Goal: Task Accomplishment & Management: Manage account settings

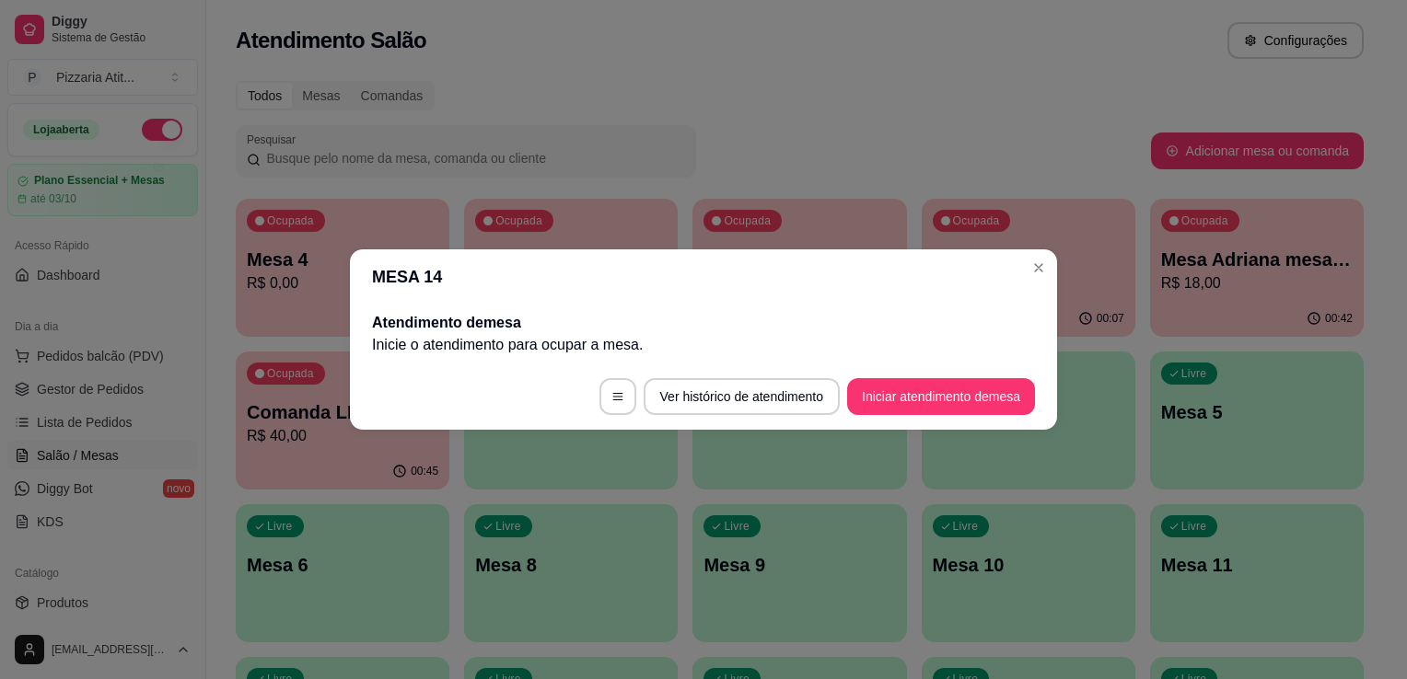
scroll to position [107, 0]
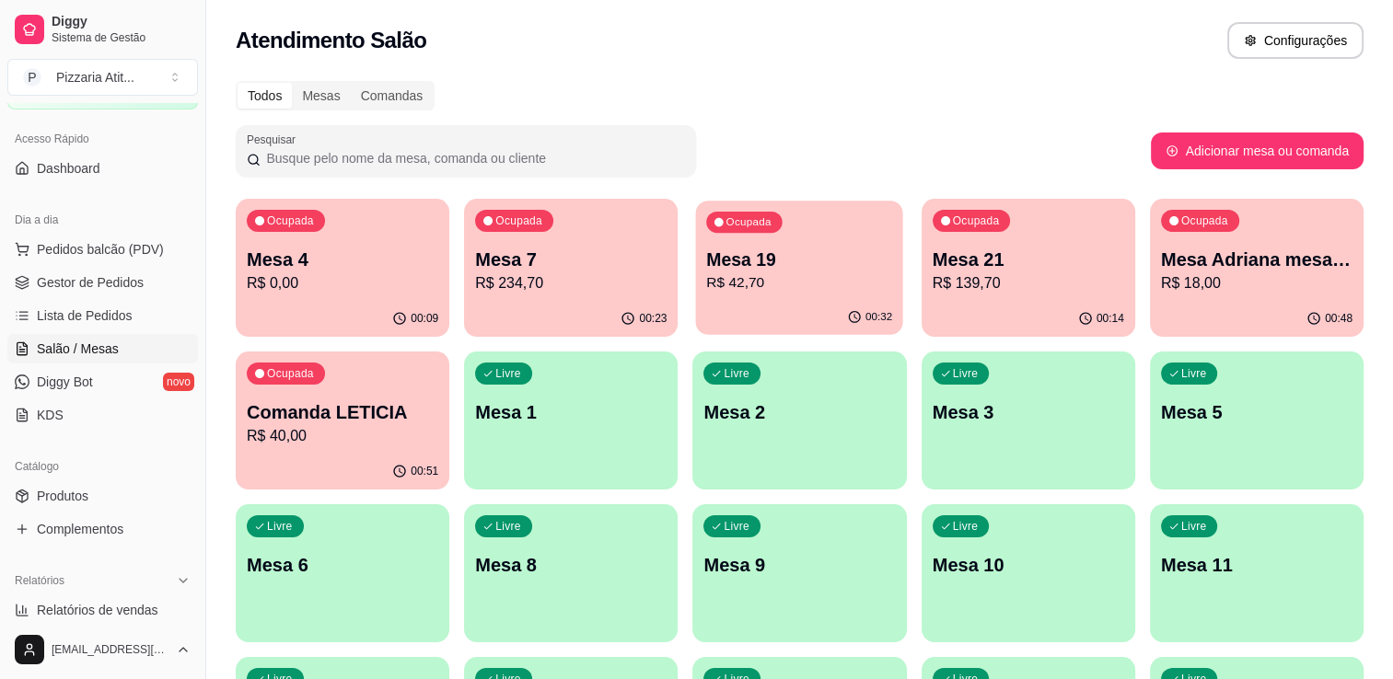
click at [786, 317] on div "00:32" at bounding box center [799, 317] width 207 height 35
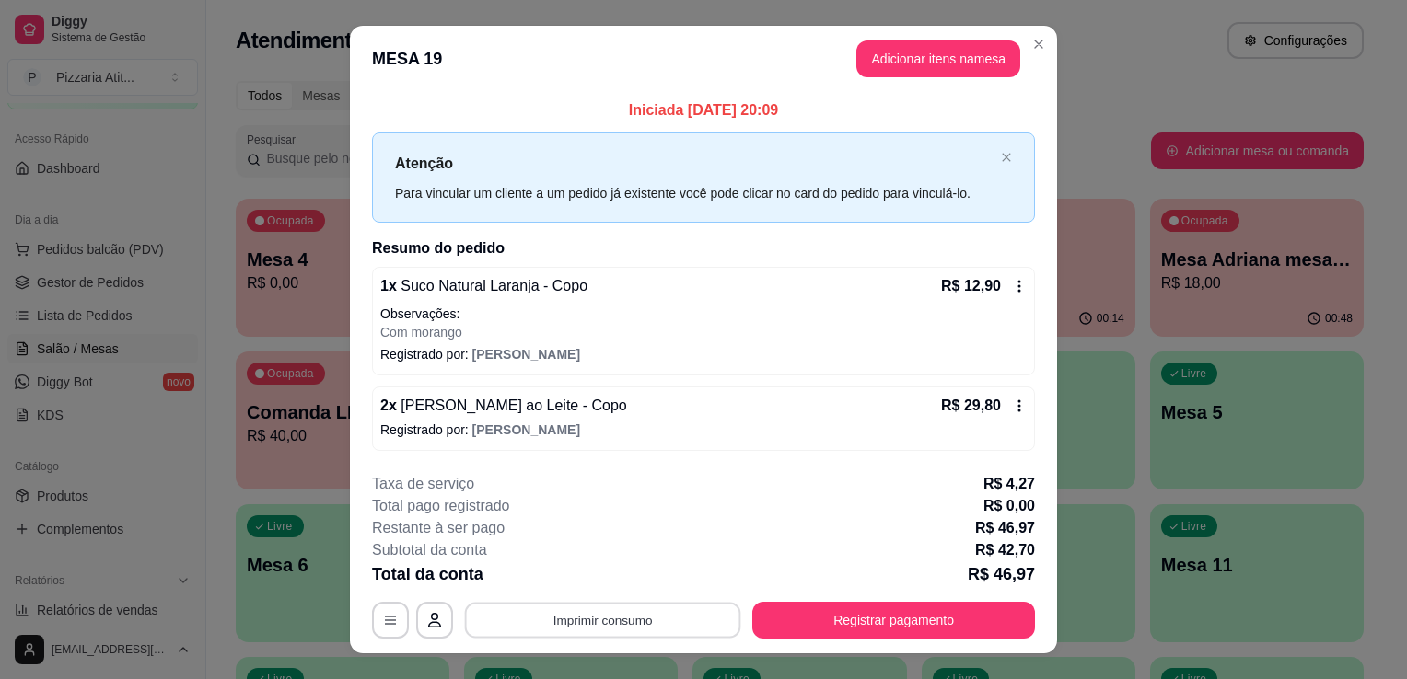
click at [655, 620] on button "Imprimir consumo" at bounding box center [603, 620] width 276 height 36
click at [612, 565] on button "IMPRESSORA" at bounding box center [601, 576] width 129 height 29
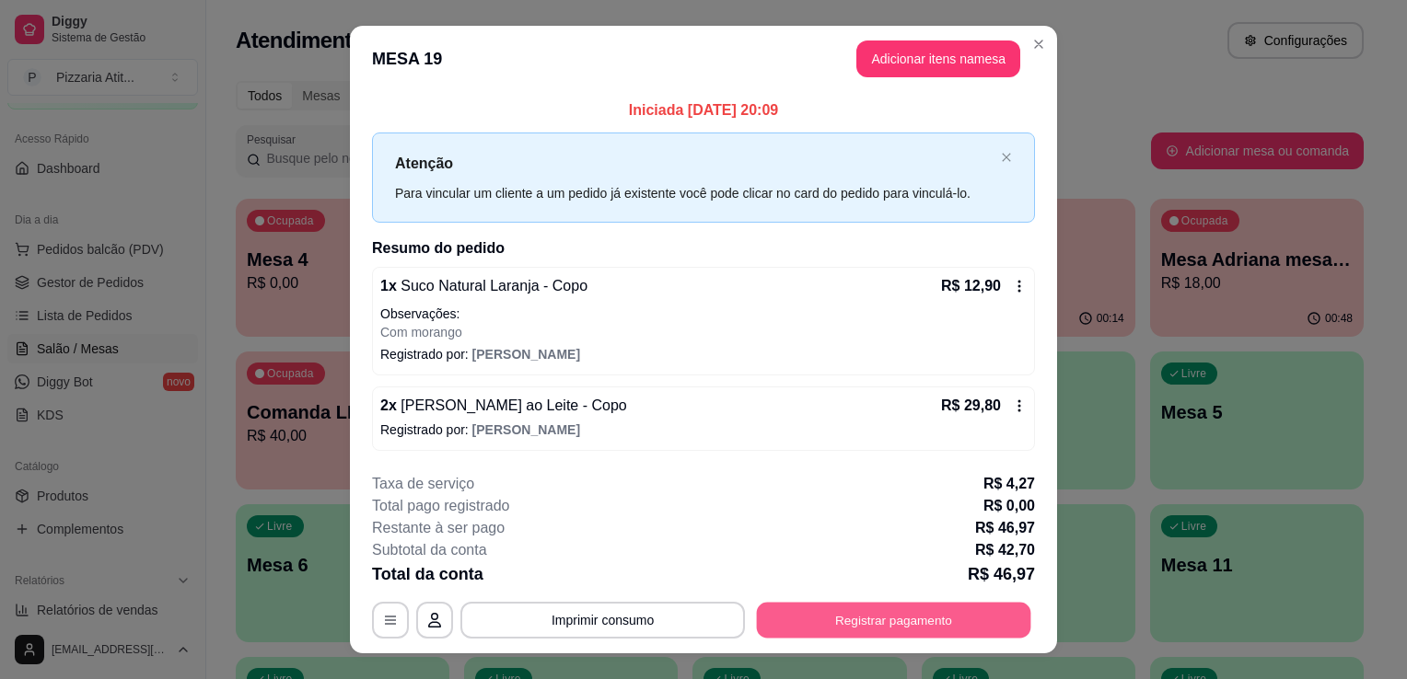
click at [838, 629] on button "Registrar pagamento" at bounding box center [894, 620] width 274 height 36
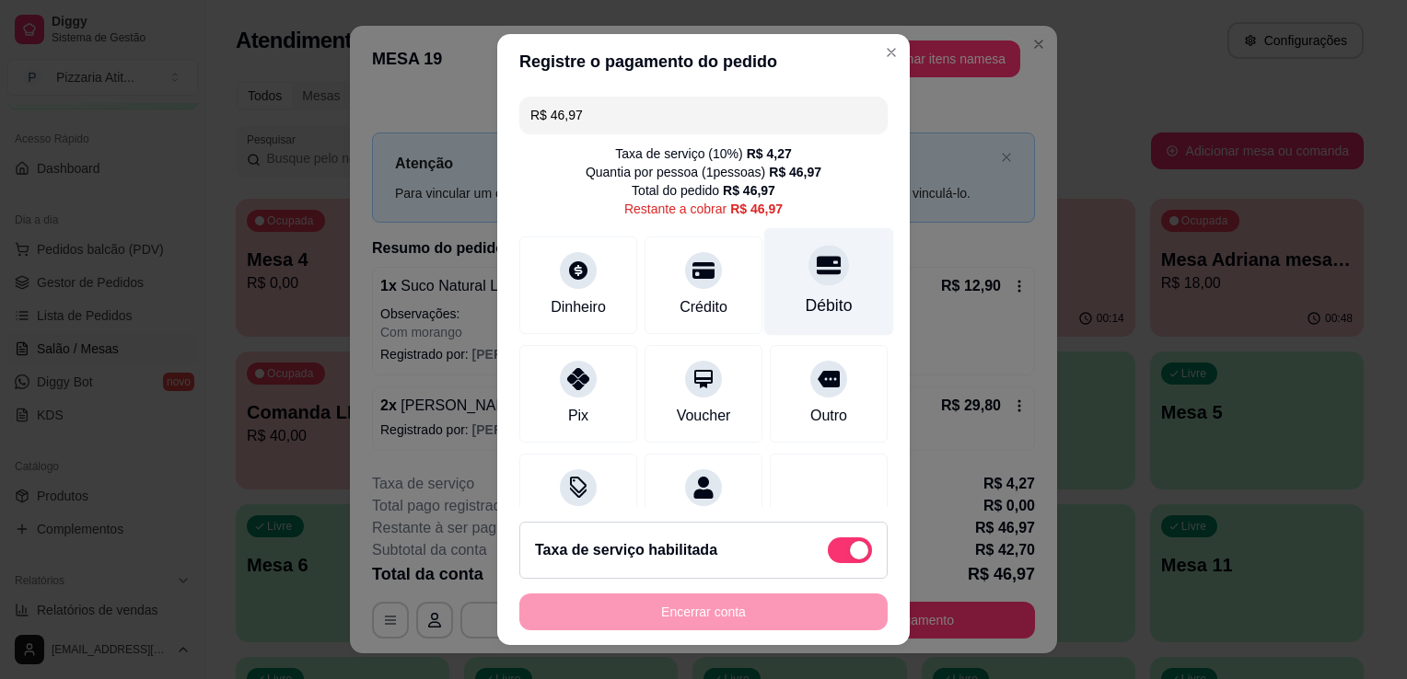
click at [805, 300] on div "Débito" at bounding box center [828, 306] width 47 height 24
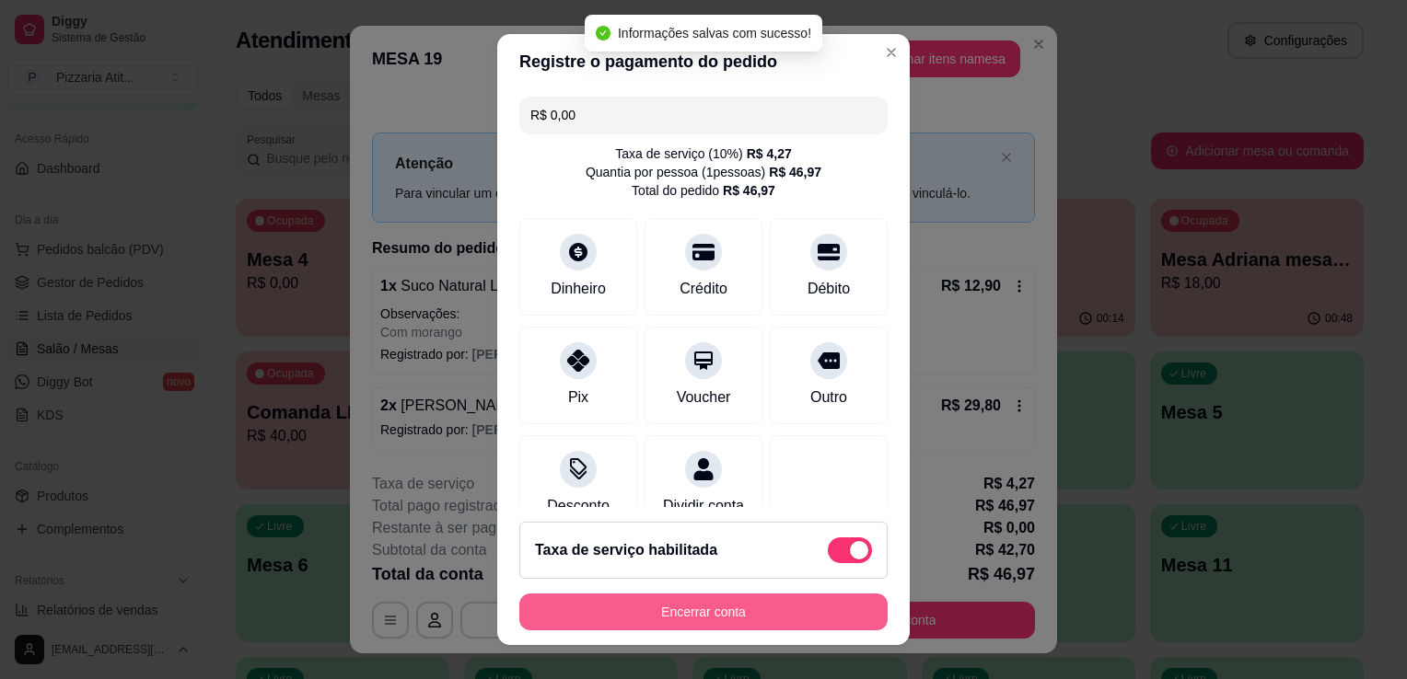
type input "R$ 0,00"
click at [768, 612] on button "Encerrar conta" at bounding box center [703, 613] width 357 height 36
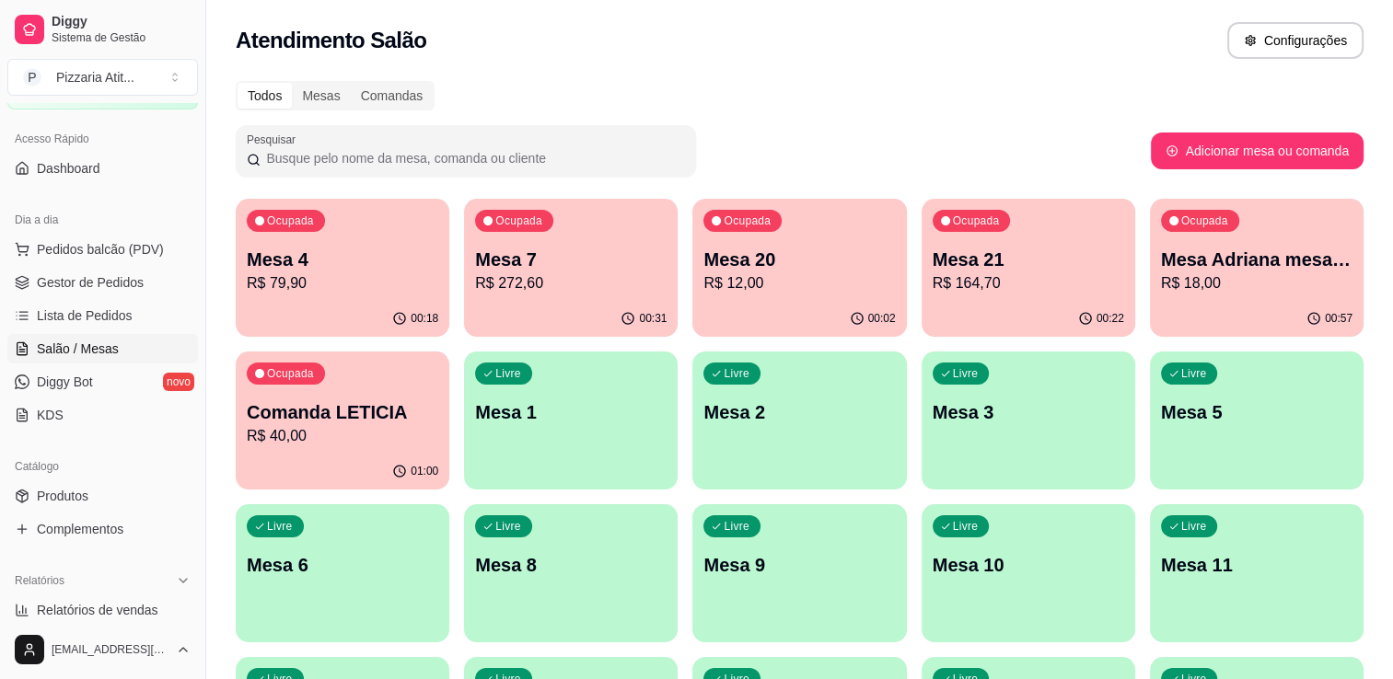
click at [785, 149] on div "Pesquisar" at bounding box center [693, 151] width 915 height 52
click at [145, 235] on button "Pedidos balcão (PDV)" at bounding box center [102, 249] width 191 height 29
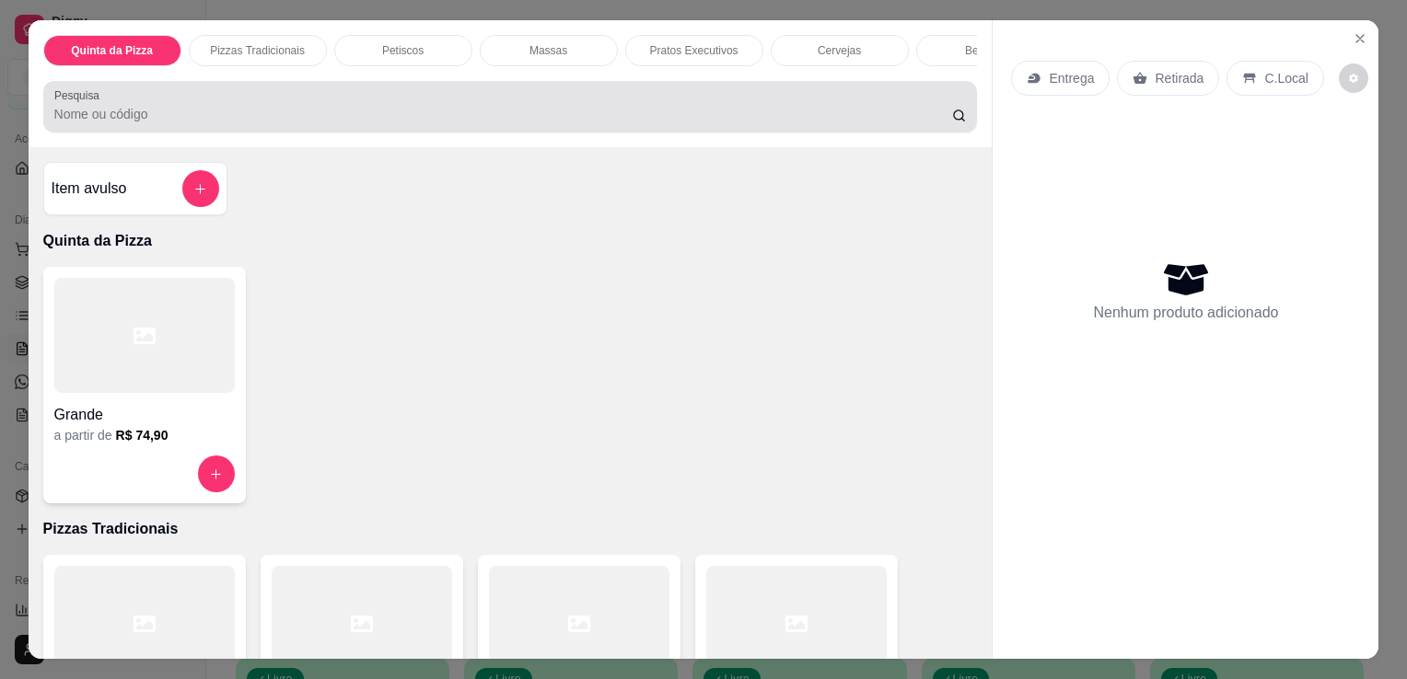
click at [394, 122] on input "Pesquisa" at bounding box center [503, 114] width 898 height 18
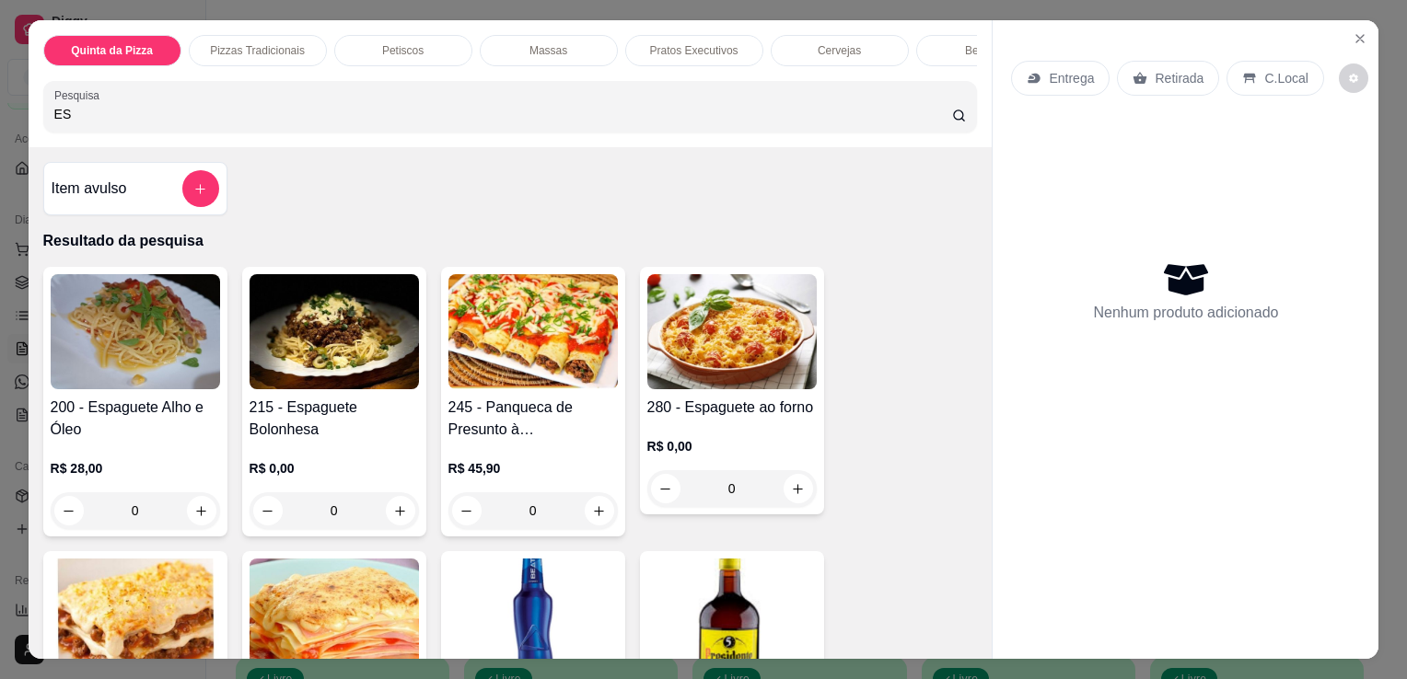
type input "ES"
click at [309, 364] on img at bounding box center [333, 331] width 169 height 115
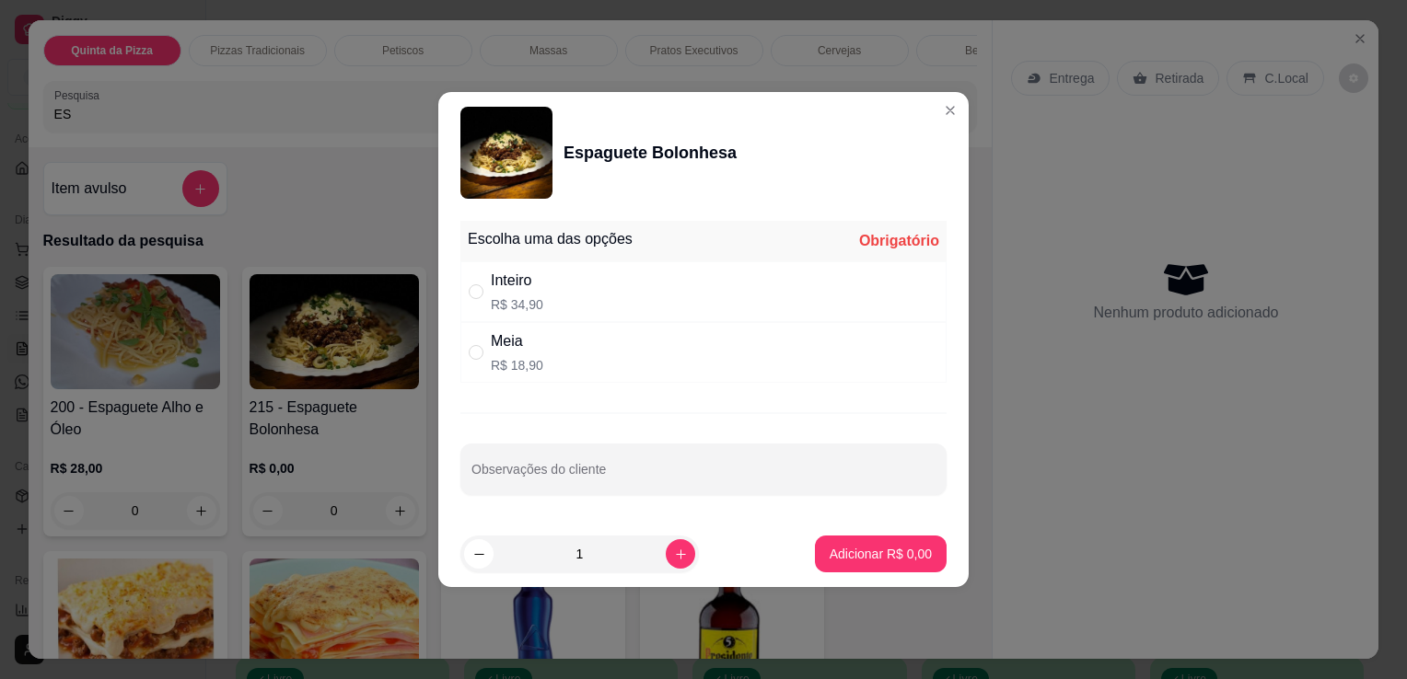
click at [532, 312] on p "R$ 34,90" at bounding box center [517, 304] width 52 height 18
radio input "true"
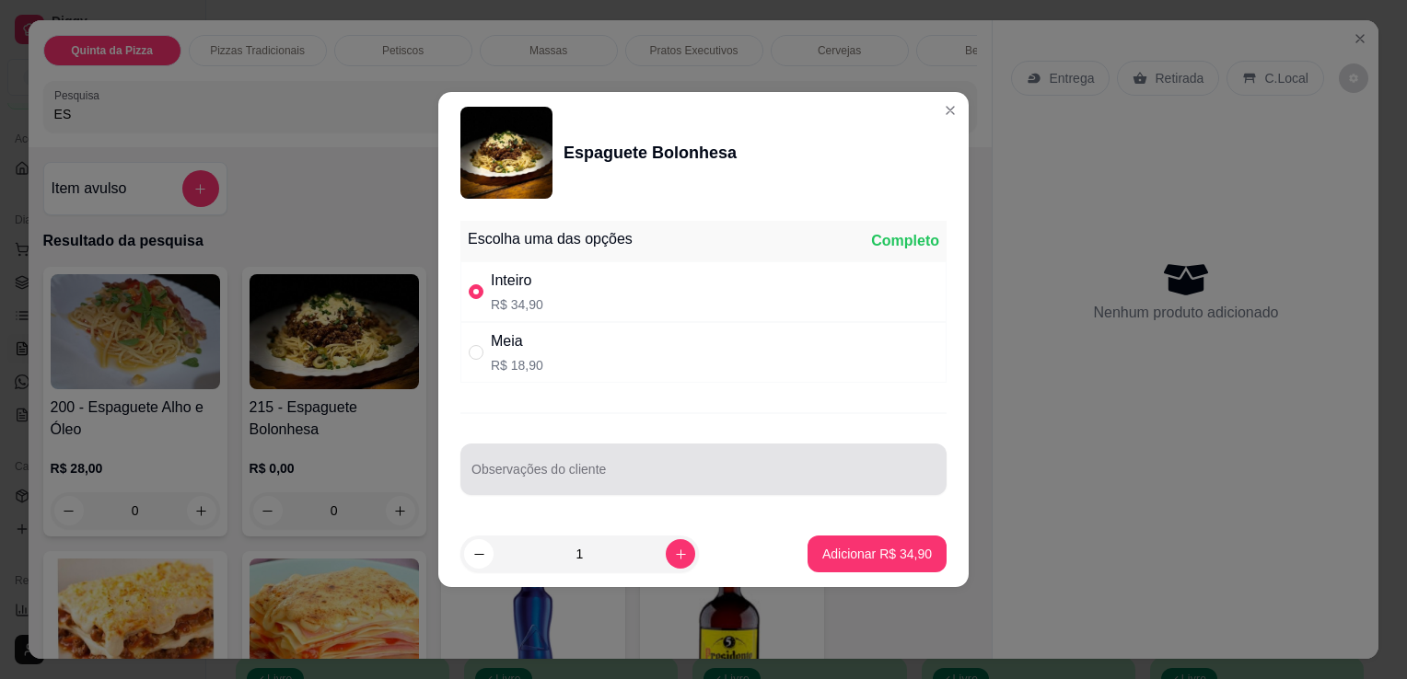
click at [552, 465] on div at bounding box center [703, 469] width 464 height 37
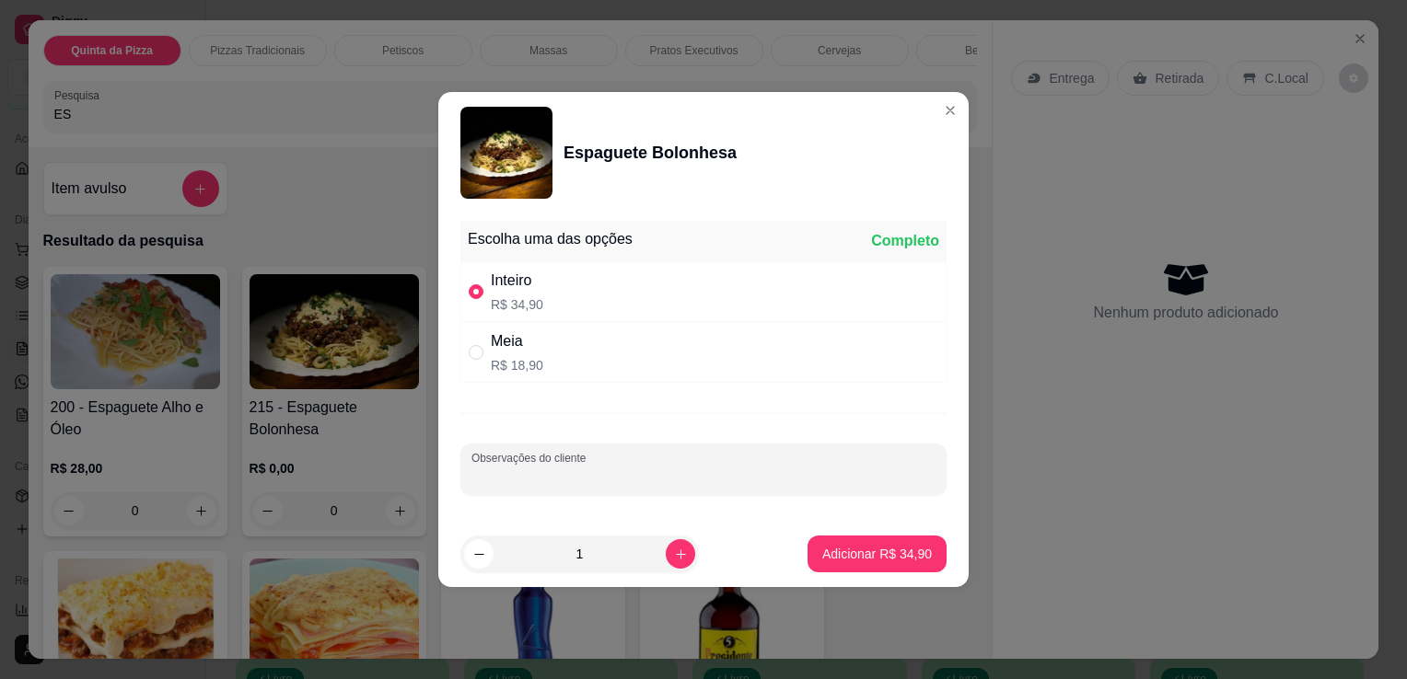
type input "E"
type input "ALHO E OLHO"
click at [851, 558] on p "Adicionar R$ 34,90" at bounding box center [877, 554] width 110 height 18
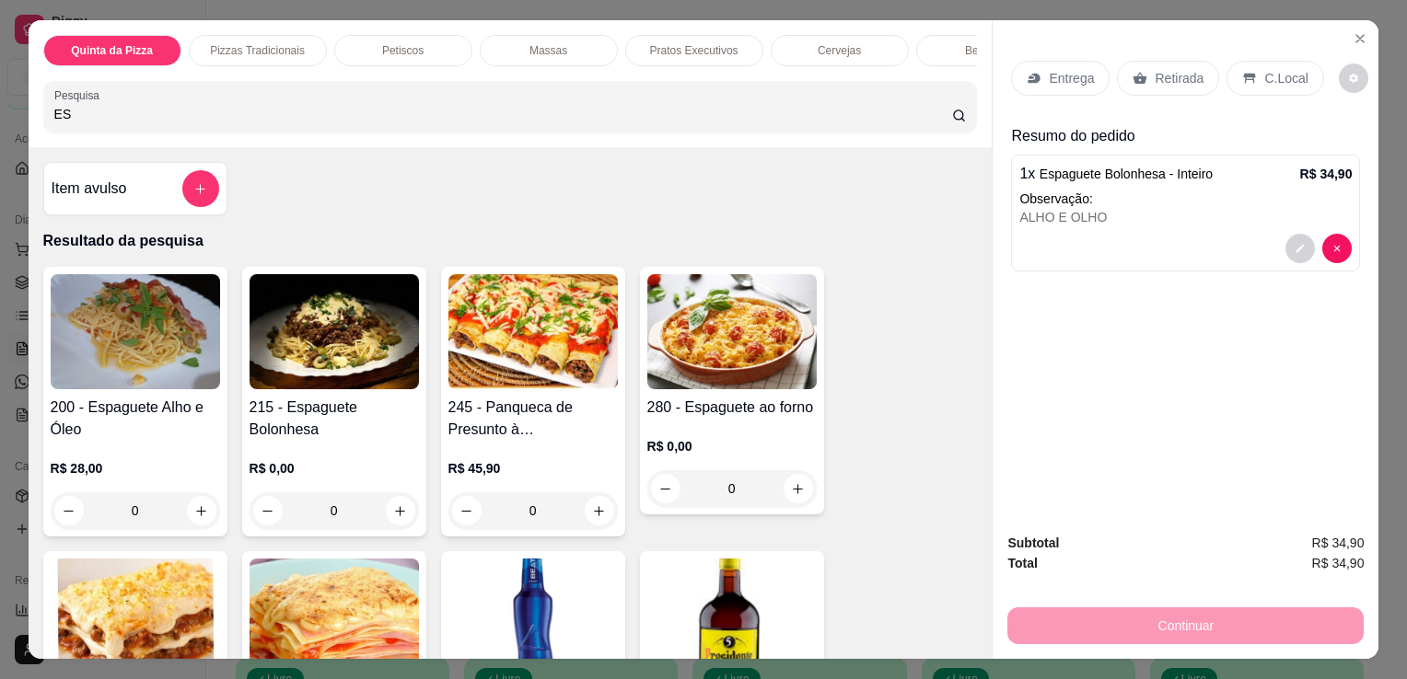
click at [1163, 69] on p "Retirada" at bounding box center [1178, 78] width 49 height 18
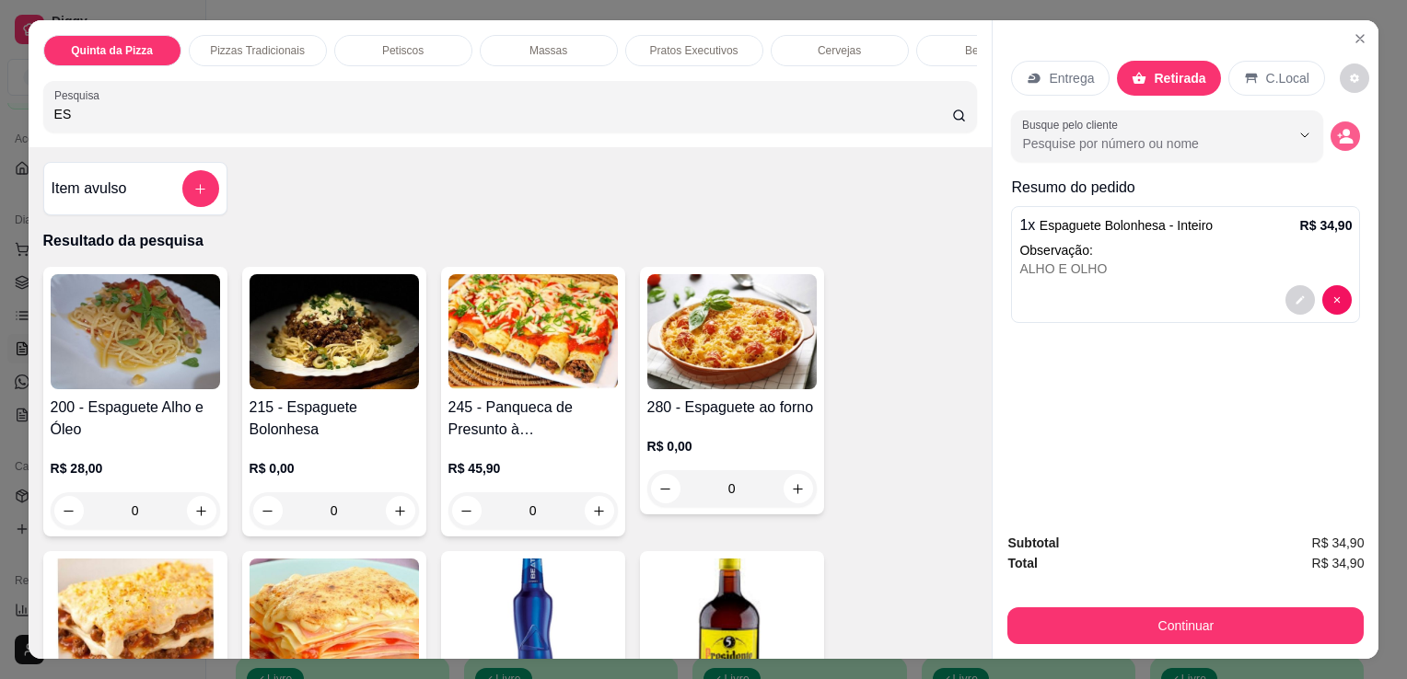
click at [1337, 132] on icon "decrease-product-quantity" at bounding box center [1345, 136] width 17 height 17
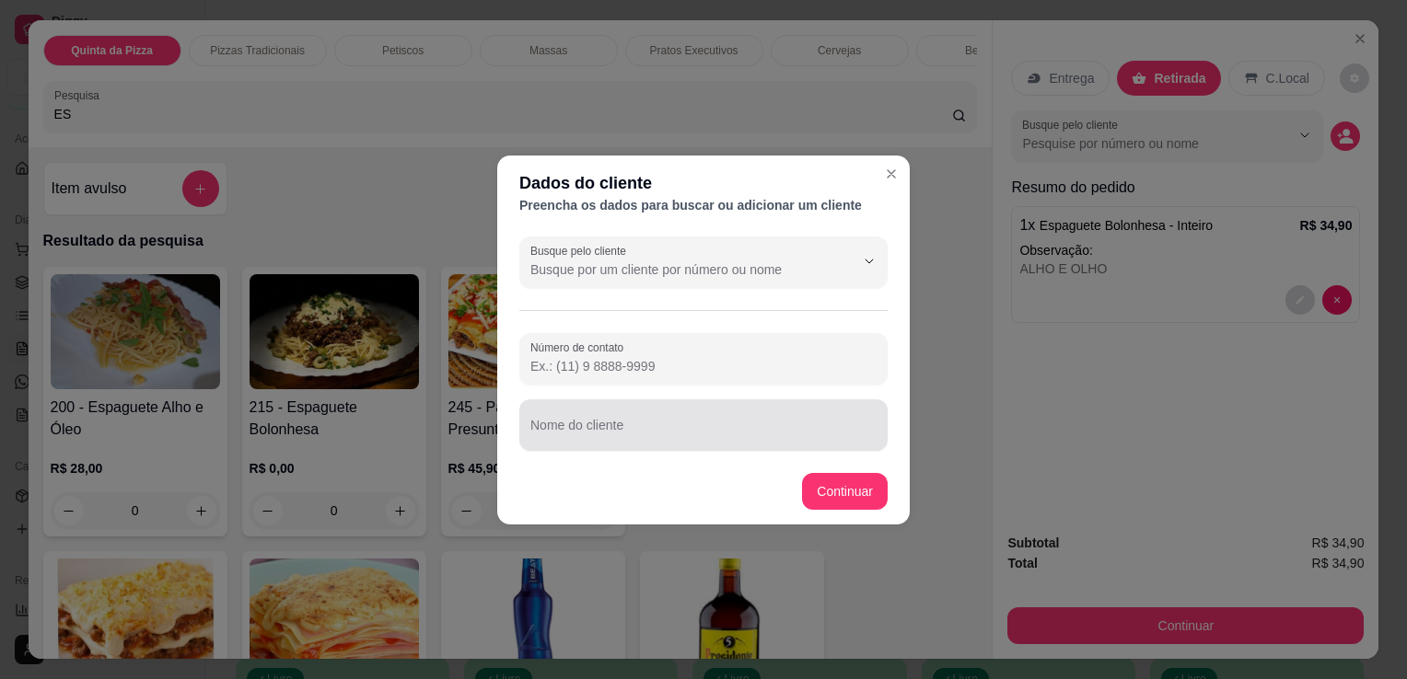
click at [670, 444] on div "Nome do cliente" at bounding box center [703, 426] width 368 height 52
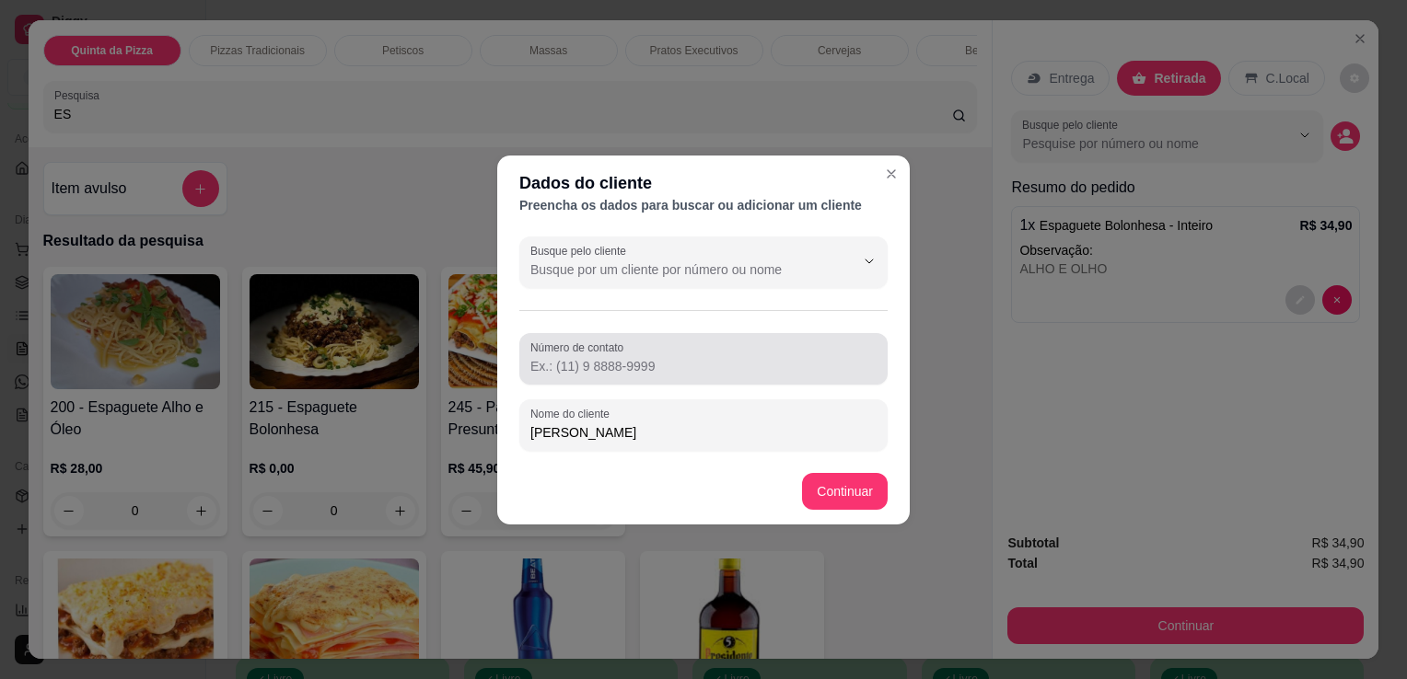
type input "[PERSON_NAME]"
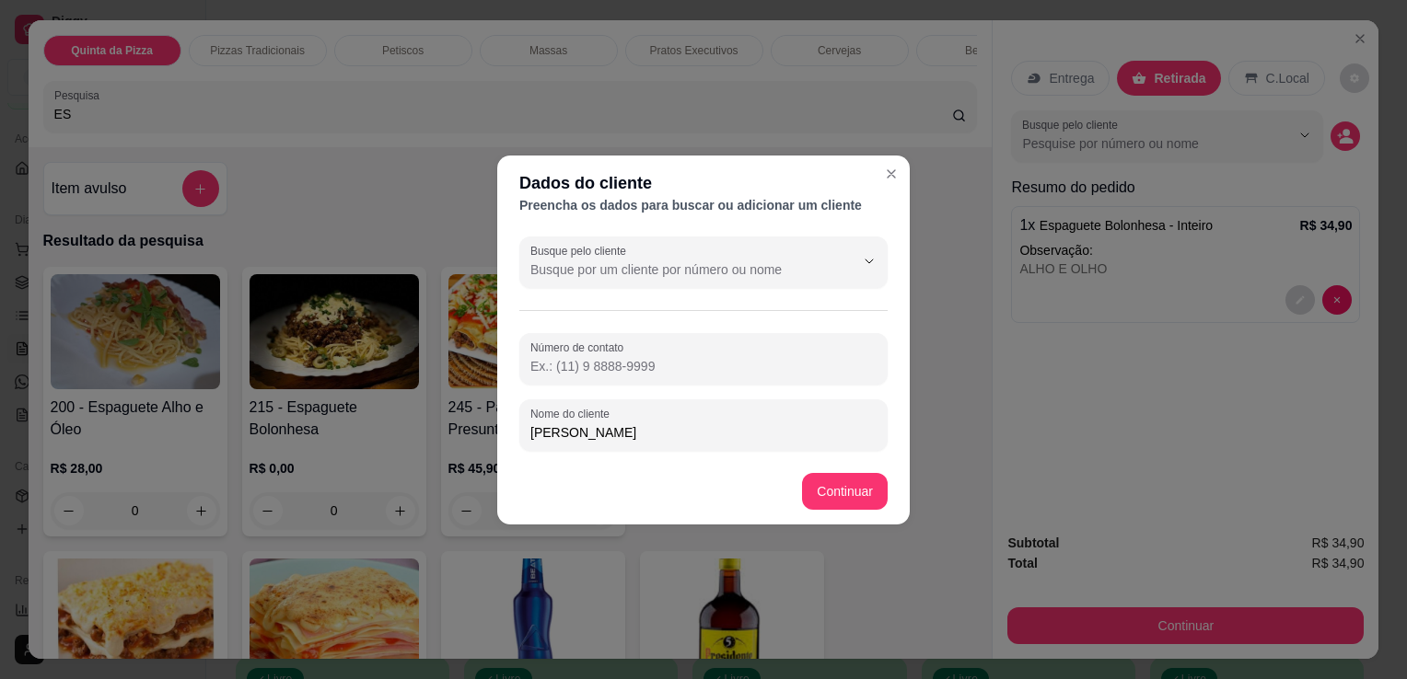
click at [728, 362] on input "Número de contato" at bounding box center [703, 366] width 346 height 18
click at [602, 370] on input "Número de contato" at bounding box center [703, 366] width 346 height 18
type input "[PHONE_NUMBER]"
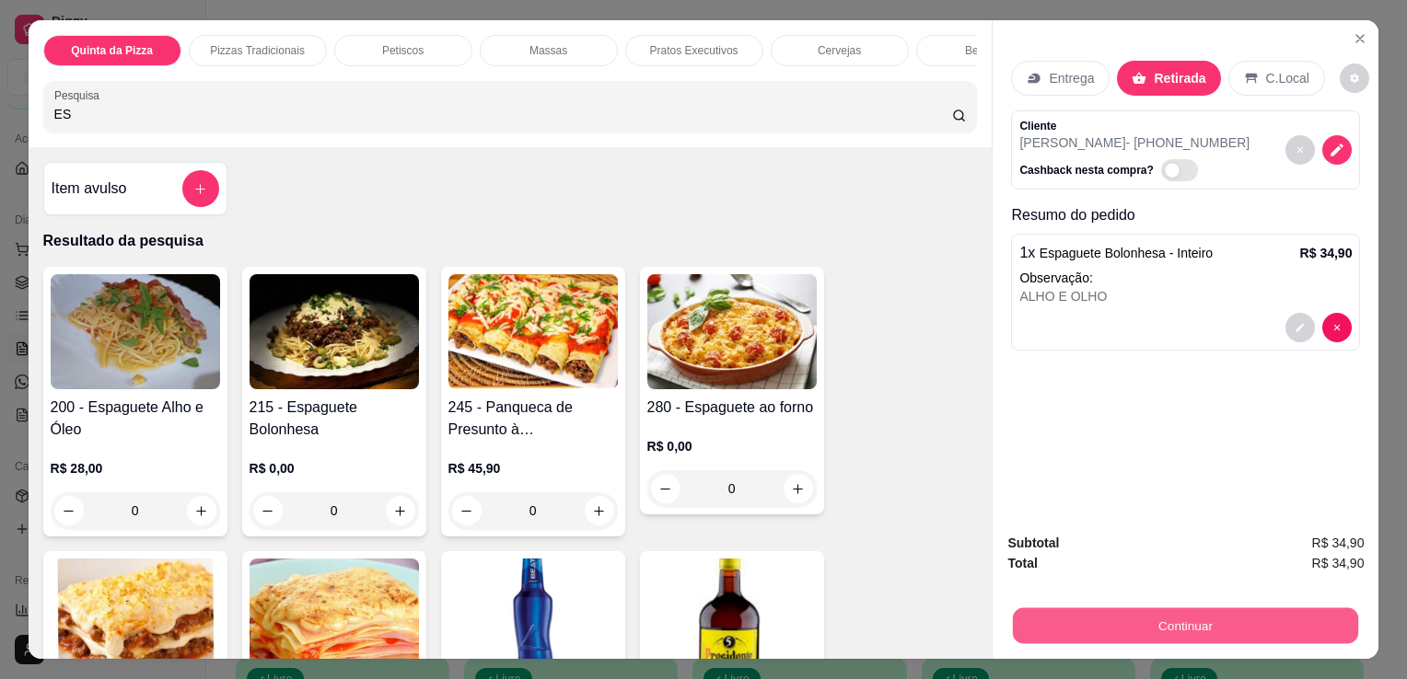
click at [1296, 608] on button "Continuar" at bounding box center [1185, 626] width 345 height 36
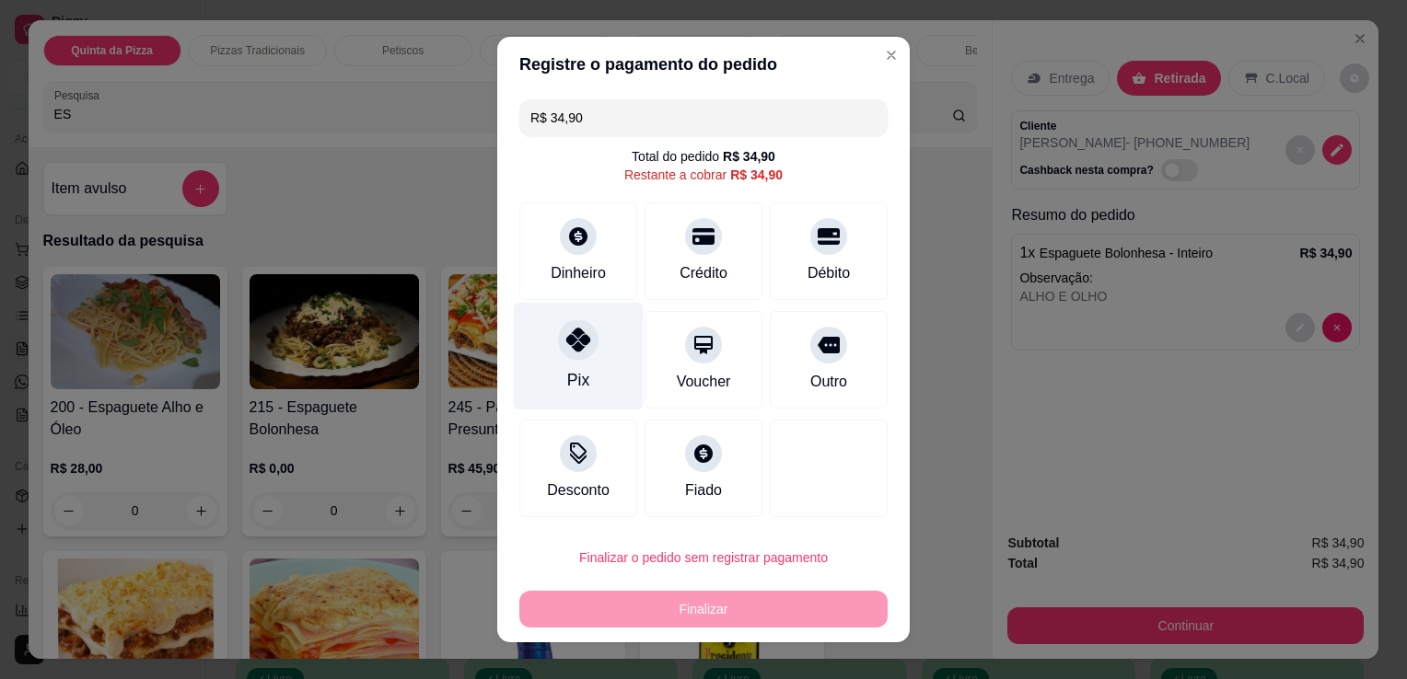
click at [608, 357] on div "Pix" at bounding box center [579, 357] width 130 height 108
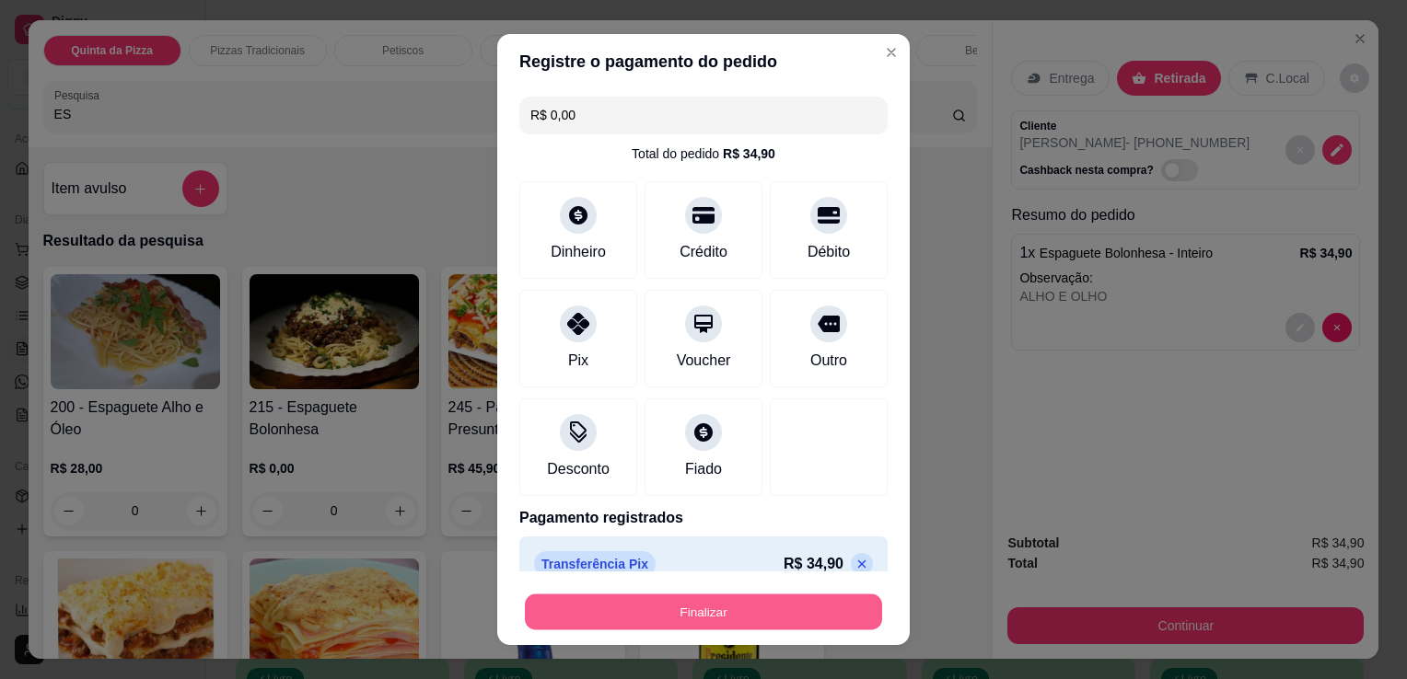
click at [681, 605] on button "Finalizar" at bounding box center [703, 613] width 357 height 36
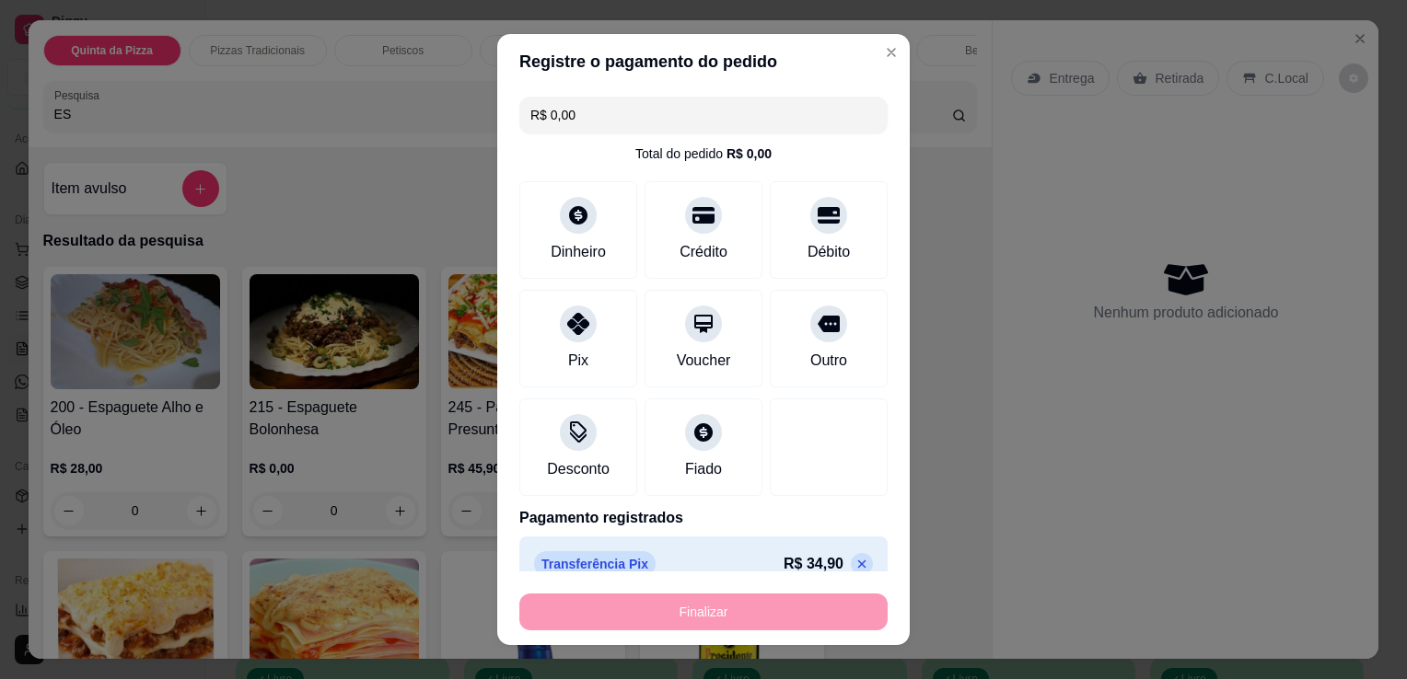
type input "-R$ 34,90"
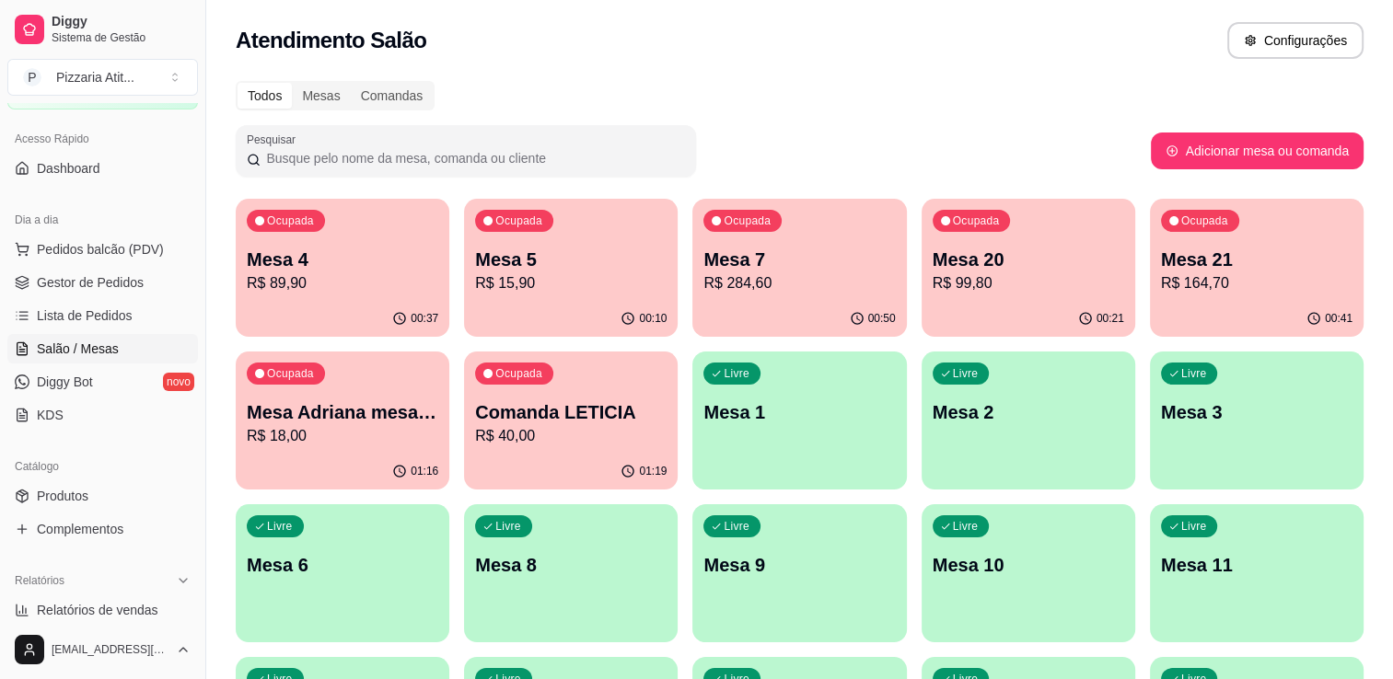
click at [313, 254] on p "Mesa 4" at bounding box center [342, 260] width 191 height 26
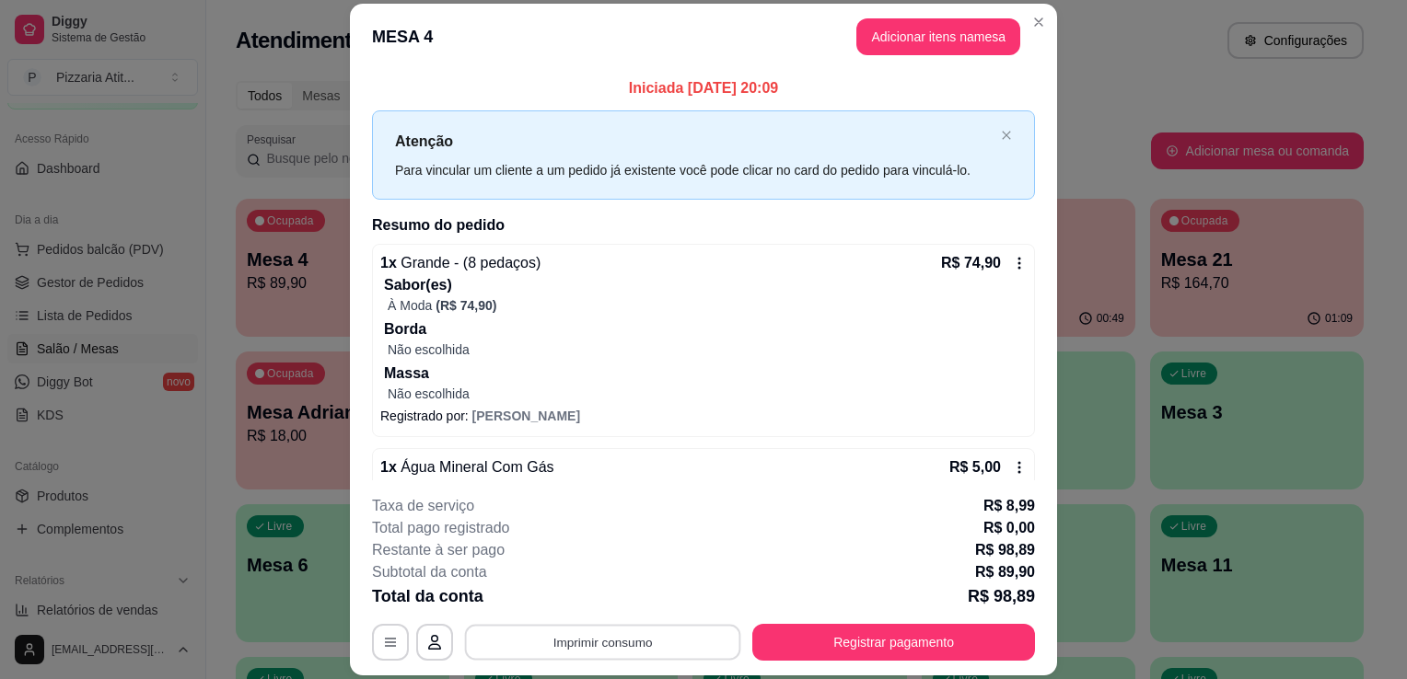
click at [649, 628] on button "Imprimir consumo" at bounding box center [603, 643] width 276 height 36
click at [643, 594] on button "IMPRESSORA" at bounding box center [601, 600] width 129 height 29
click at [819, 655] on button "Registrar pagamento" at bounding box center [894, 643] width 274 height 36
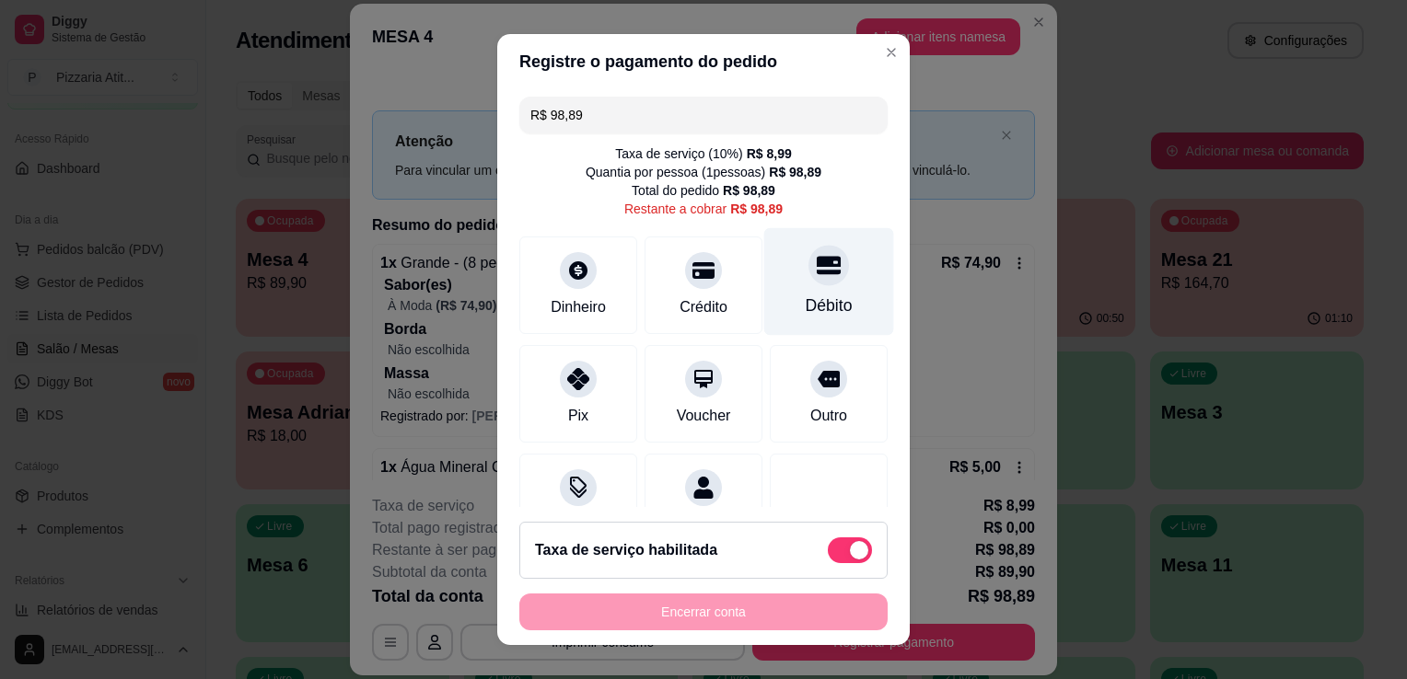
click at [805, 300] on div "Débito" at bounding box center [828, 306] width 47 height 24
type input "R$ 0,00"
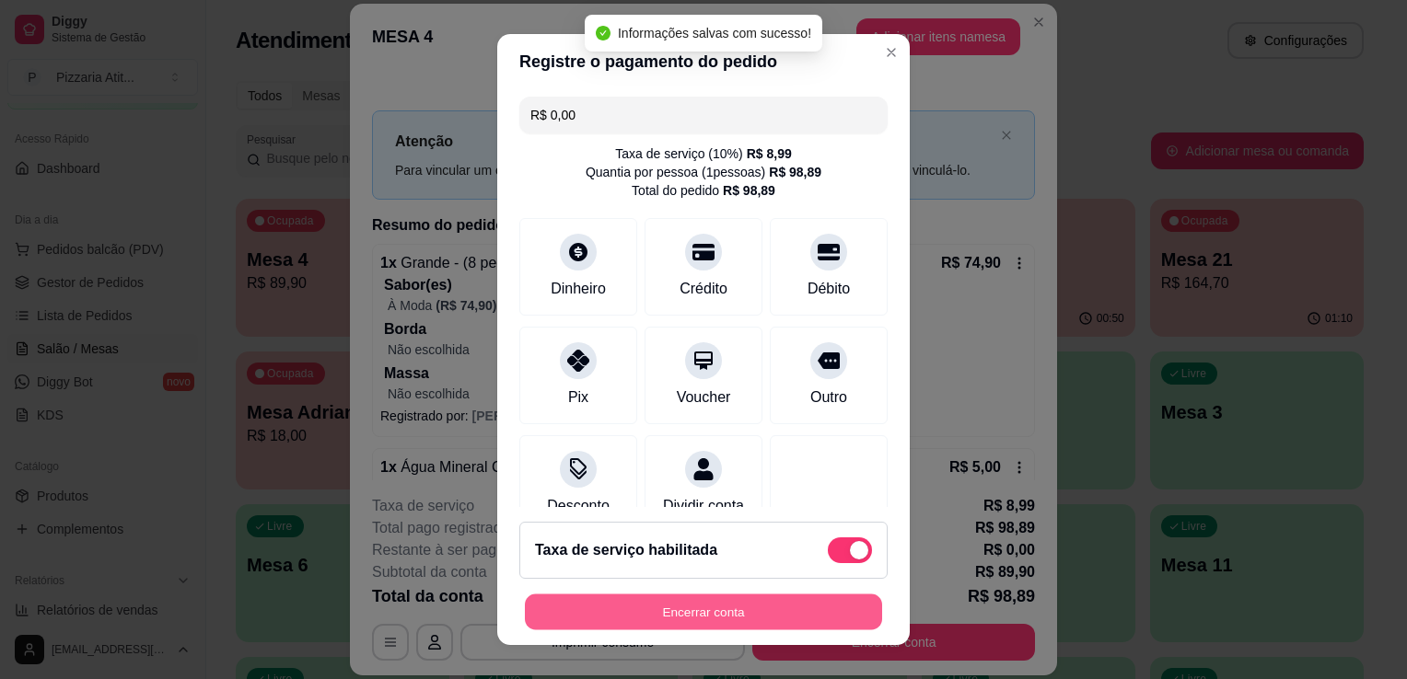
click at [768, 614] on button "Encerrar conta" at bounding box center [703, 613] width 357 height 36
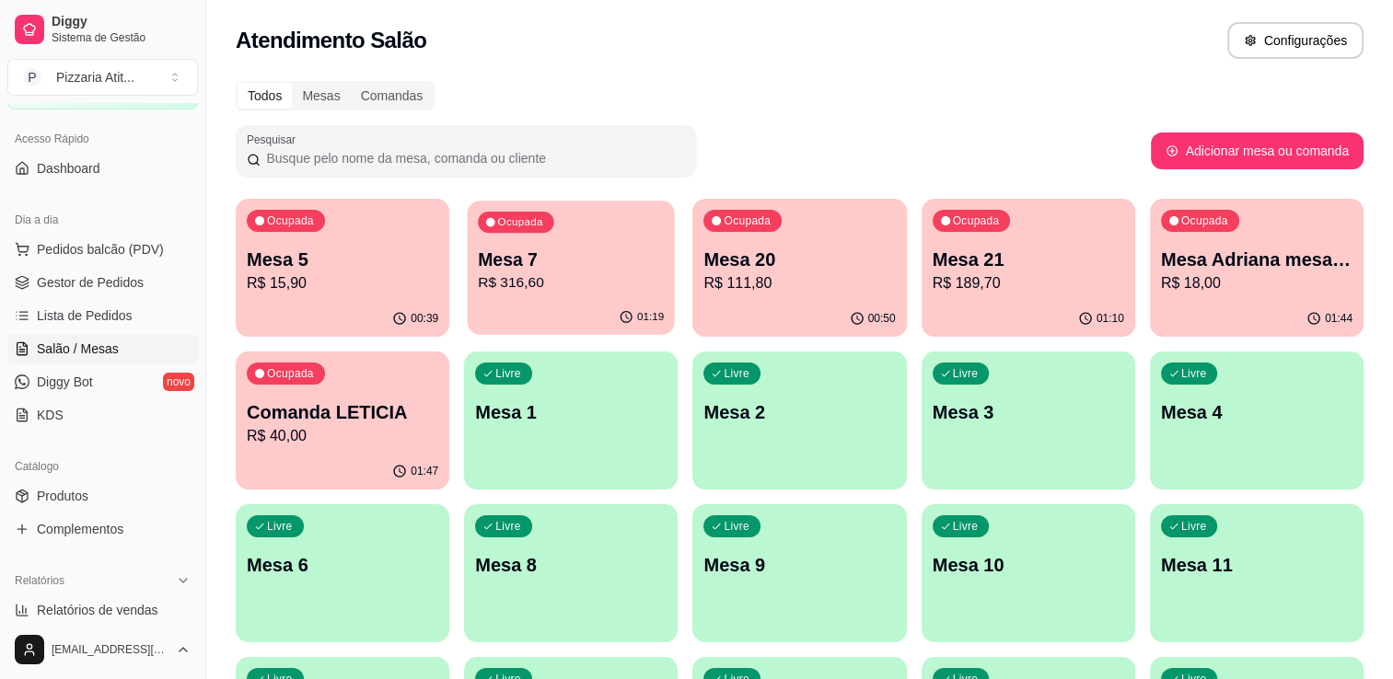
click at [496, 267] on p "Mesa 7" at bounding box center [571, 260] width 186 height 25
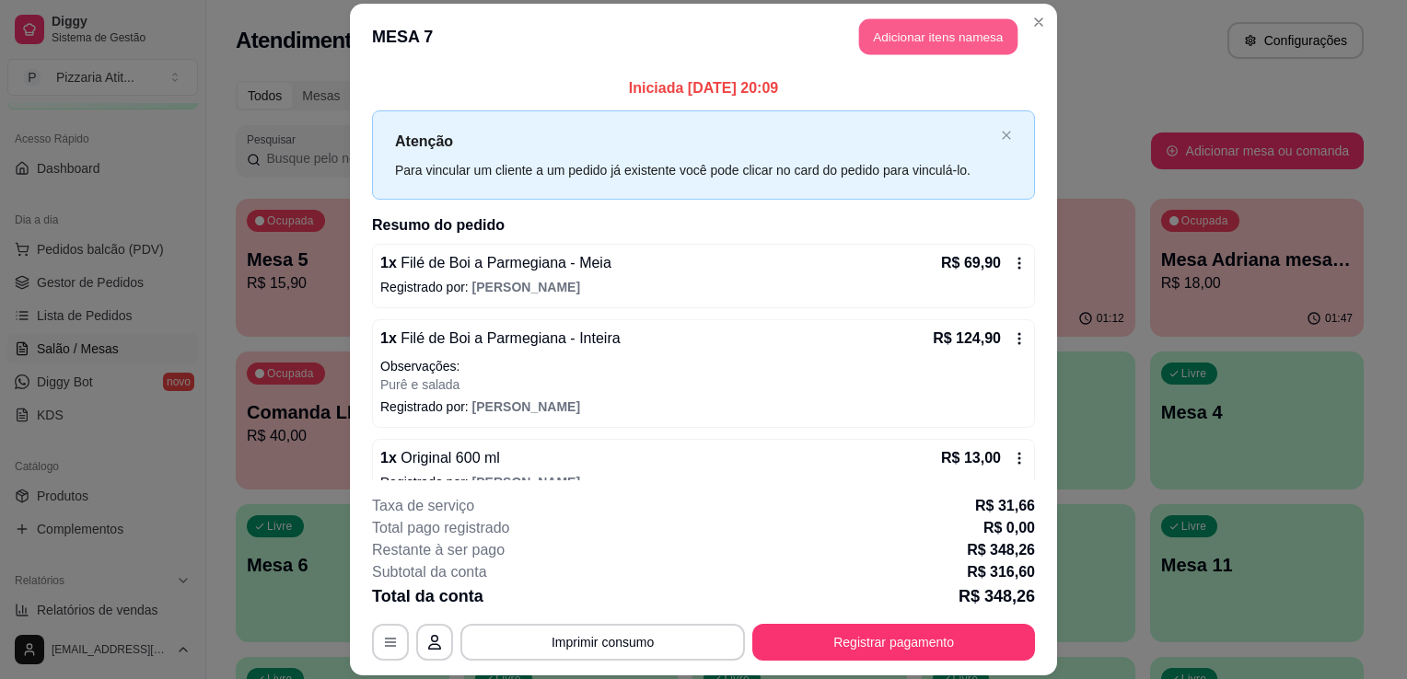
click at [906, 37] on button "Adicionar itens na mesa" at bounding box center [938, 36] width 158 height 36
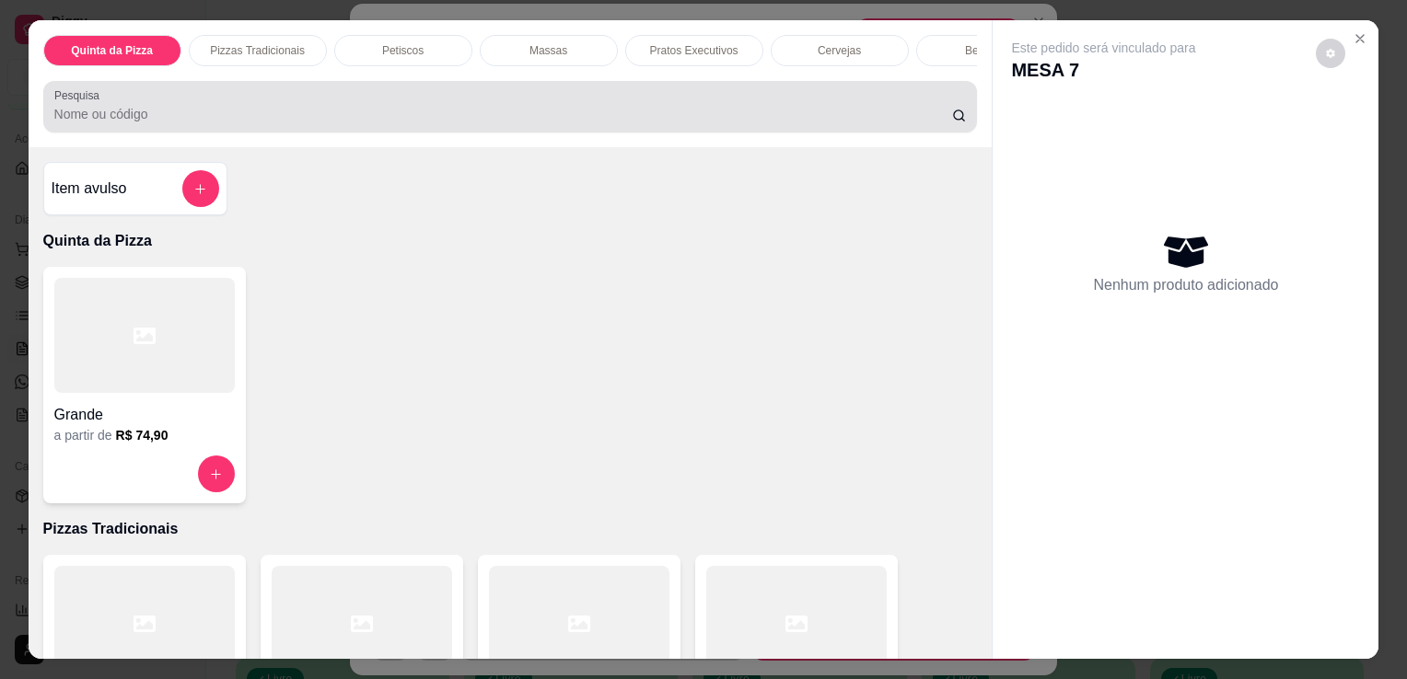
click at [643, 123] on input "Pesquisa" at bounding box center [503, 114] width 898 height 18
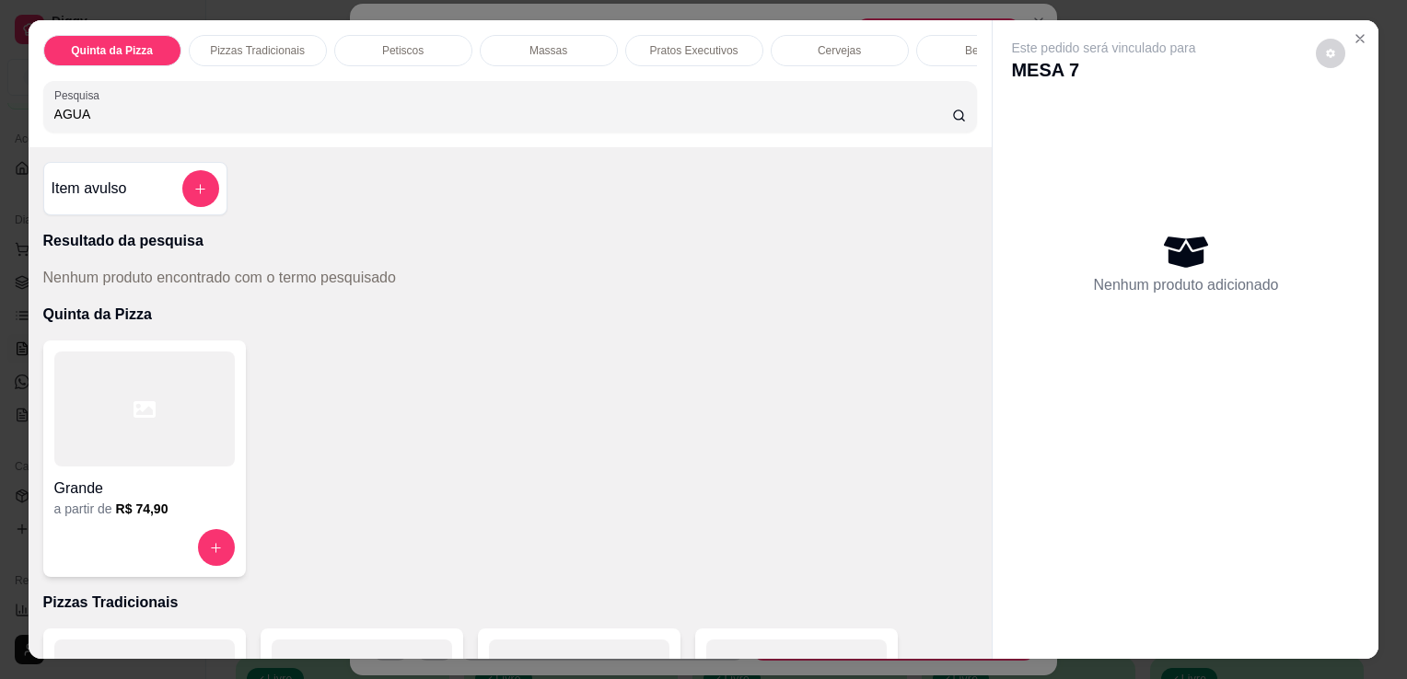
type input "AGUA"
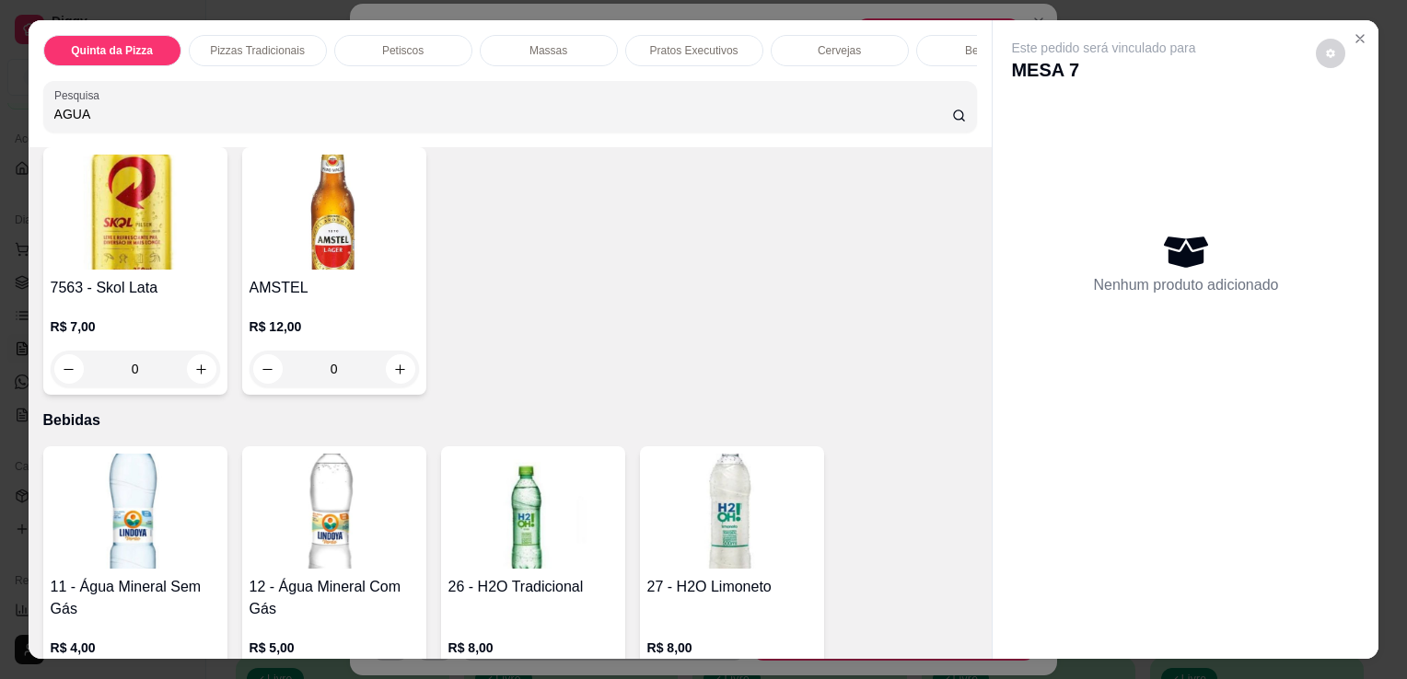
scroll to position [4477, 0]
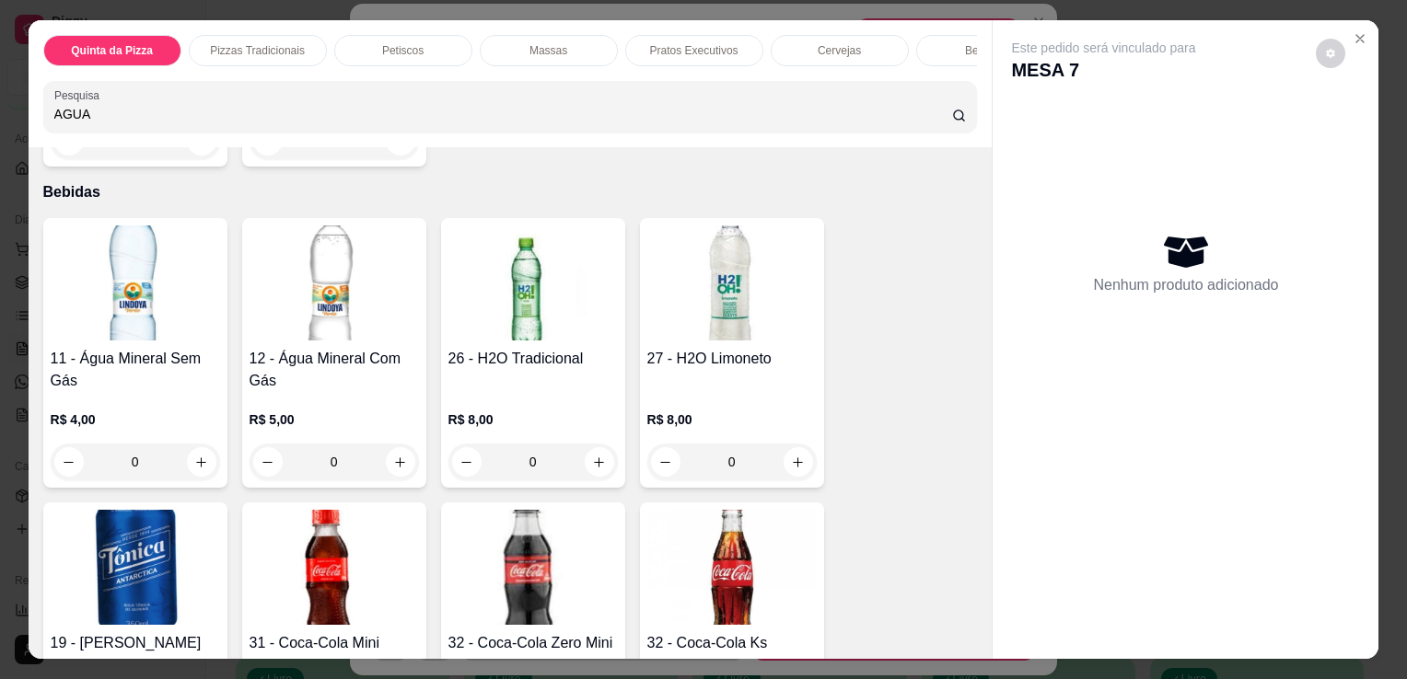
click at [338, 322] on img at bounding box center [333, 283] width 169 height 115
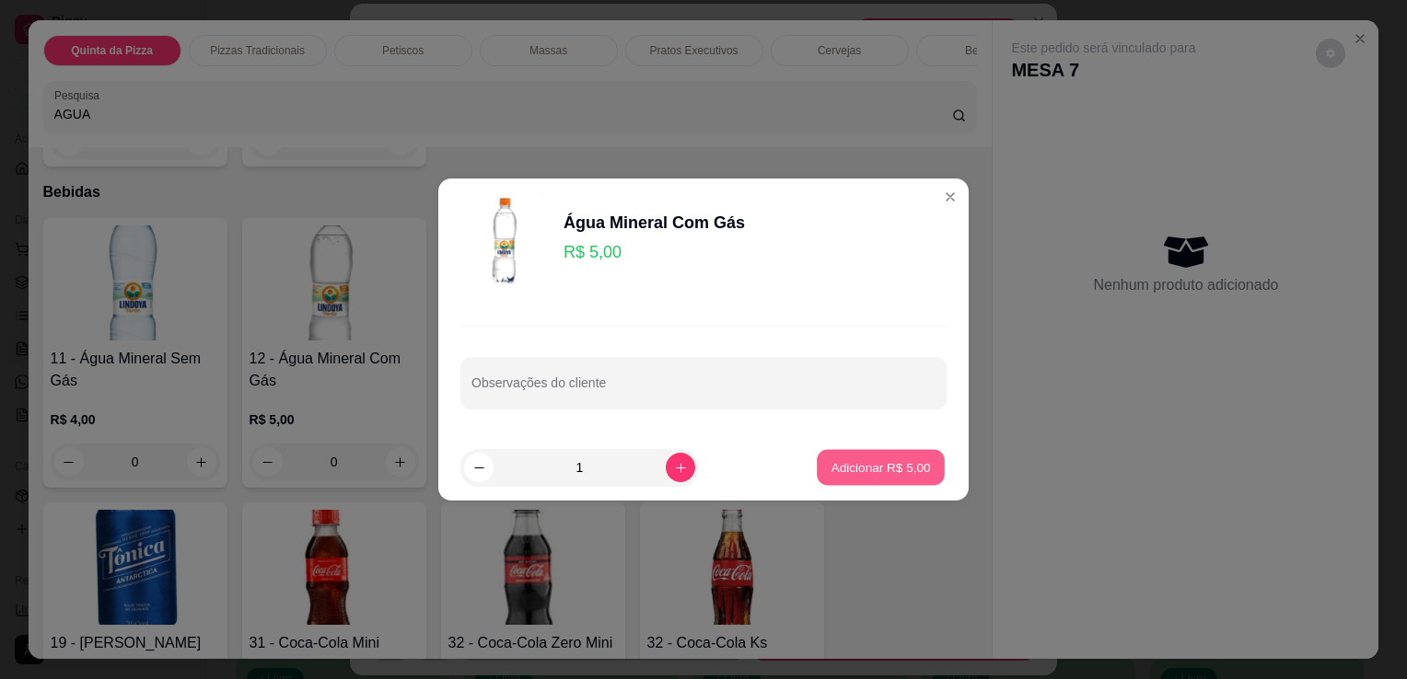
click at [843, 469] on p "Adicionar R$ 5,00" at bounding box center [879, 466] width 99 height 17
type input "1"
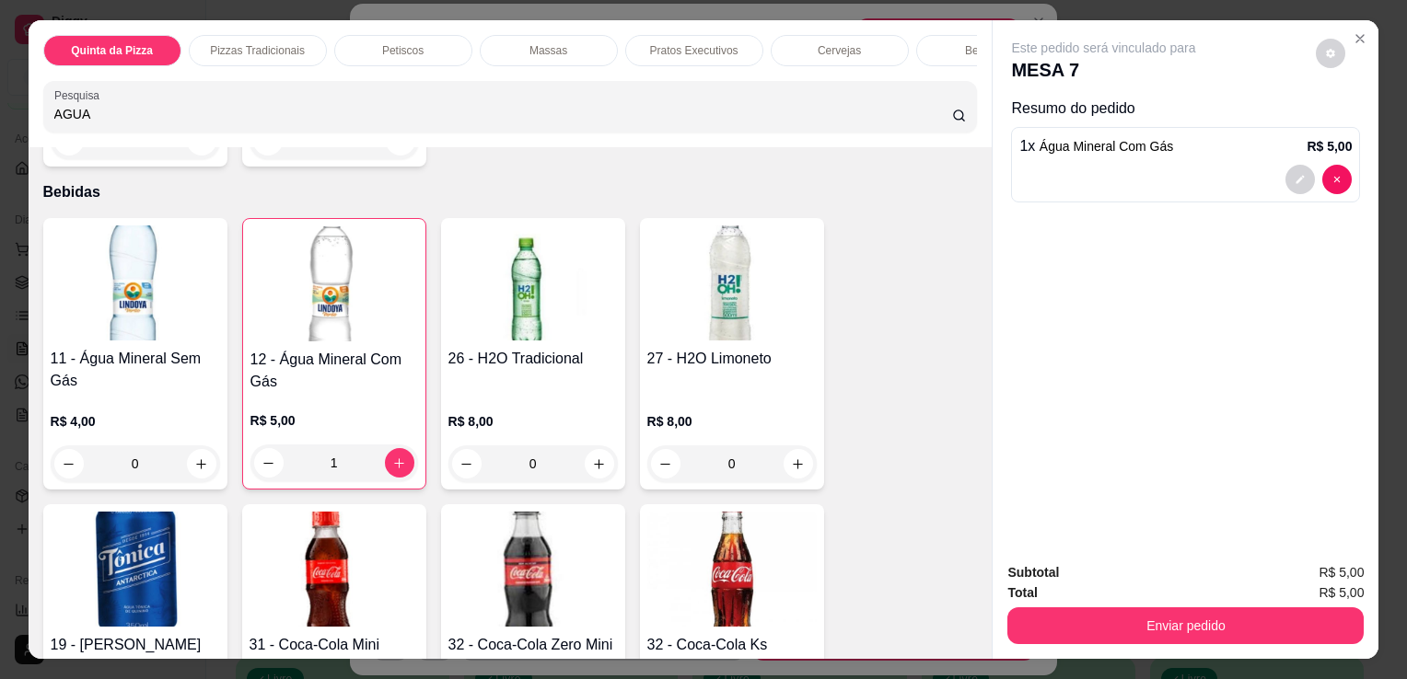
click at [707, 123] on input "AGUA" at bounding box center [503, 114] width 898 height 18
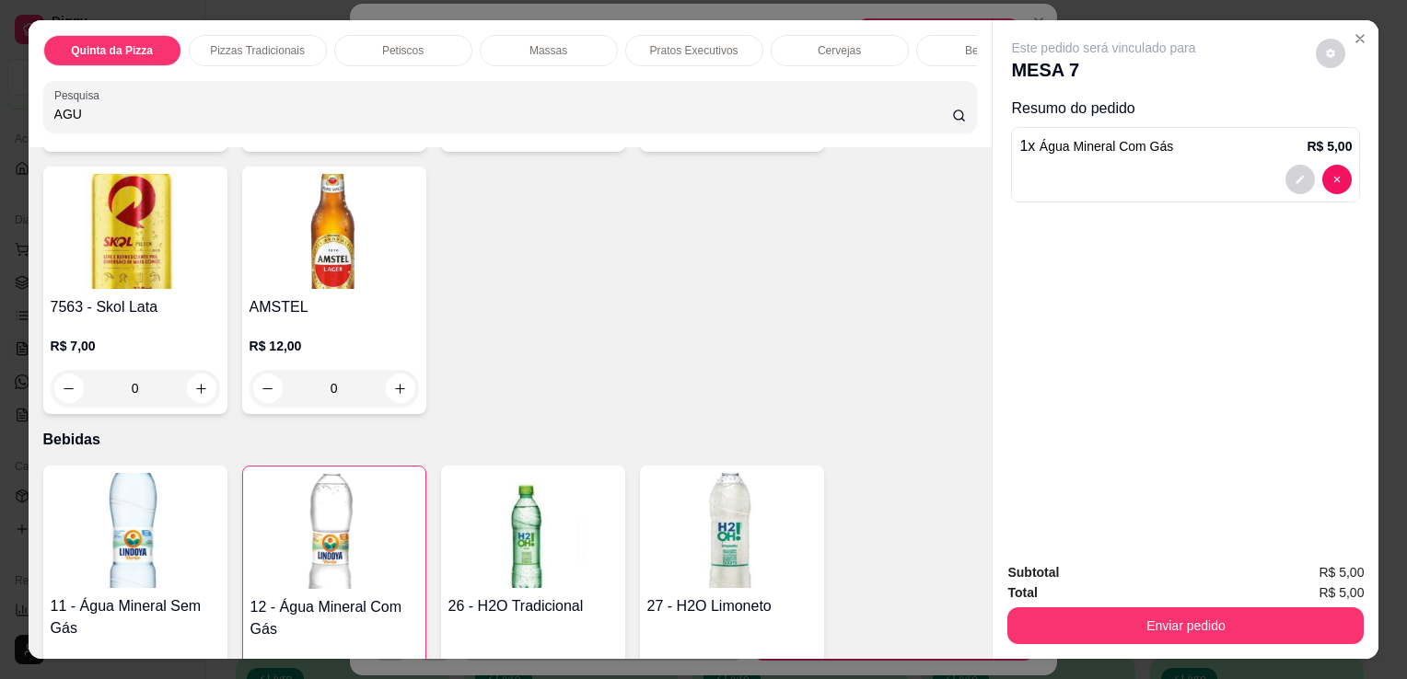
scroll to position [4725, 0]
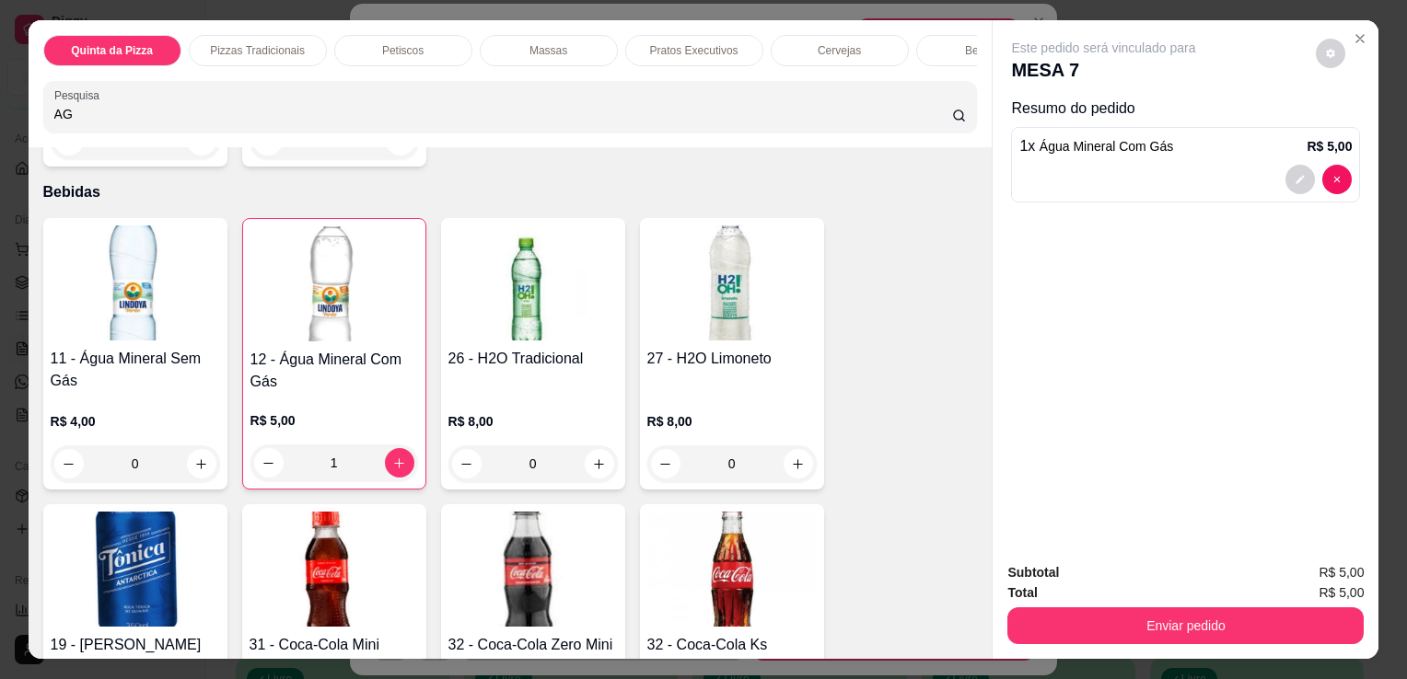
type input "A"
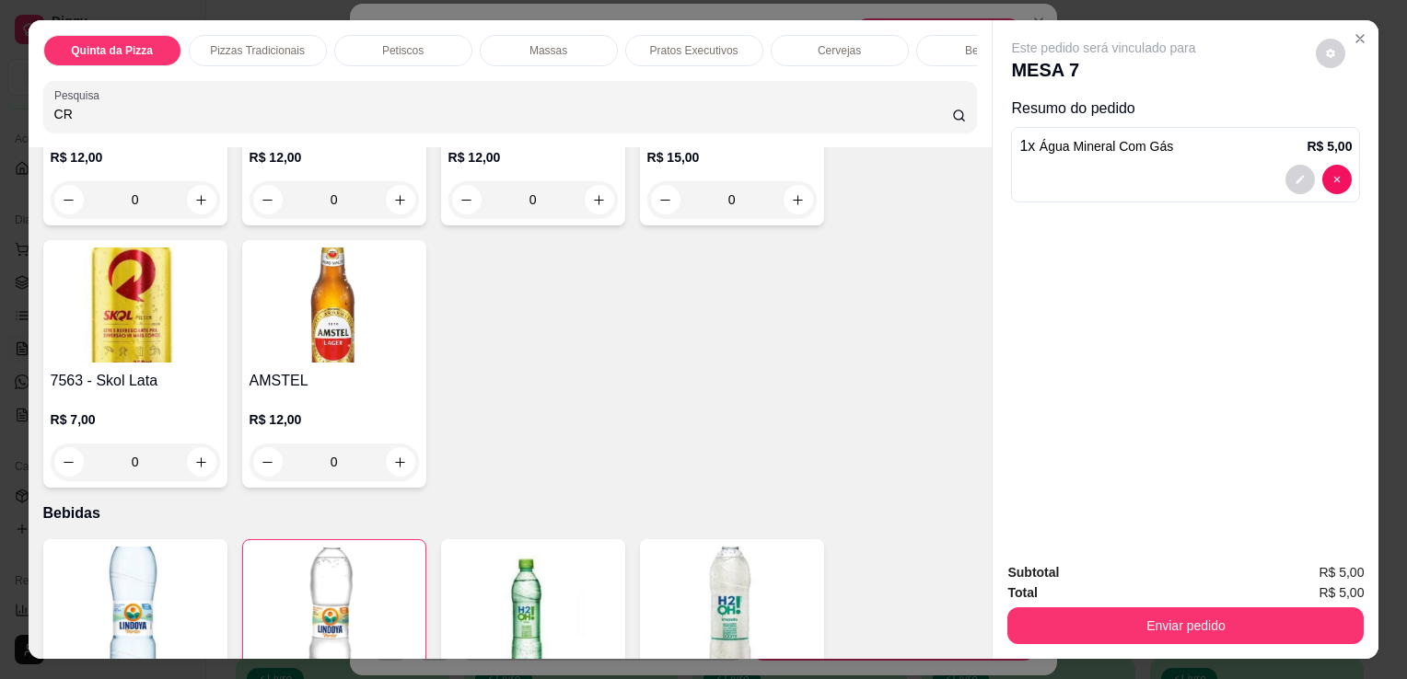
scroll to position [4725, 0]
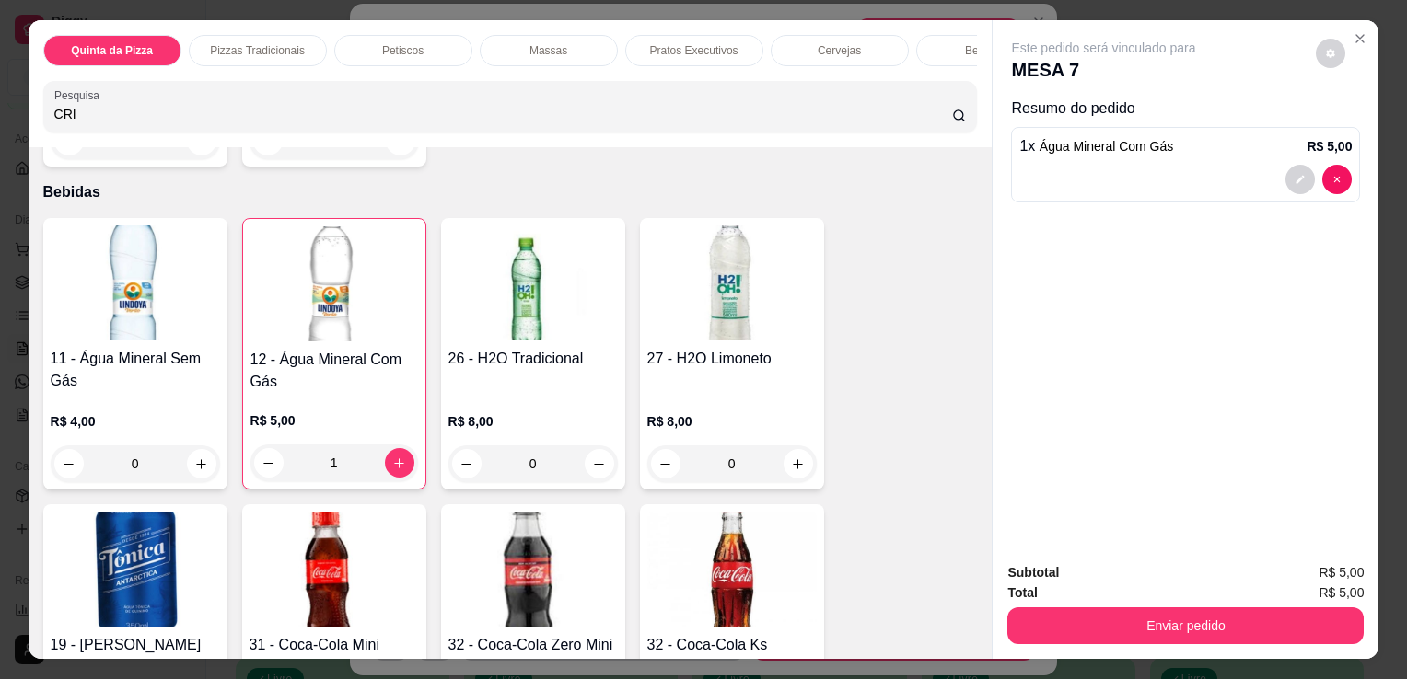
type input "CRI"
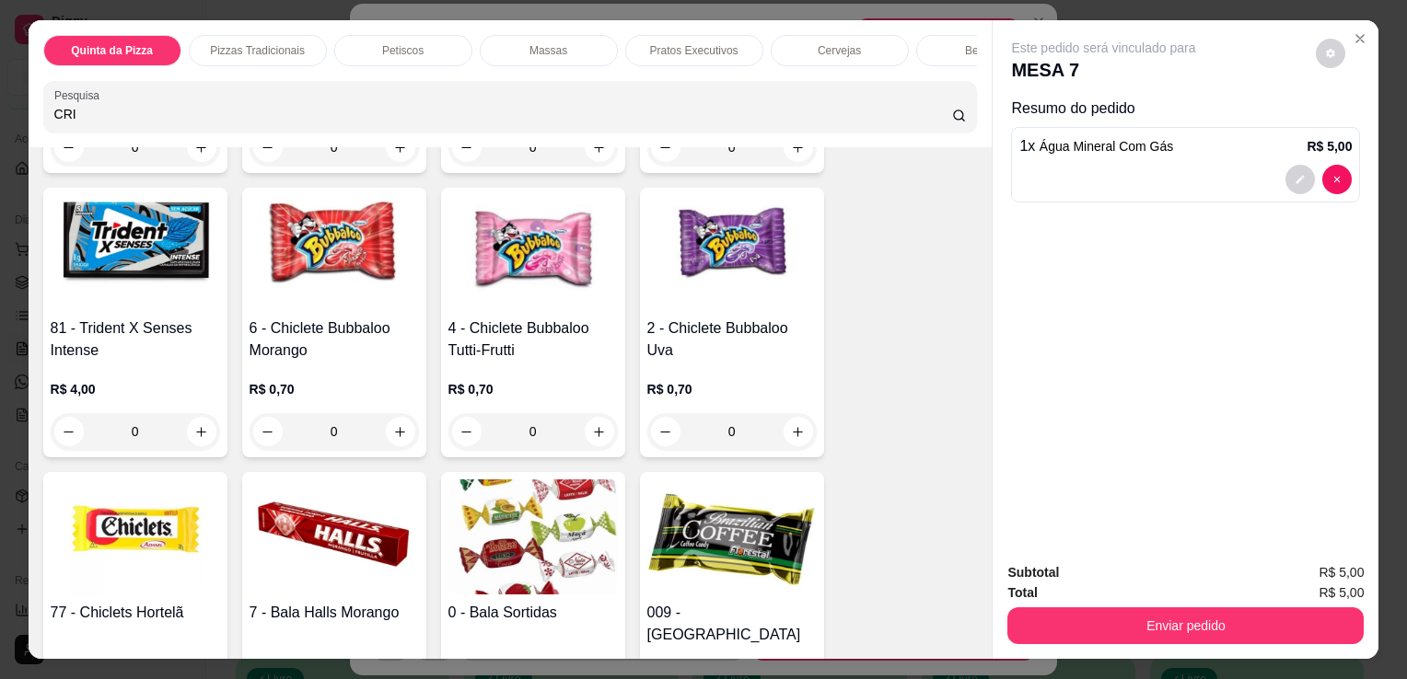
scroll to position [11809, 0]
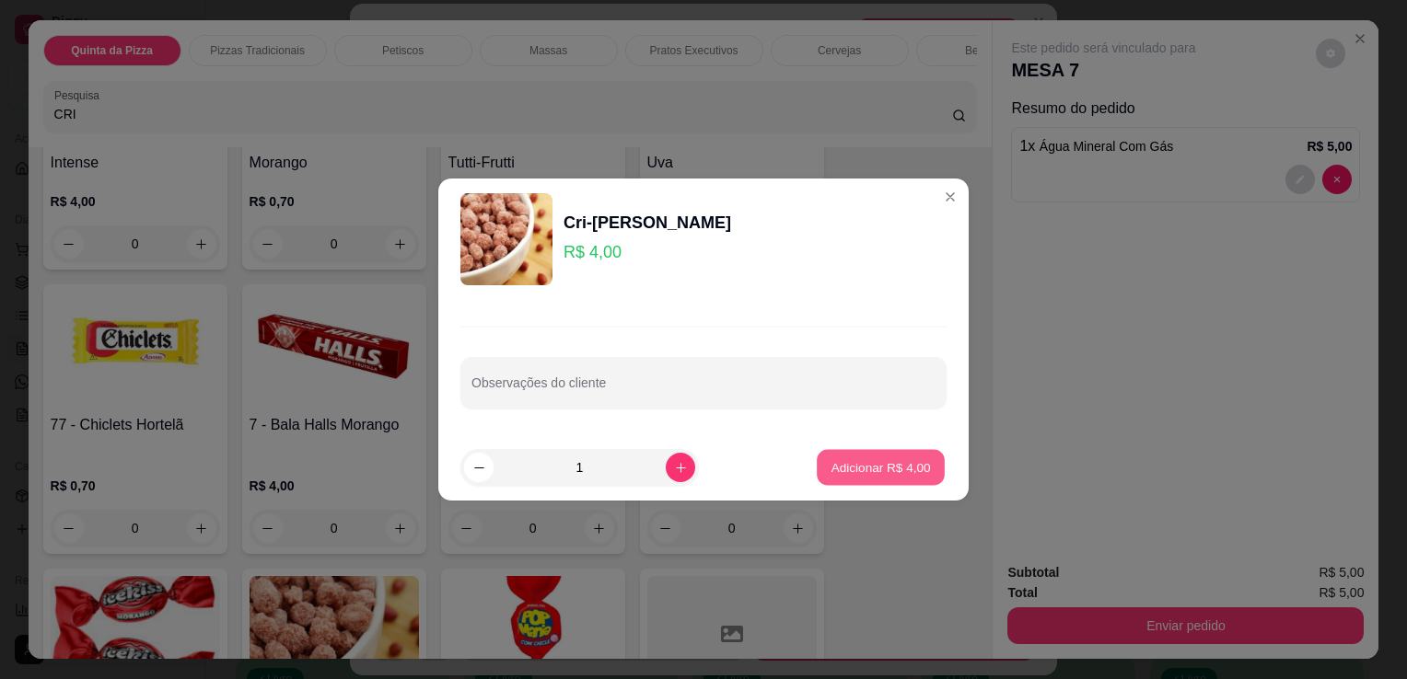
click at [830, 473] on p "Adicionar R$ 4,00" at bounding box center [879, 466] width 99 height 17
type input "1"
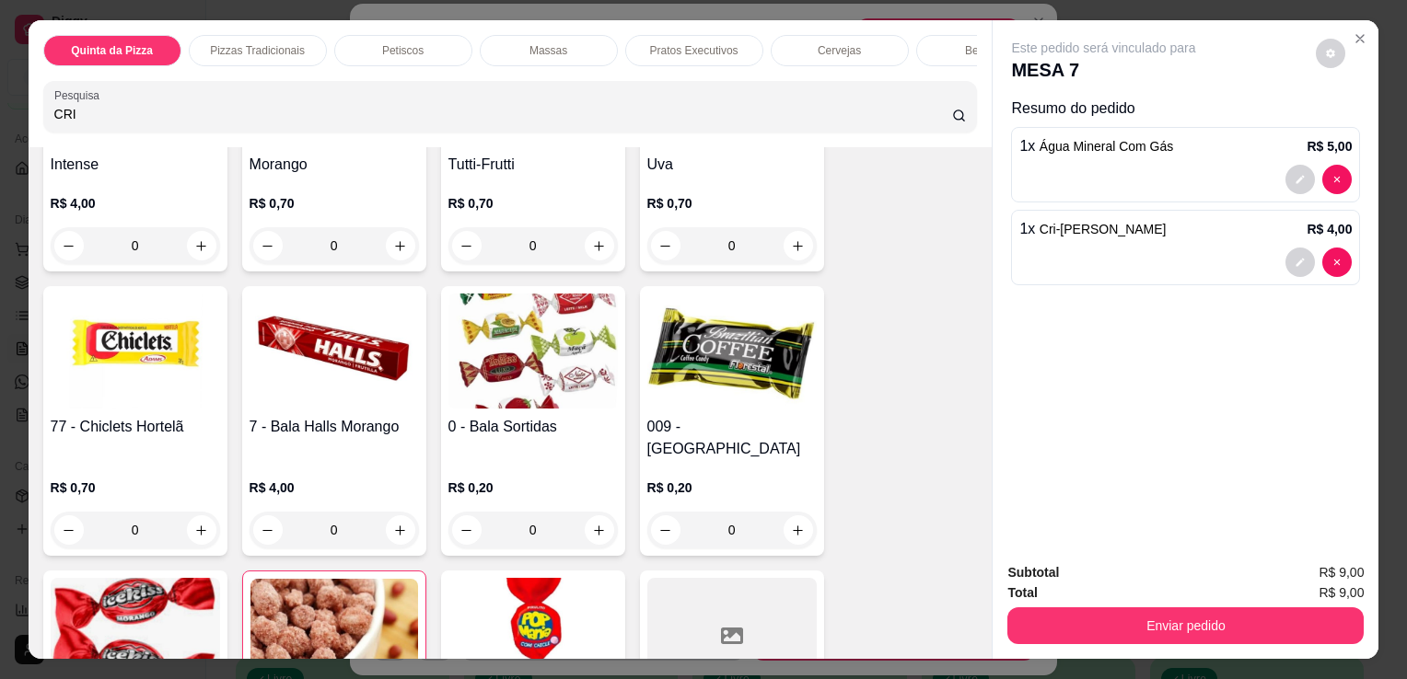
scroll to position [11810, 0]
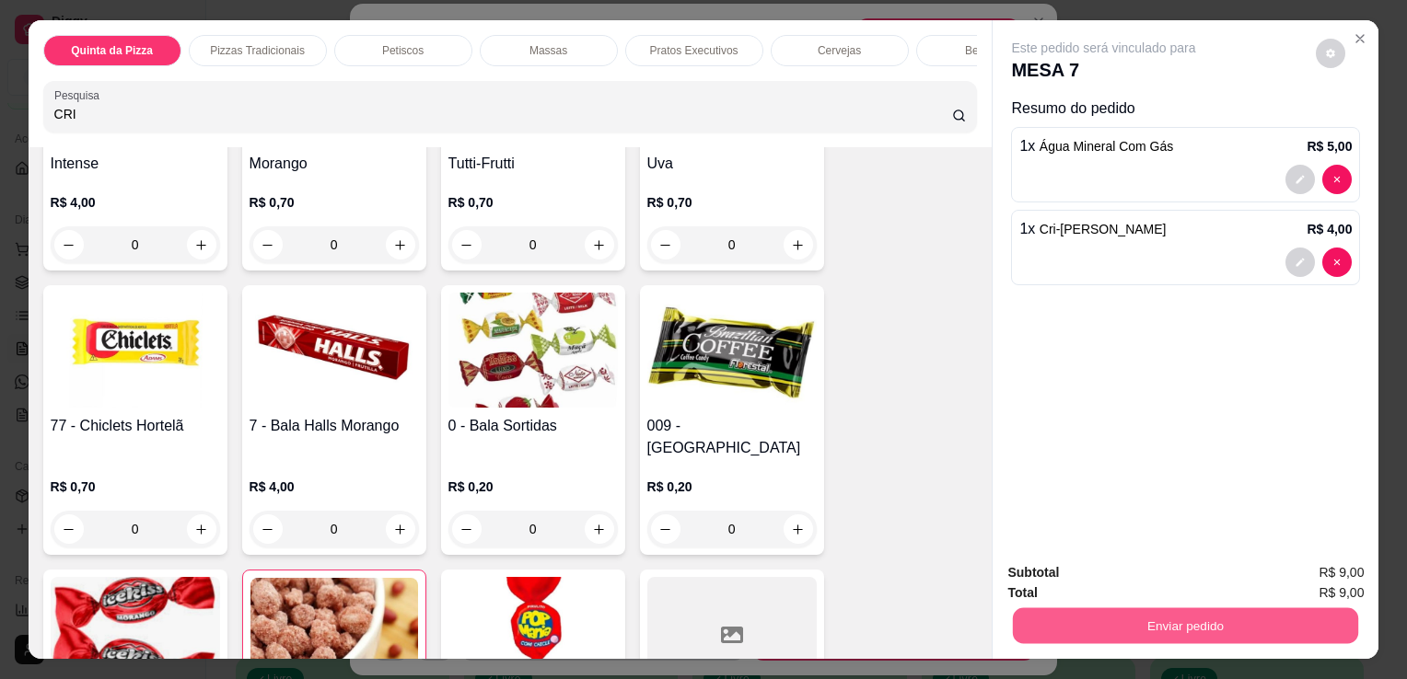
click at [1132, 608] on button "Enviar pedido" at bounding box center [1185, 626] width 345 height 36
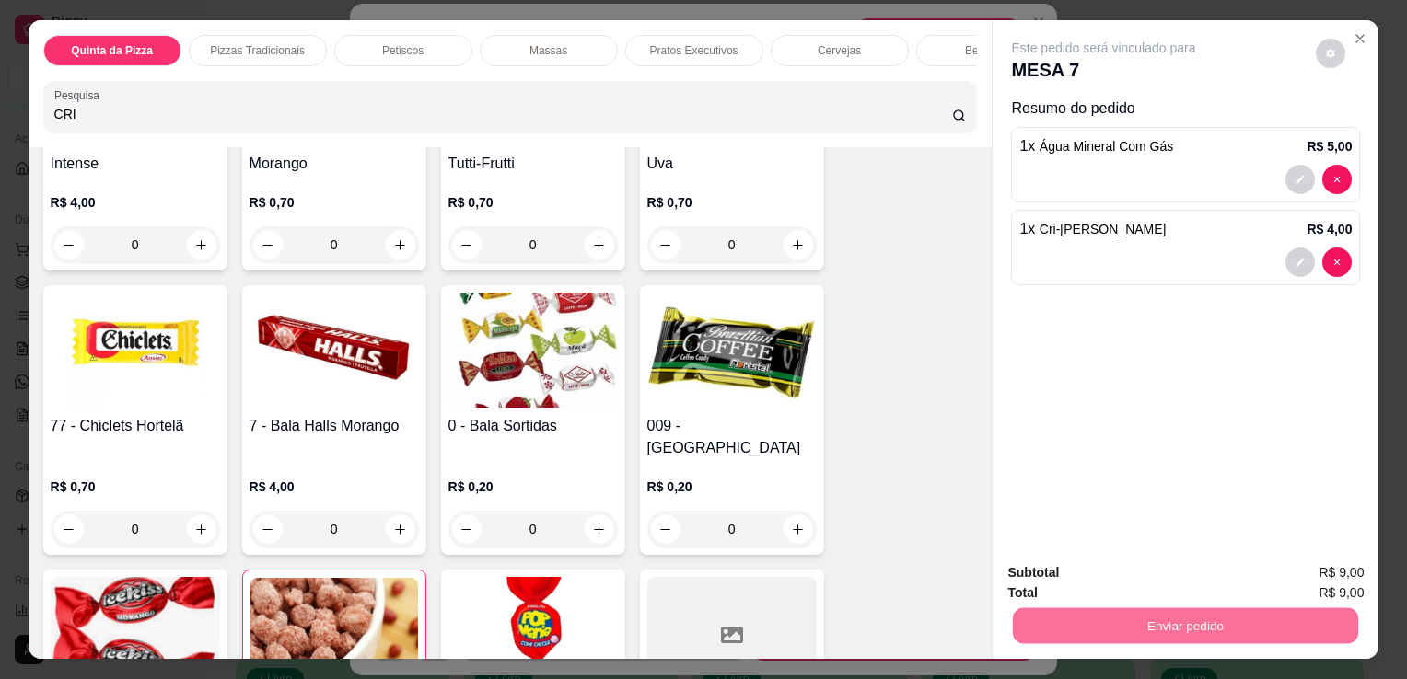
click at [1073, 575] on button "Não registrar e enviar pedido" at bounding box center [1125, 574] width 186 height 34
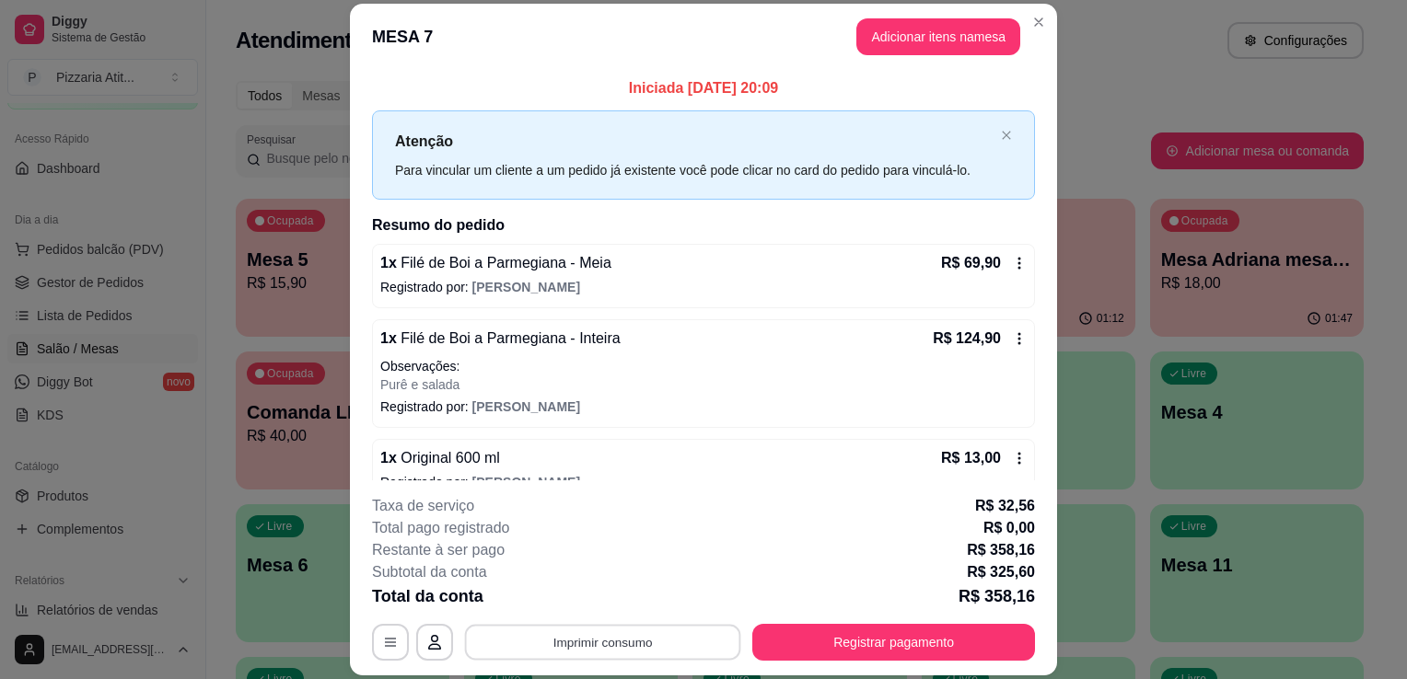
click at [632, 643] on button "Imprimir consumo" at bounding box center [603, 643] width 276 height 36
click at [601, 600] on button "IMPRESSORA" at bounding box center [601, 600] width 129 height 29
click at [774, 643] on button "Registrar pagamento" at bounding box center [894, 643] width 274 height 36
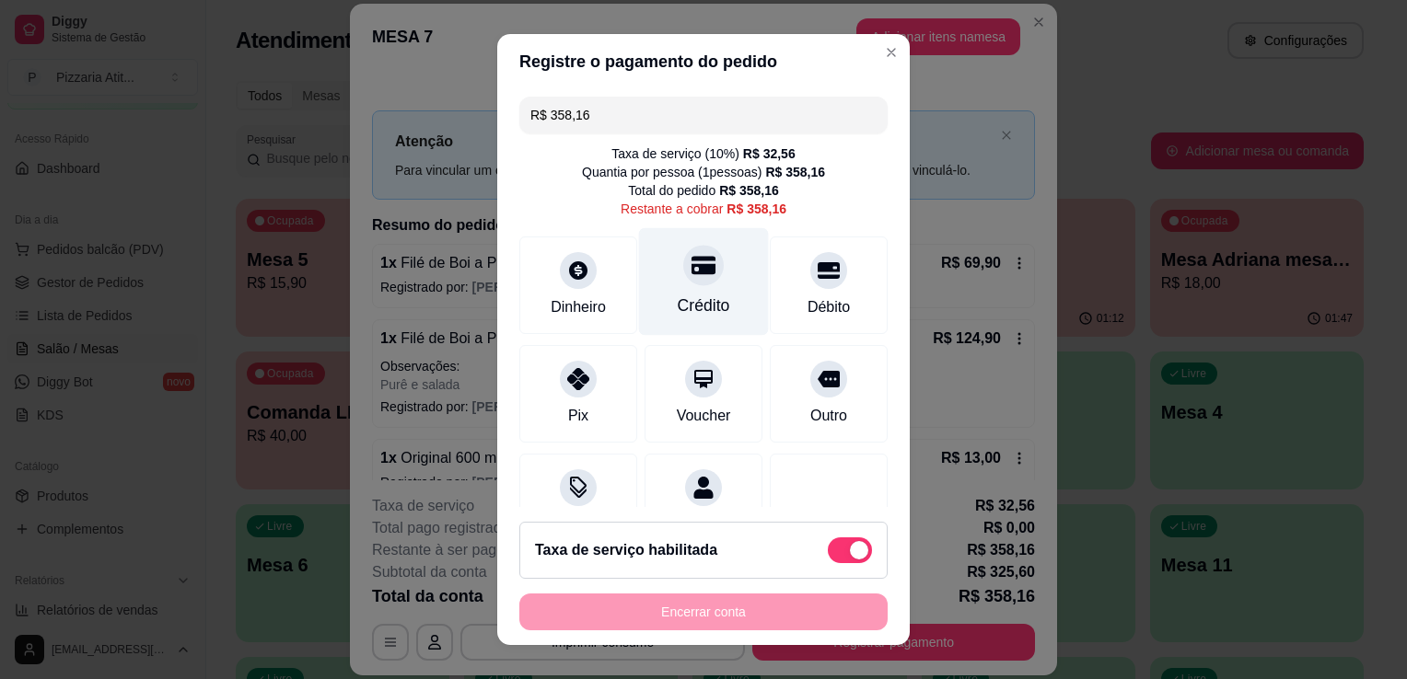
click at [667, 285] on div "Crédito" at bounding box center [704, 282] width 130 height 108
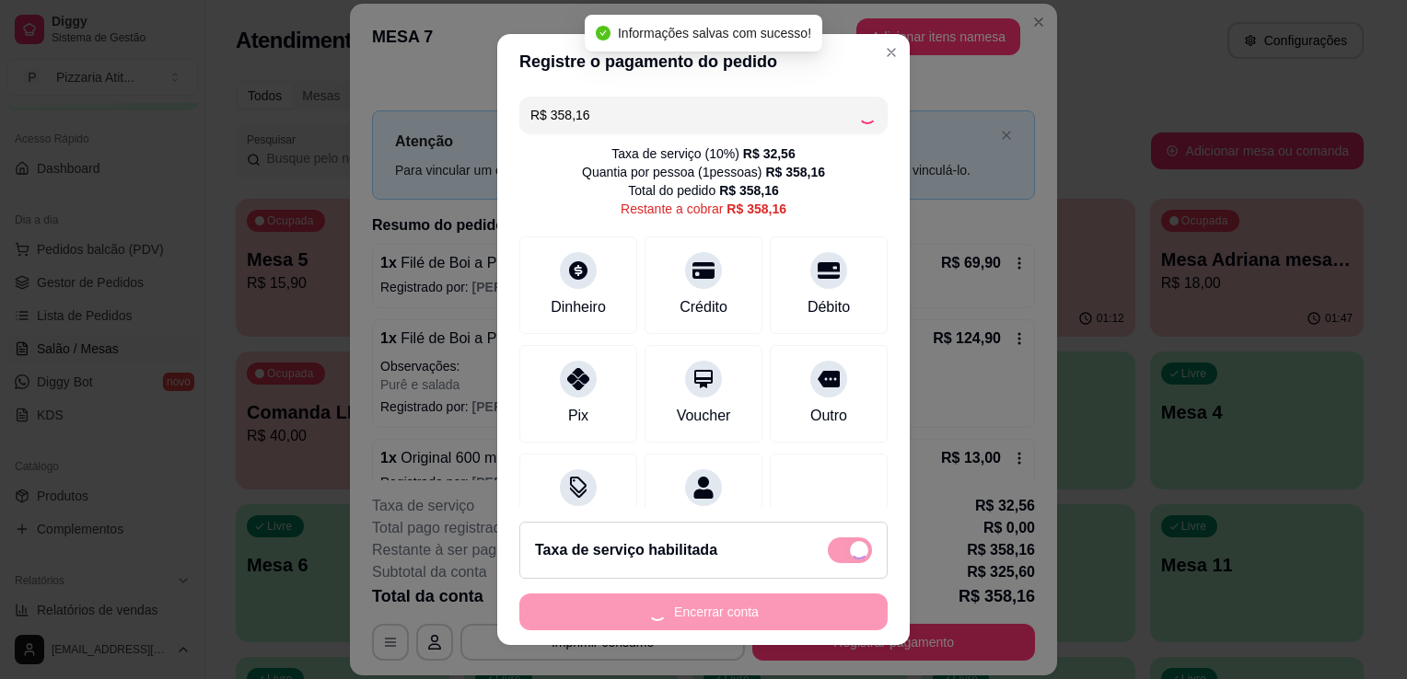
type input "R$ 0,00"
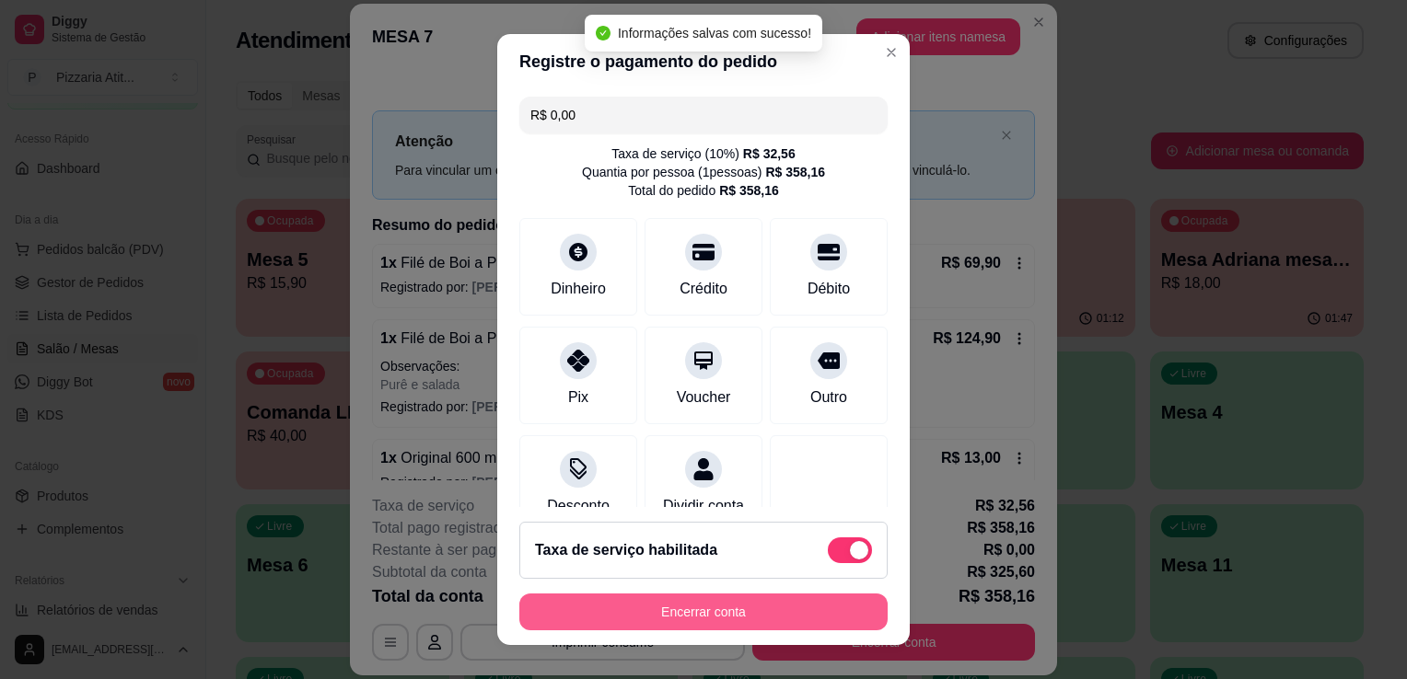
click at [721, 616] on button "Encerrar conta" at bounding box center [703, 612] width 368 height 37
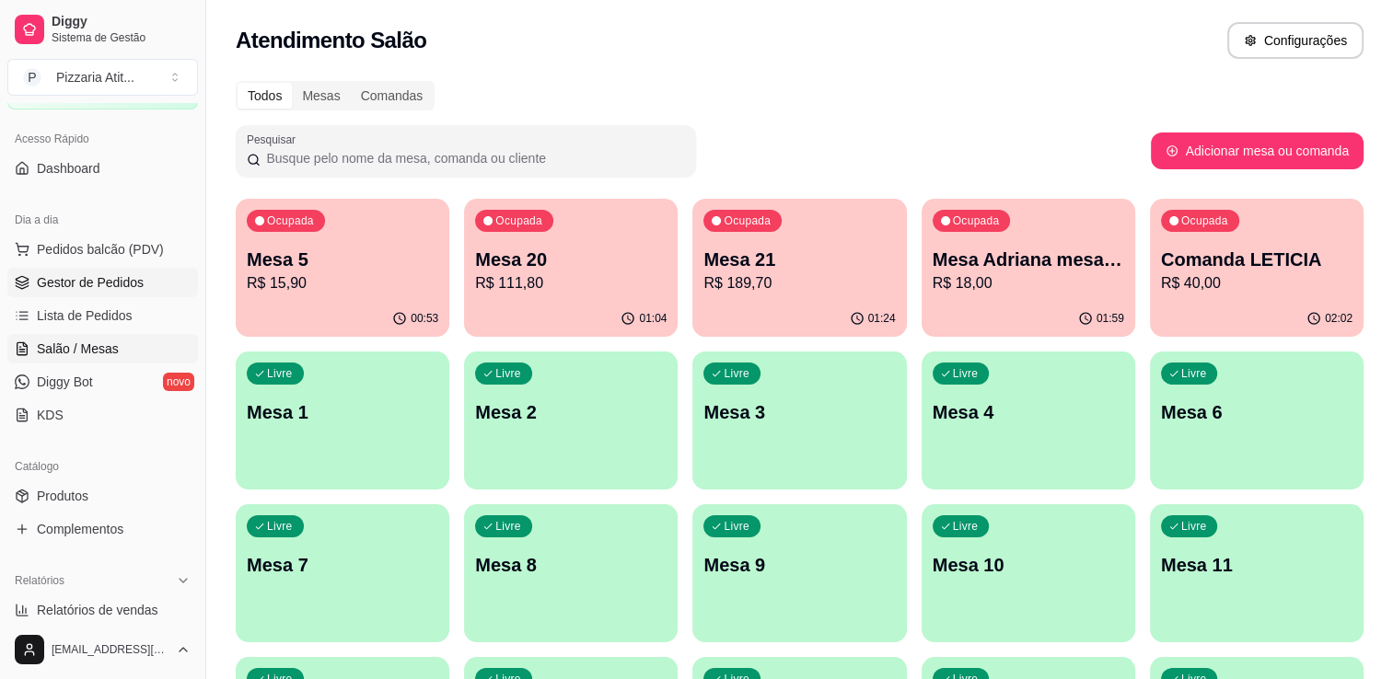
click at [118, 286] on span "Gestor de Pedidos" at bounding box center [90, 282] width 107 height 18
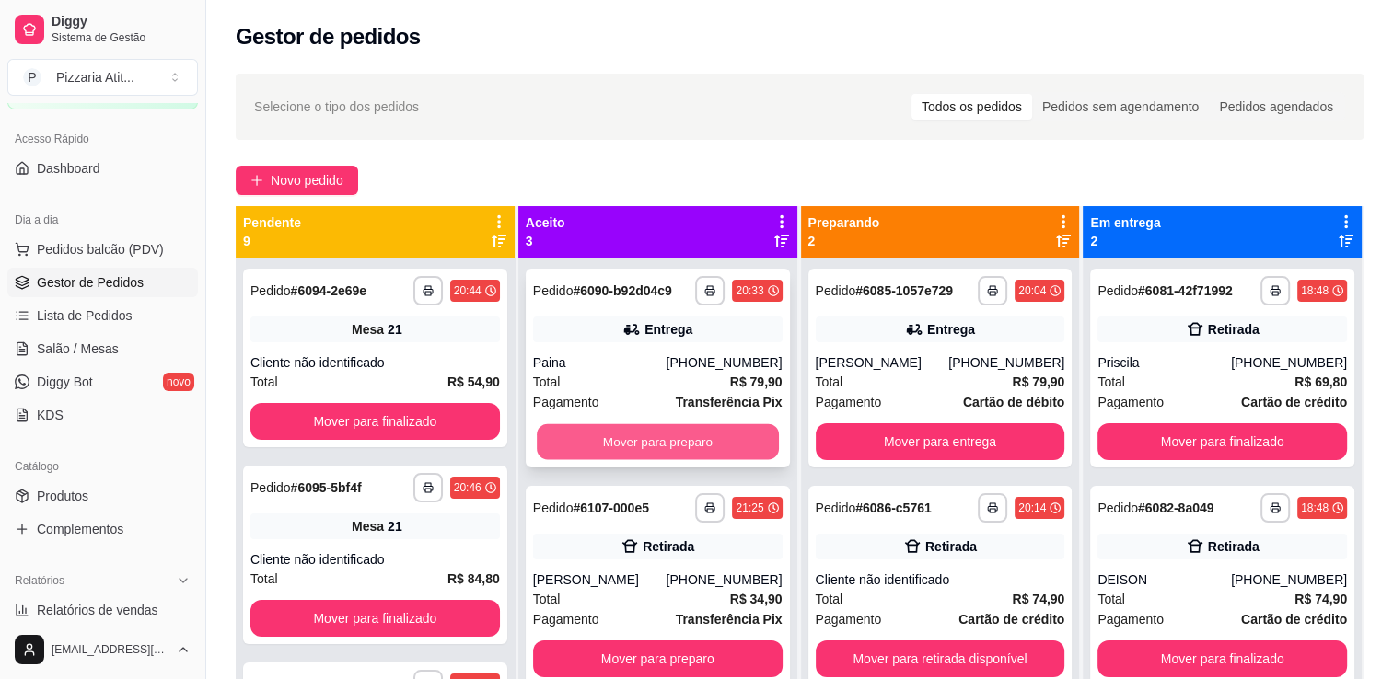
click at [711, 433] on button "Mover para preparo" at bounding box center [658, 442] width 242 height 36
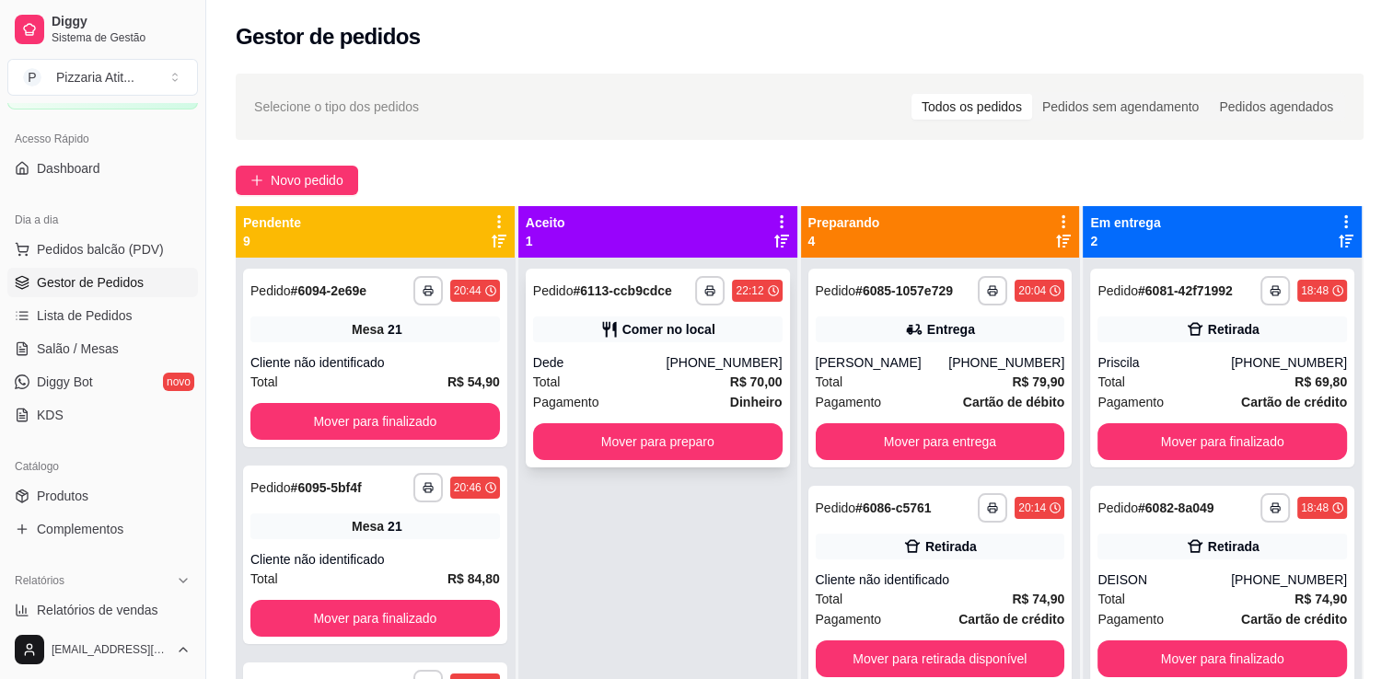
click at [681, 381] on div "Total R$ 70,00" at bounding box center [657, 382] width 249 height 20
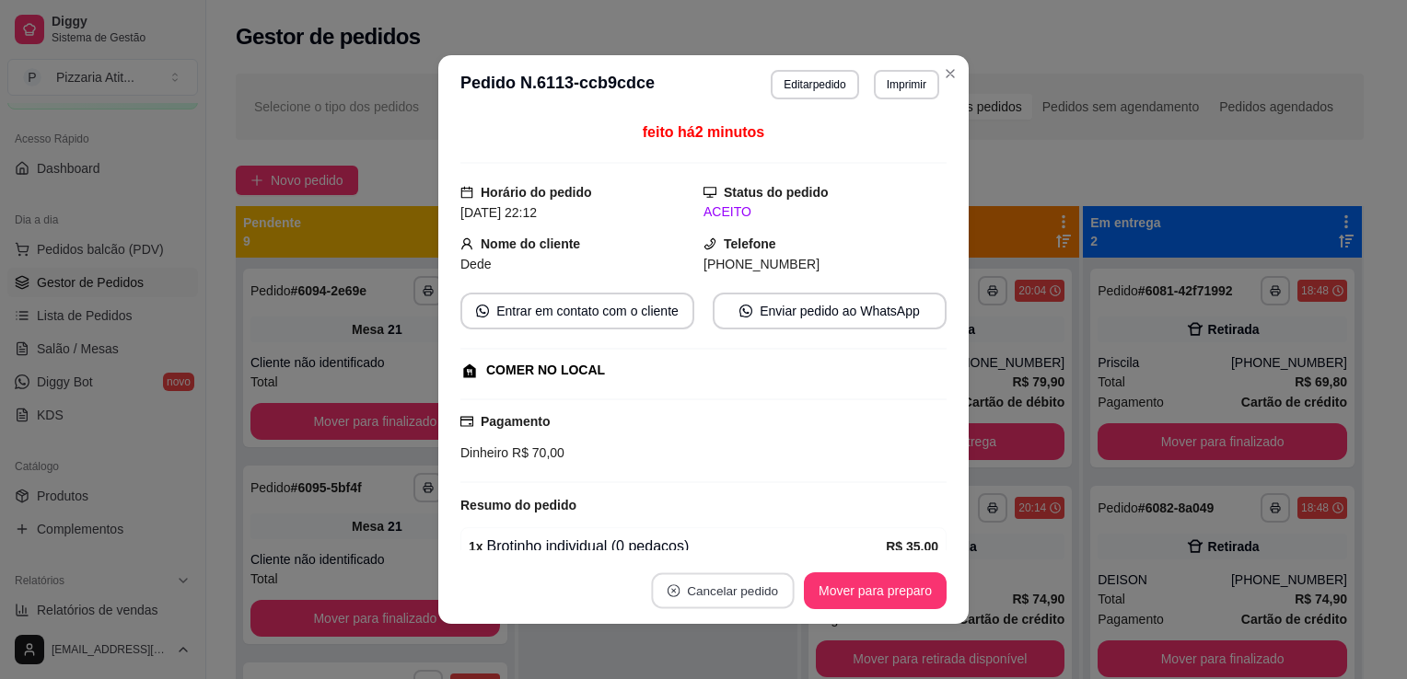
click at [711, 602] on button "Cancelar pedido" at bounding box center [722, 591] width 143 height 36
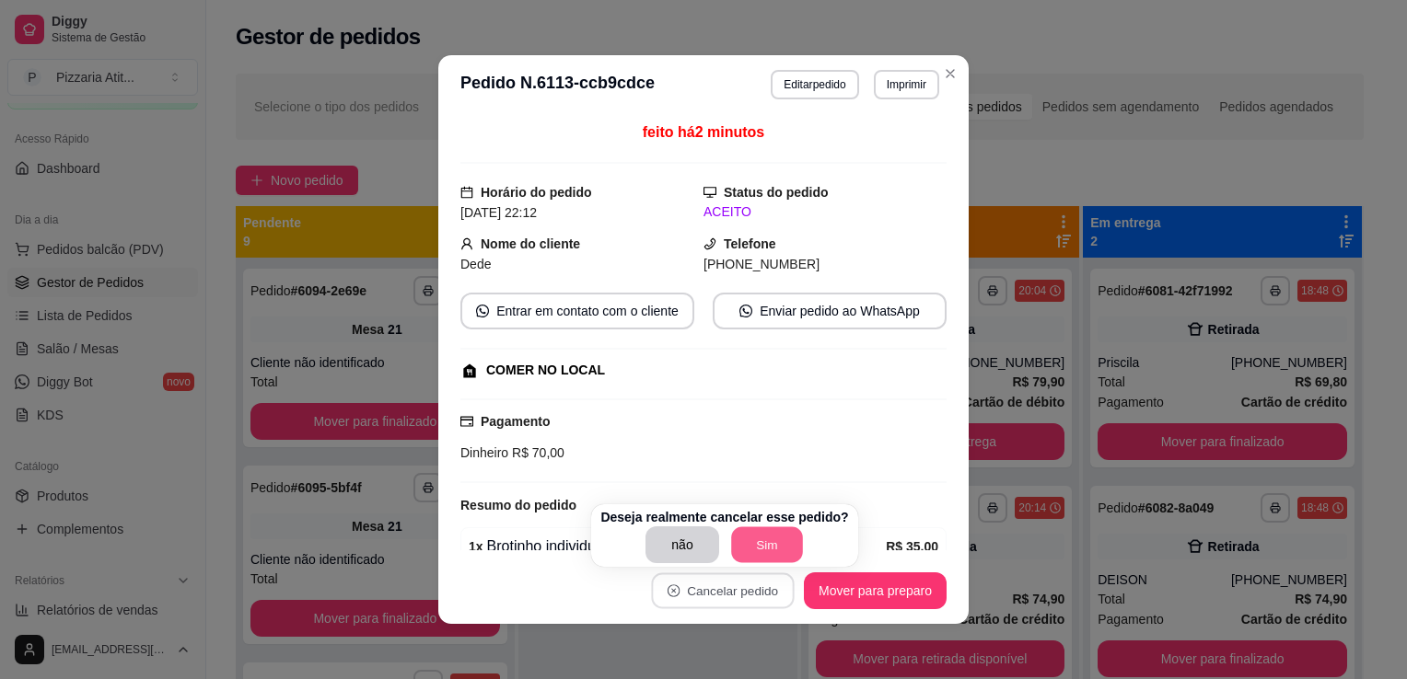
click at [755, 558] on button "Sim" at bounding box center [767, 545] width 72 height 36
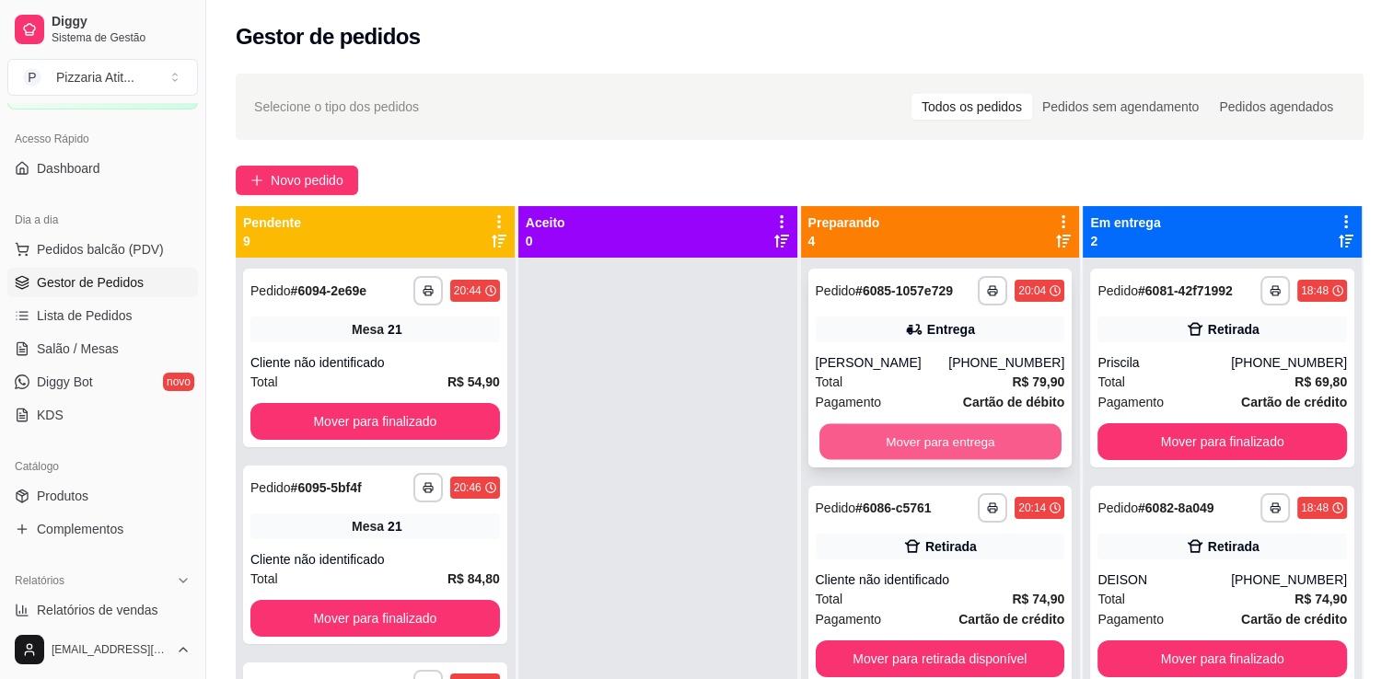
click at [988, 436] on button "Mover para entrega" at bounding box center [940, 442] width 242 height 36
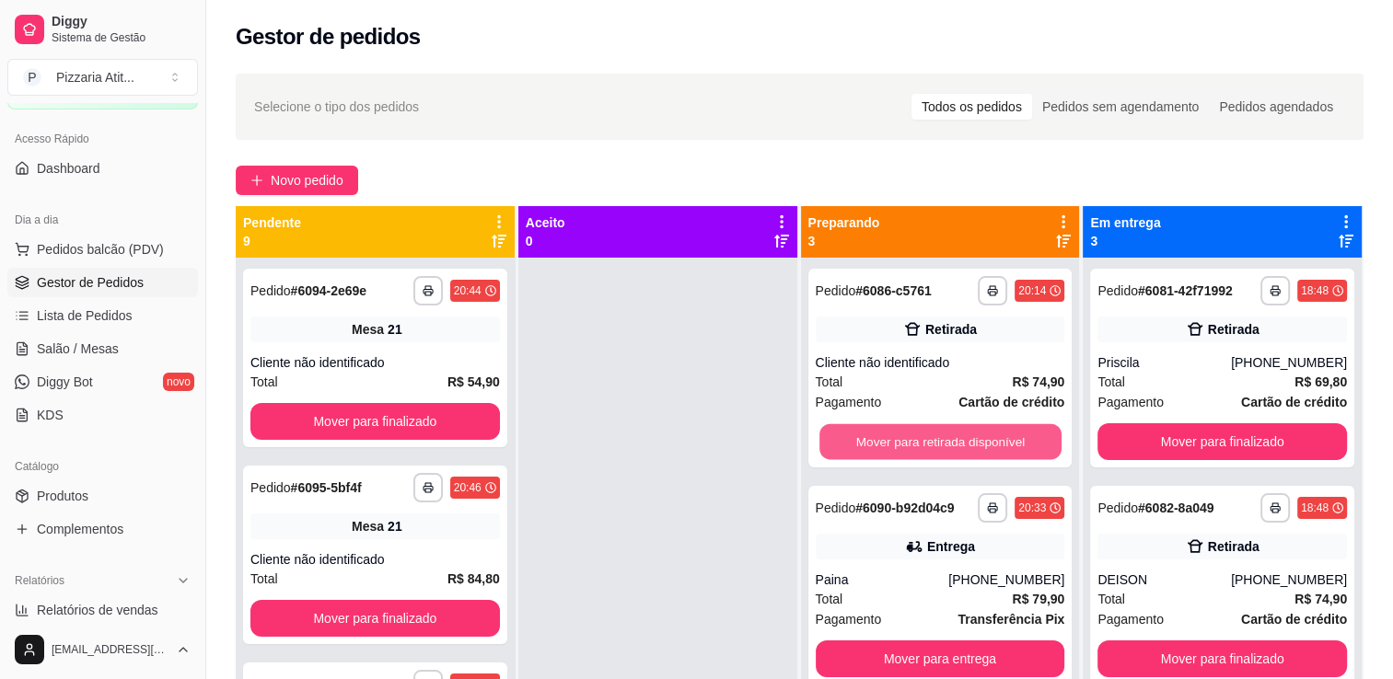
click at [988, 436] on button "Mover para retirada disponível" at bounding box center [940, 442] width 242 height 36
click at [988, 436] on button "Mover para entrega" at bounding box center [940, 442] width 242 height 36
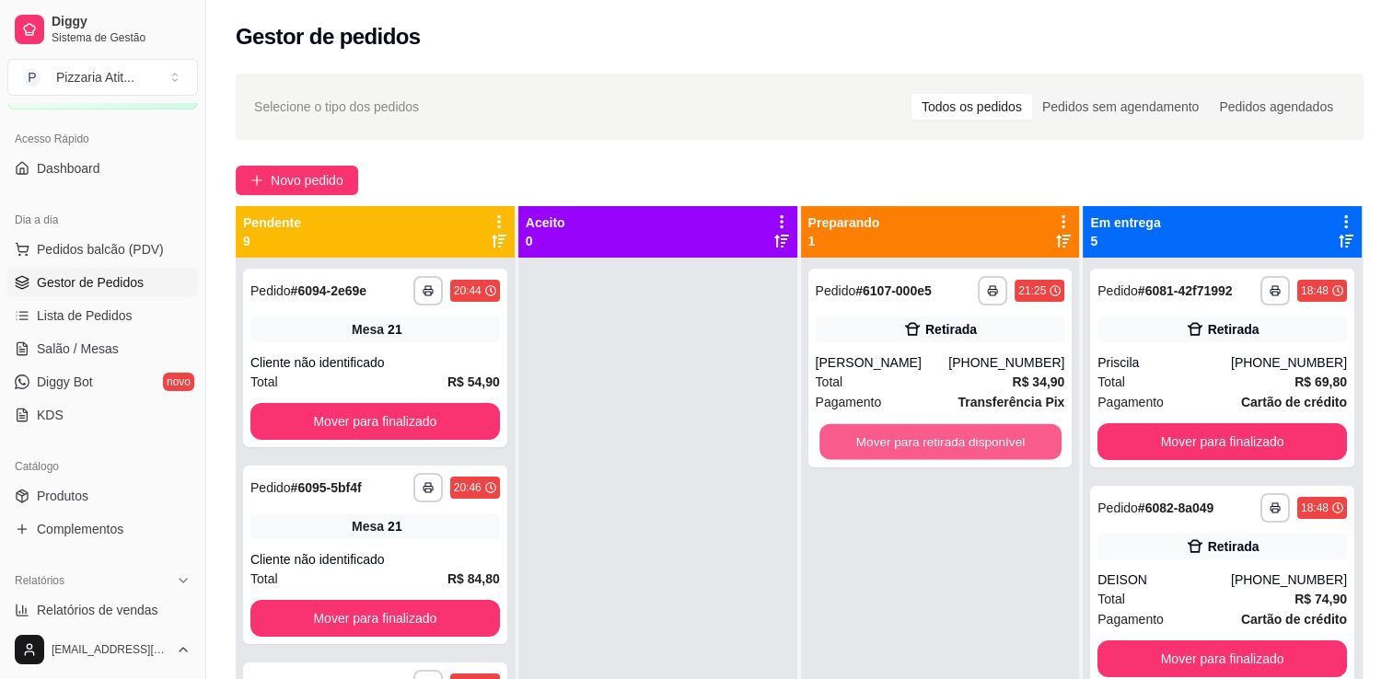
click at [988, 436] on button "Mover para retirada disponível" at bounding box center [940, 442] width 242 height 36
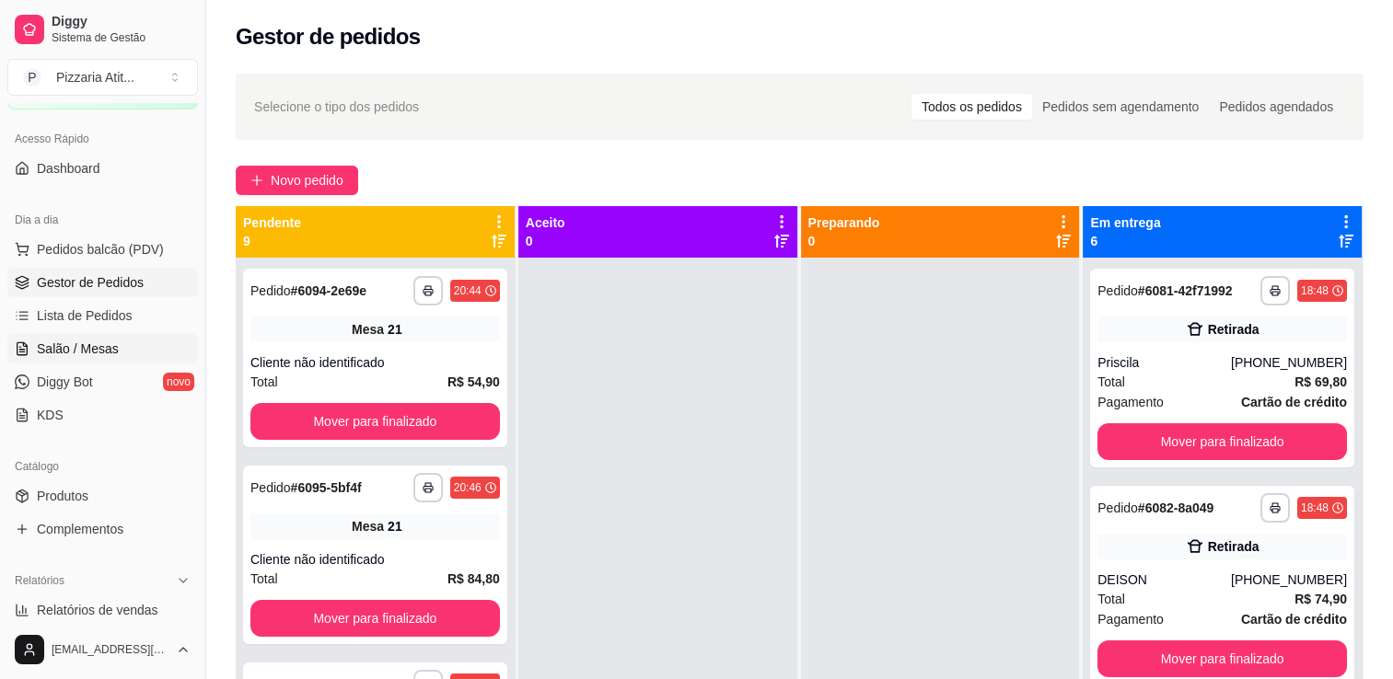
click at [83, 348] on span "Salão / Mesas" at bounding box center [78, 349] width 82 height 18
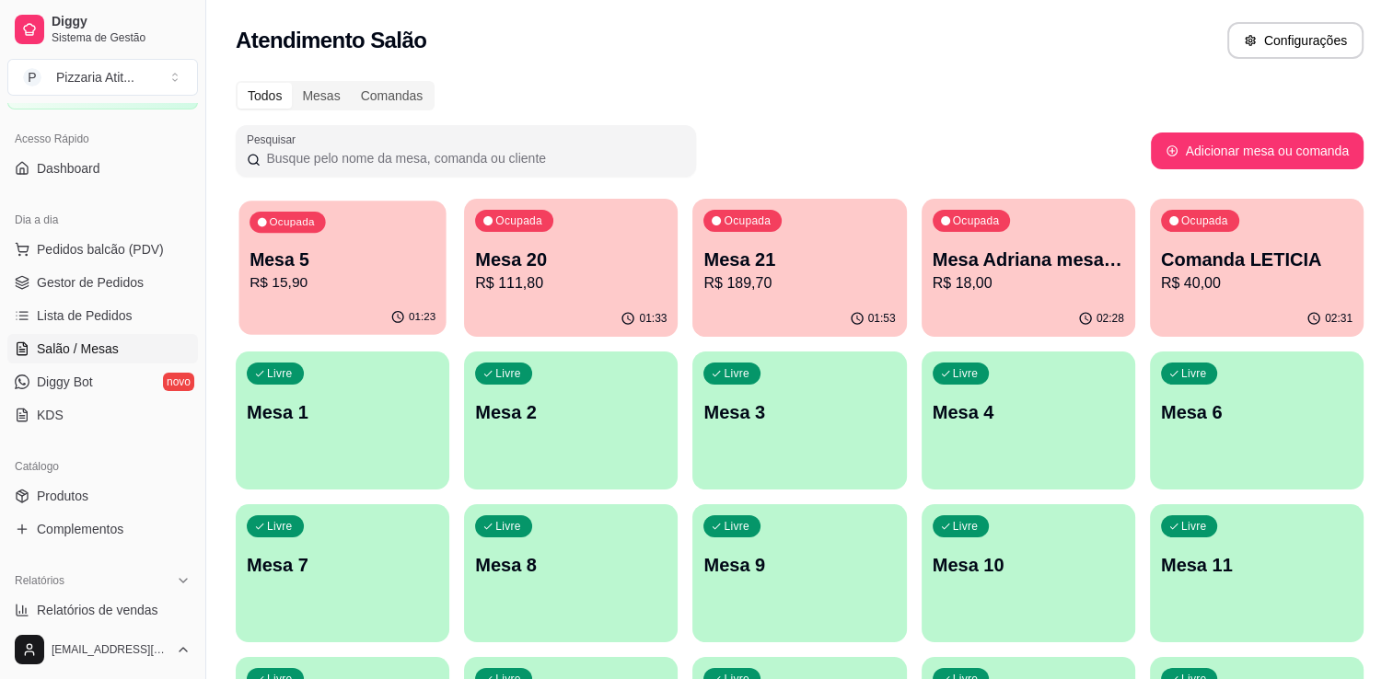
click at [304, 226] on p "Ocupada" at bounding box center [291, 222] width 45 height 15
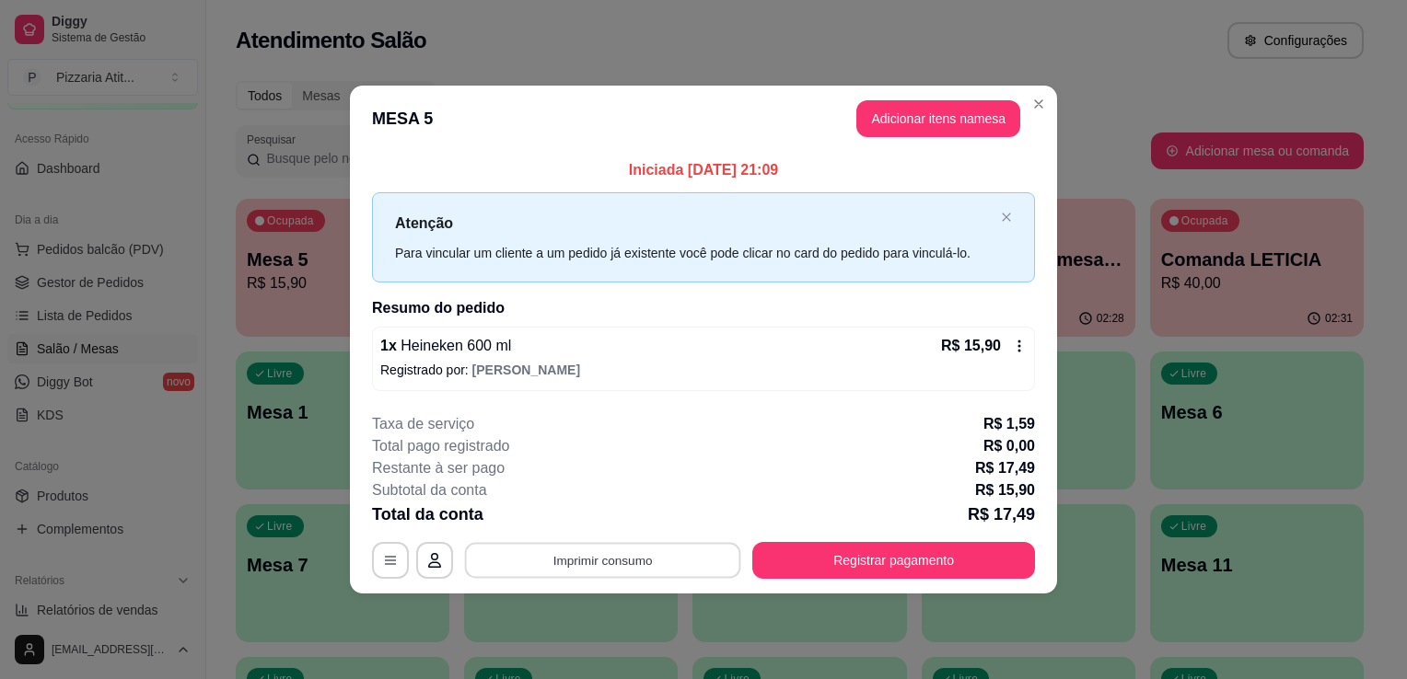
click at [571, 553] on button "Imprimir consumo" at bounding box center [603, 560] width 276 height 36
click at [571, 536] on div "**********" at bounding box center [703, 496] width 663 height 166
click at [921, 124] on button "Adicionar itens na mesa" at bounding box center [938, 119] width 158 height 36
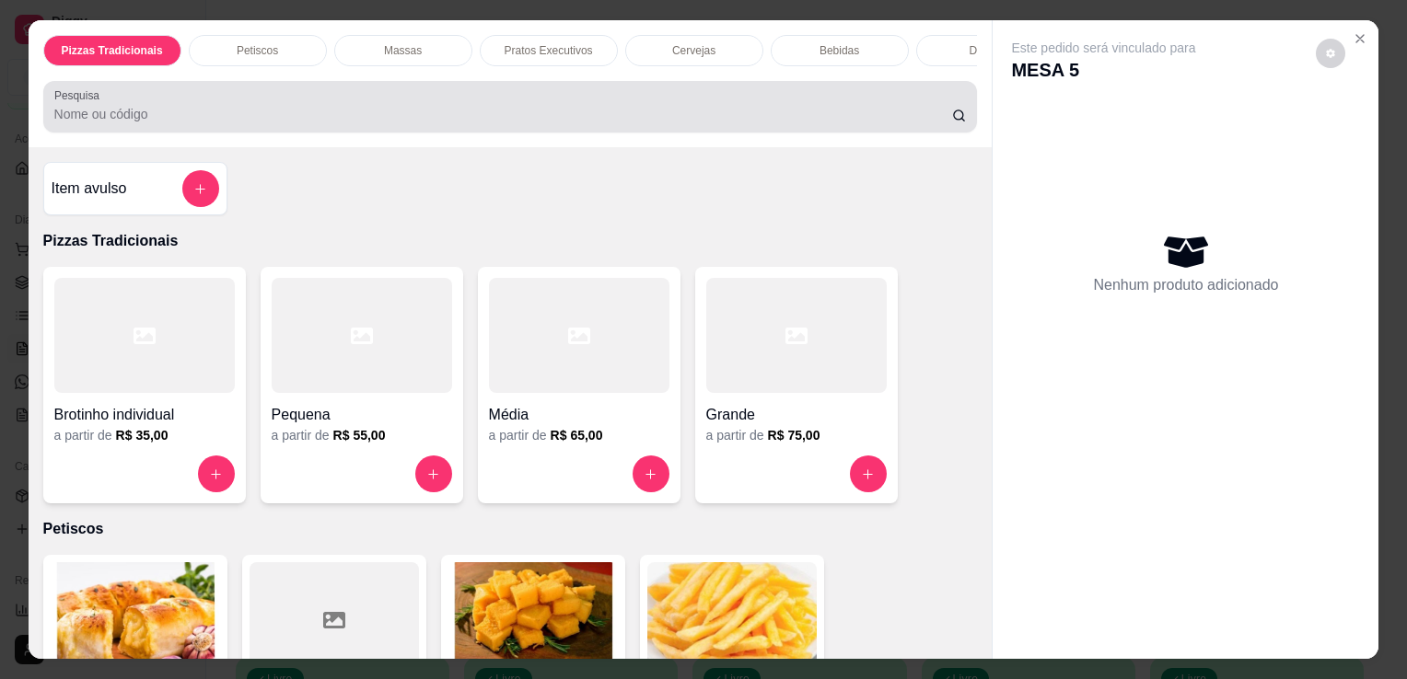
click at [757, 107] on div at bounding box center [510, 106] width 912 height 37
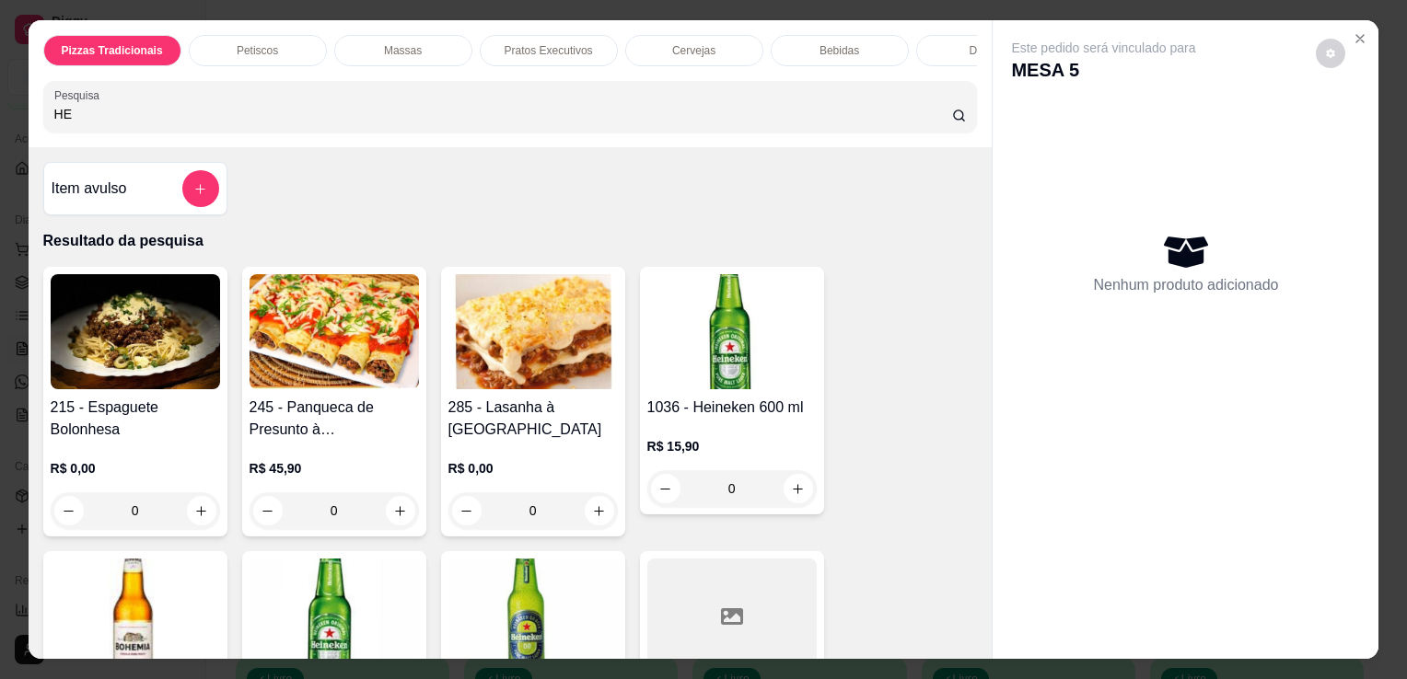
type input "HE"
click at [744, 331] on img at bounding box center [731, 331] width 169 height 115
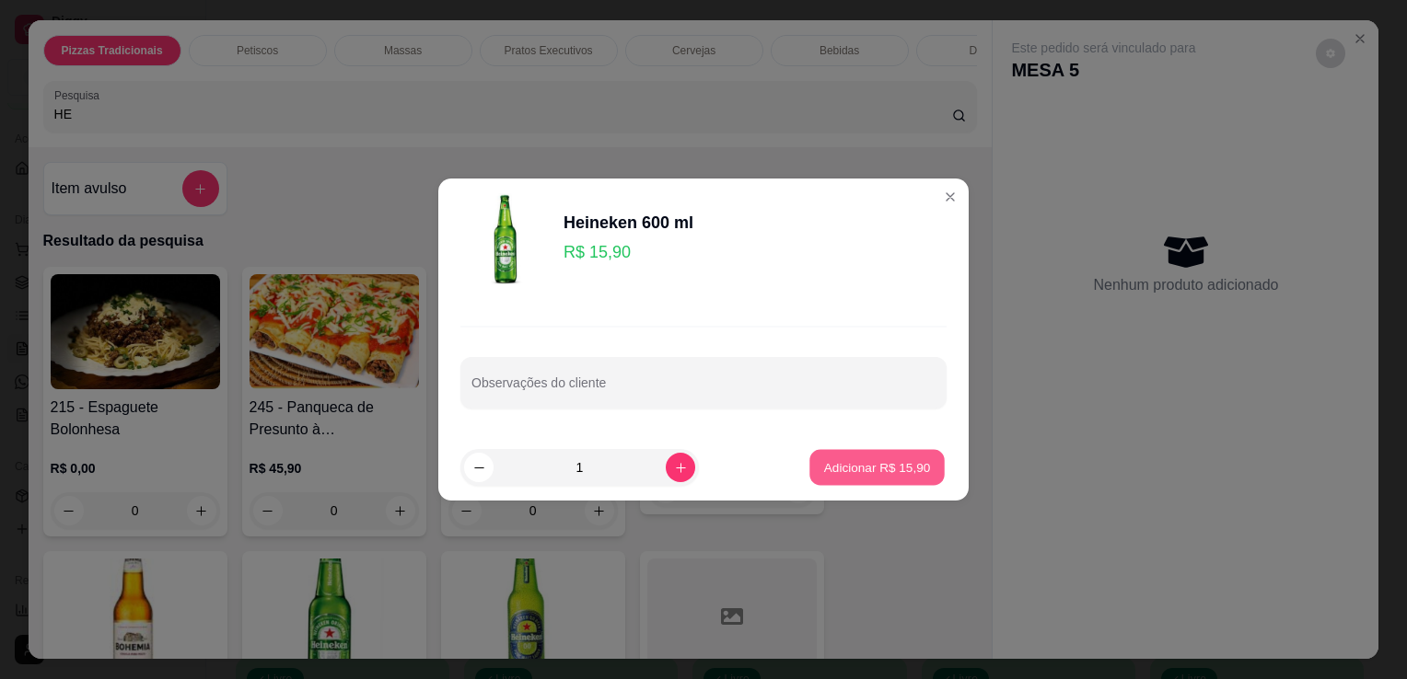
click at [847, 467] on p "Adicionar R$ 15,90" at bounding box center [877, 466] width 107 height 17
type input "1"
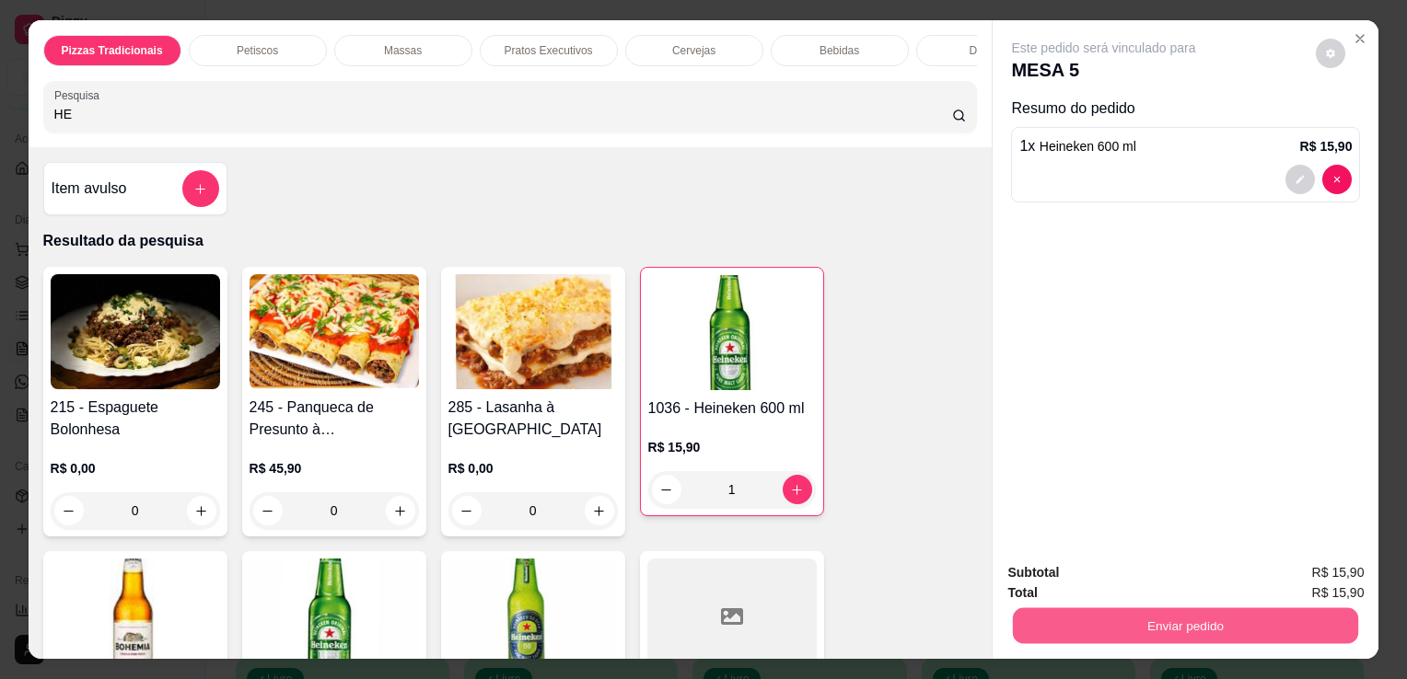
click at [1177, 629] on button "Enviar pedido" at bounding box center [1185, 626] width 345 height 36
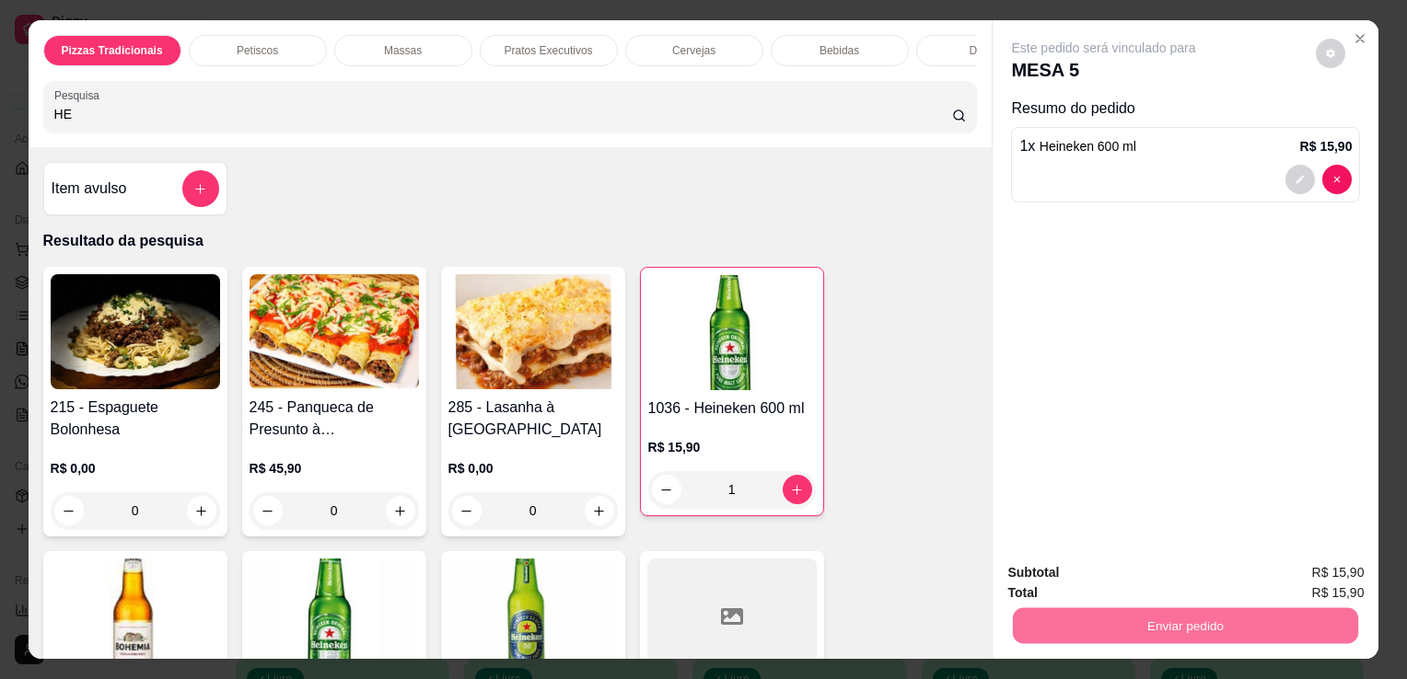
click at [1157, 586] on button "Não registrar e enviar pedido" at bounding box center [1125, 574] width 186 height 34
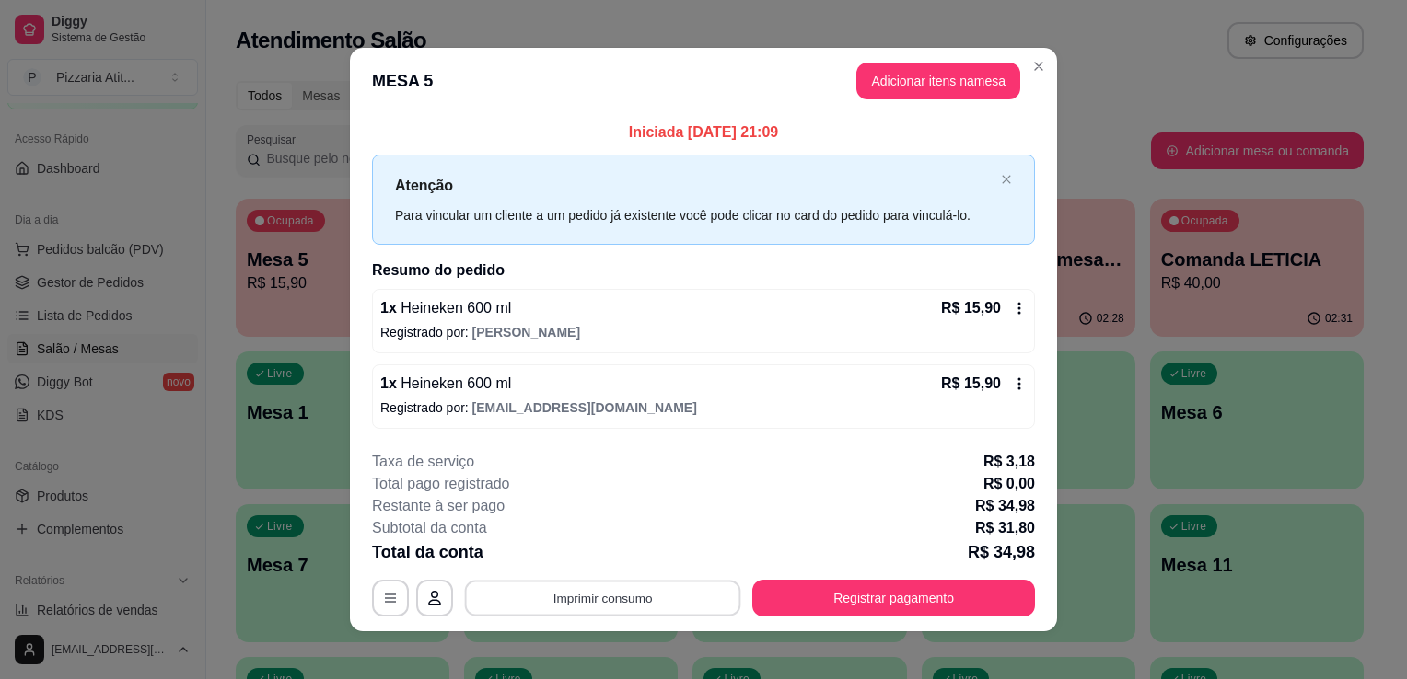
click at [601, 589] on button "Imprimir consumo" at bounding box center [603, 598] width 276 height 36
click at [607, 551] on button "IMPRESSORA" at bounding box center [601, 554] width 129 height 29
click at [833, 599] on button "Registrar pagamento" at bounding box center [894, 598] width 274 height 36
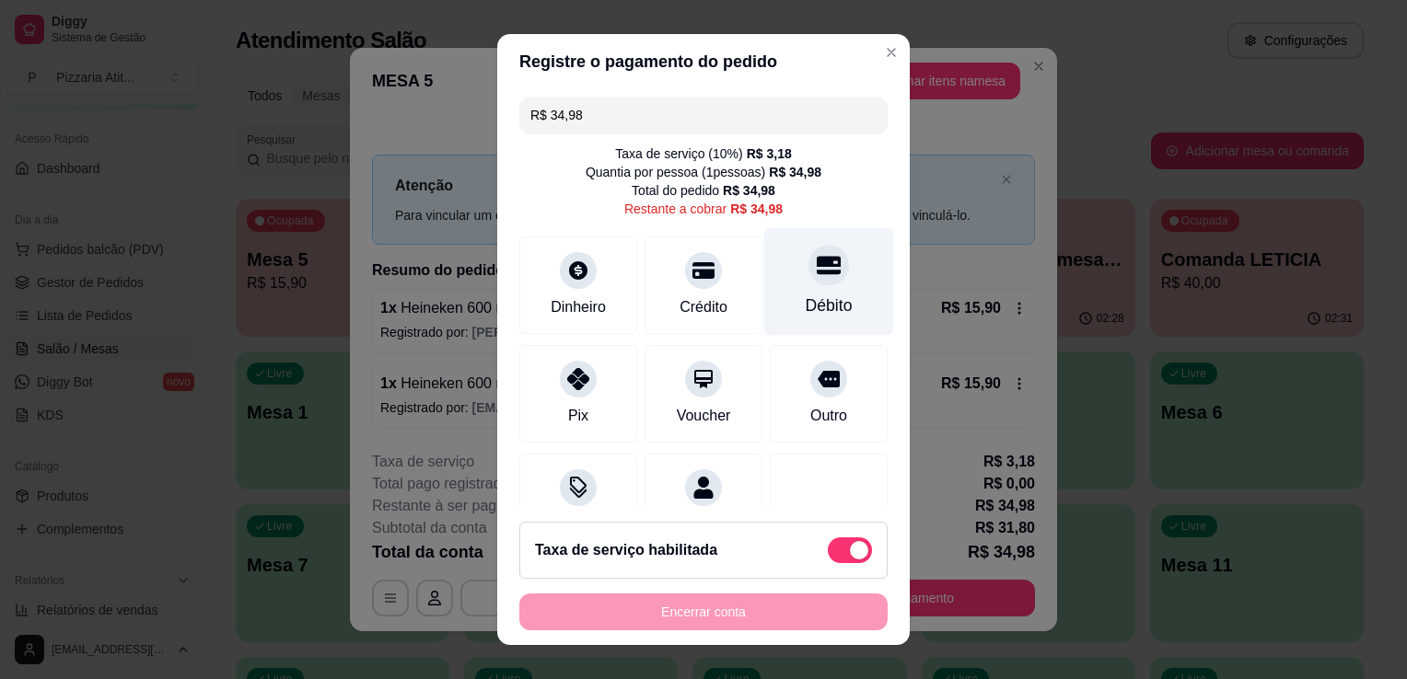
click at [805, 299] on div "Débito" at bounding box center [828, 306] width 47 height 24
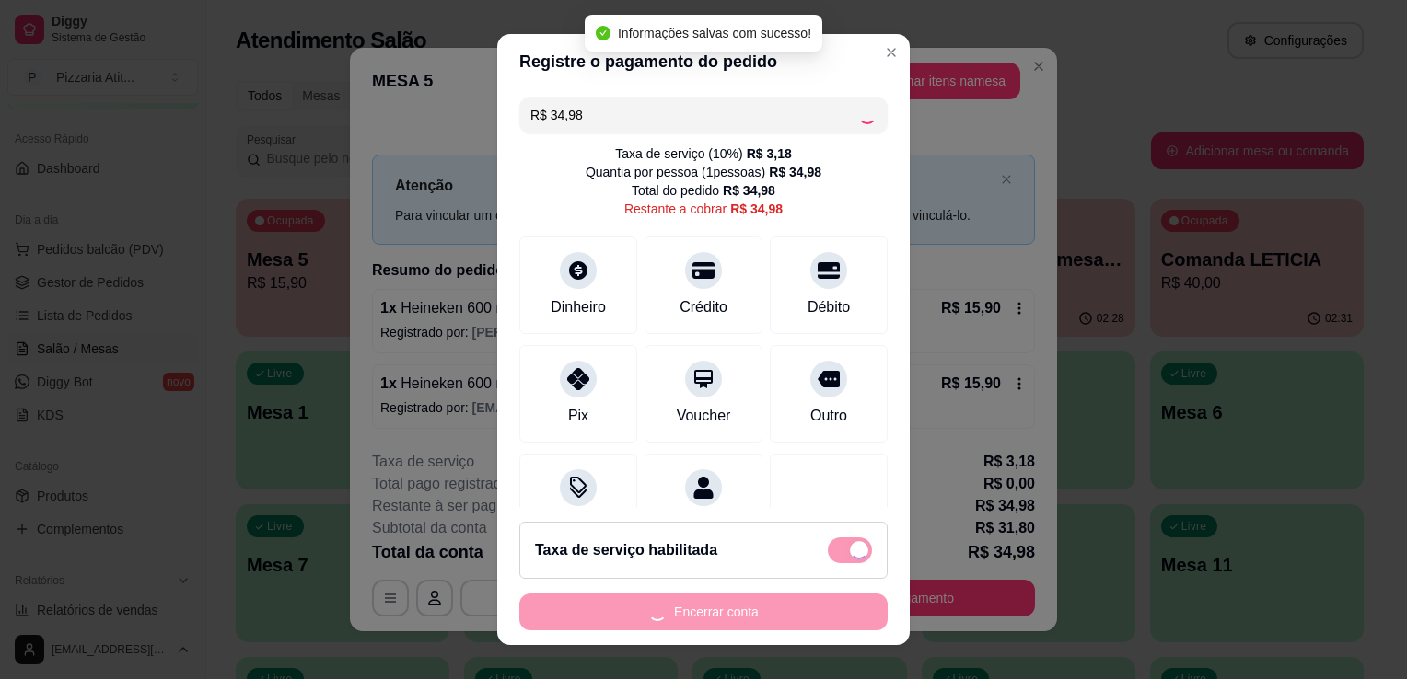
type input "R$ 0,00"
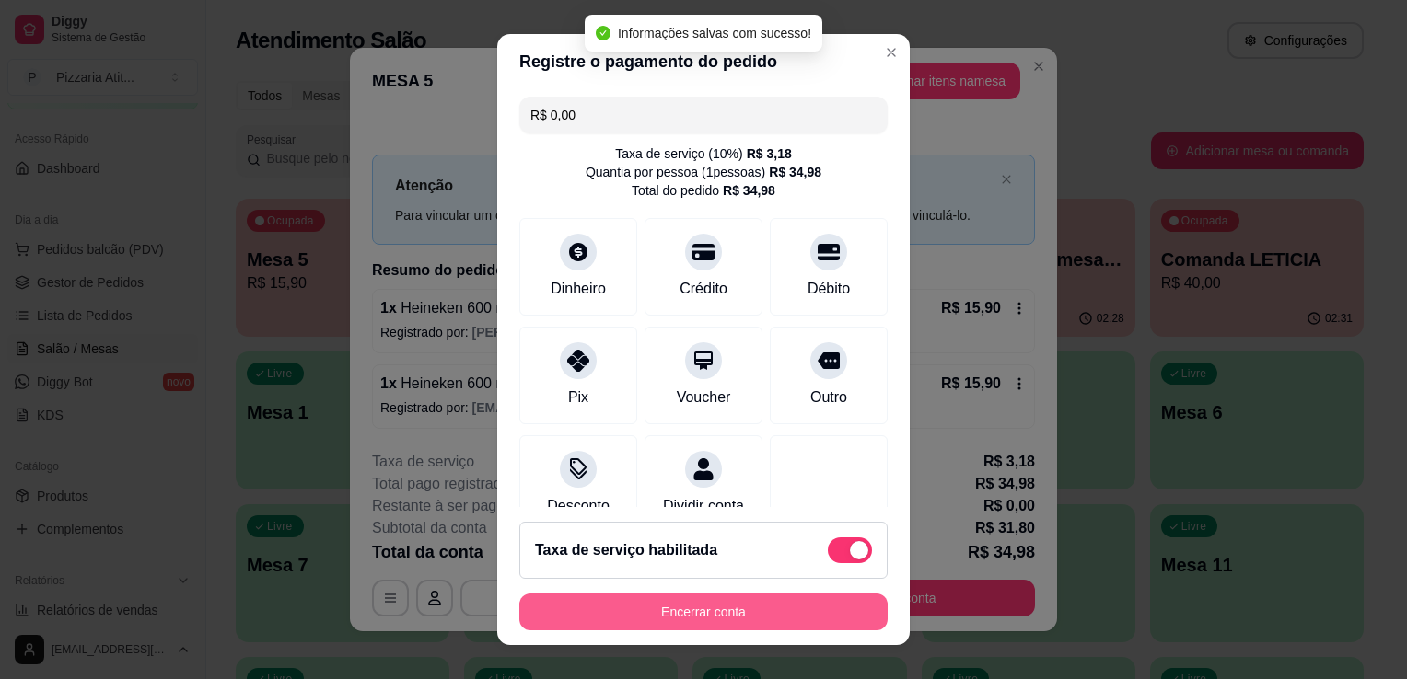
click at [714, 611] on button "Encerrar conta" at bounding box center [703, 612] width 368 height 37
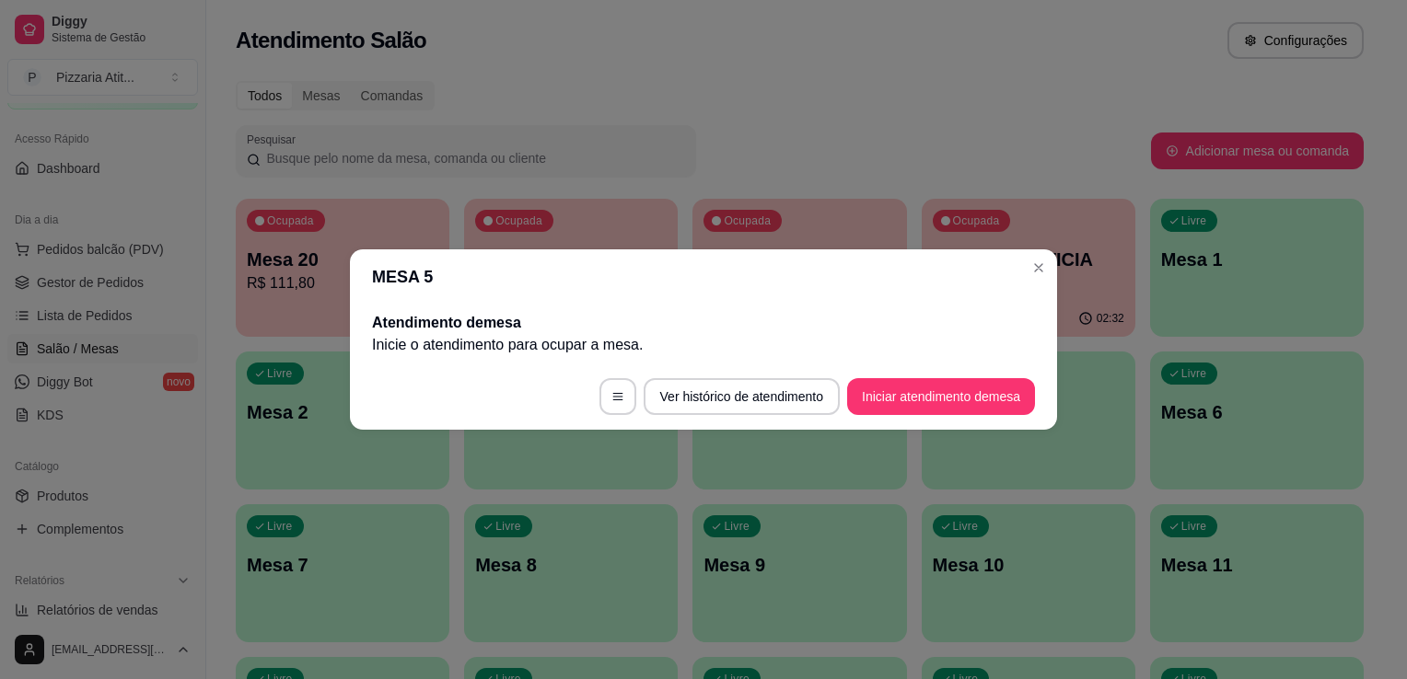
click at [1016, 257] on header "MESA 5" at bounding box center [703, 276] width 707 height 55
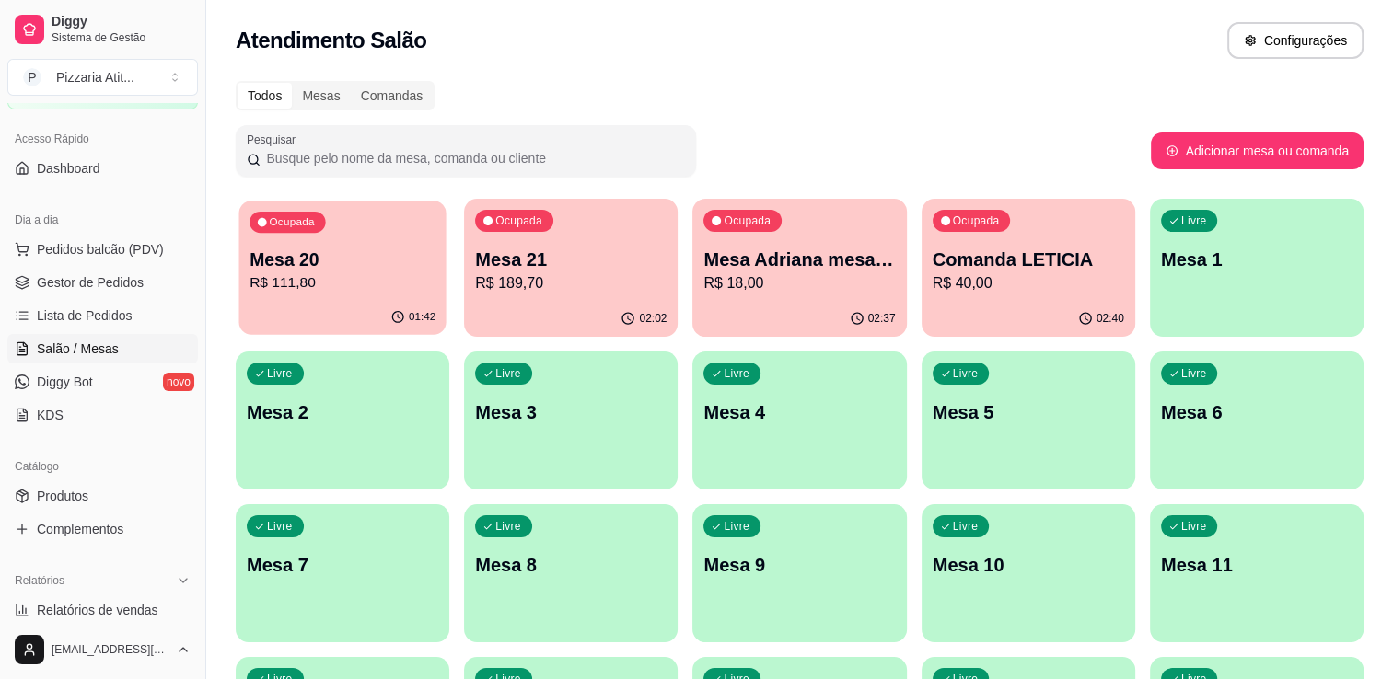
click at [355, 243] on div "Ocupada Mesa 20 R$ 111,80" at bounding box center [341, 250] width 207 height 99
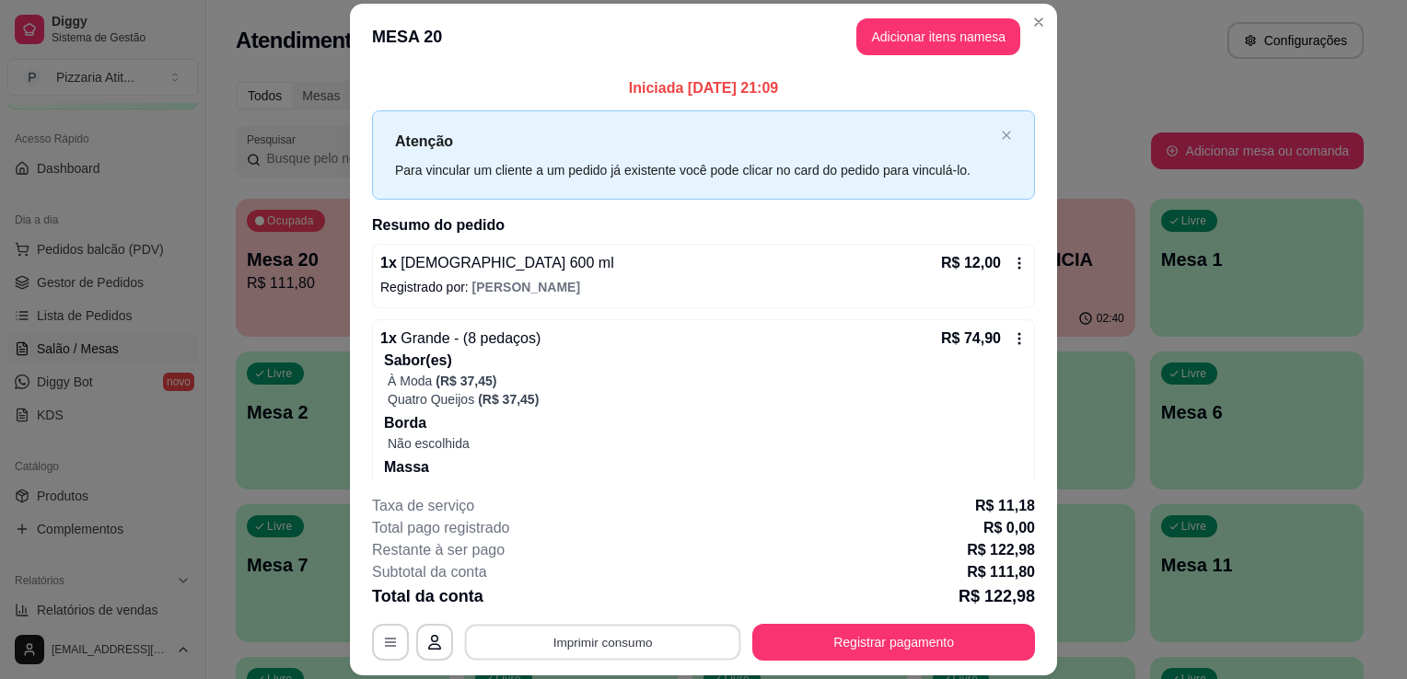
click at [642, 641] on button "Imprimir consumo" at bounding box center [603, 643] width 276 height 36
click at [640, 595] on button "IMPRESSORA" at bounding box center [601, 600] width 129 height 29
click at [933, 17] on header "MESA 20 Adicionar itens na mesa" at bounding box center [703, 37] width 707 height 66
click at [666, 151] on p "Atenção" at bounding box center [694, 141] width 598 height 23
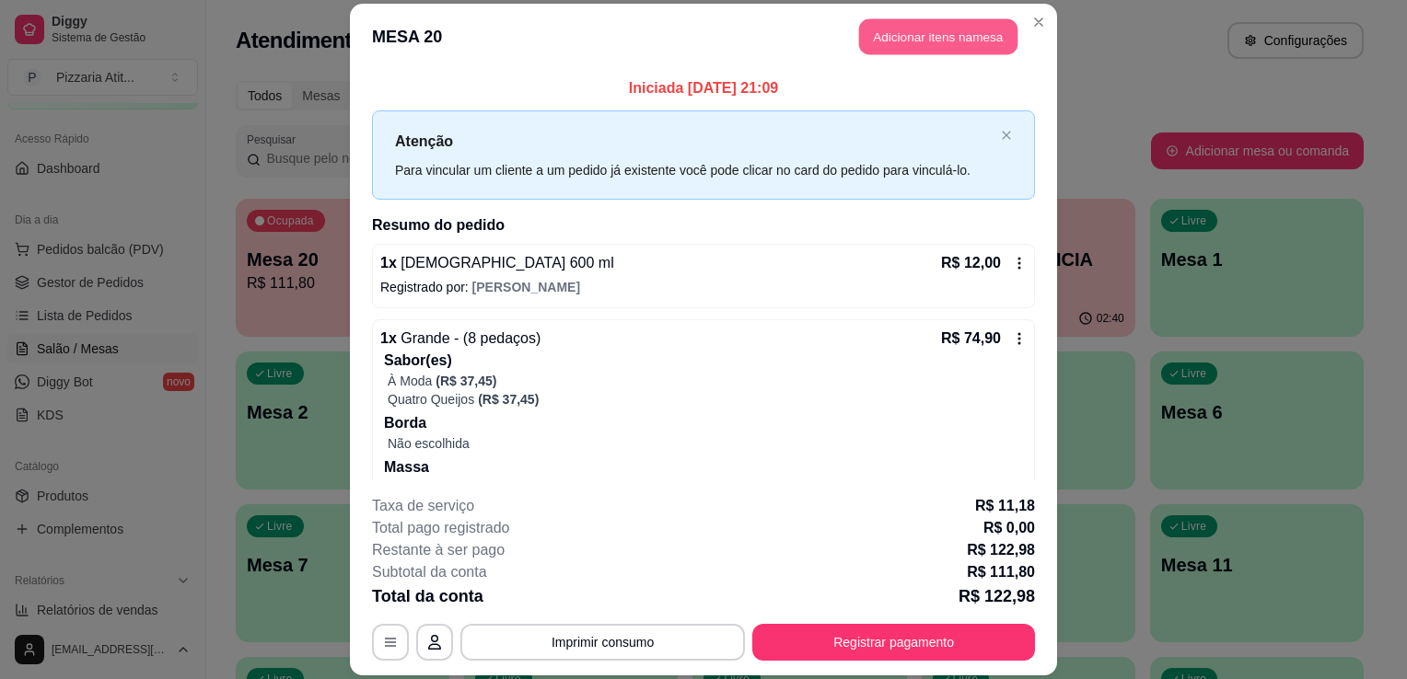
click at [913, 44] on button "Adicionar itens na mesa" at bounding box center [938, 36] width 158 height 36
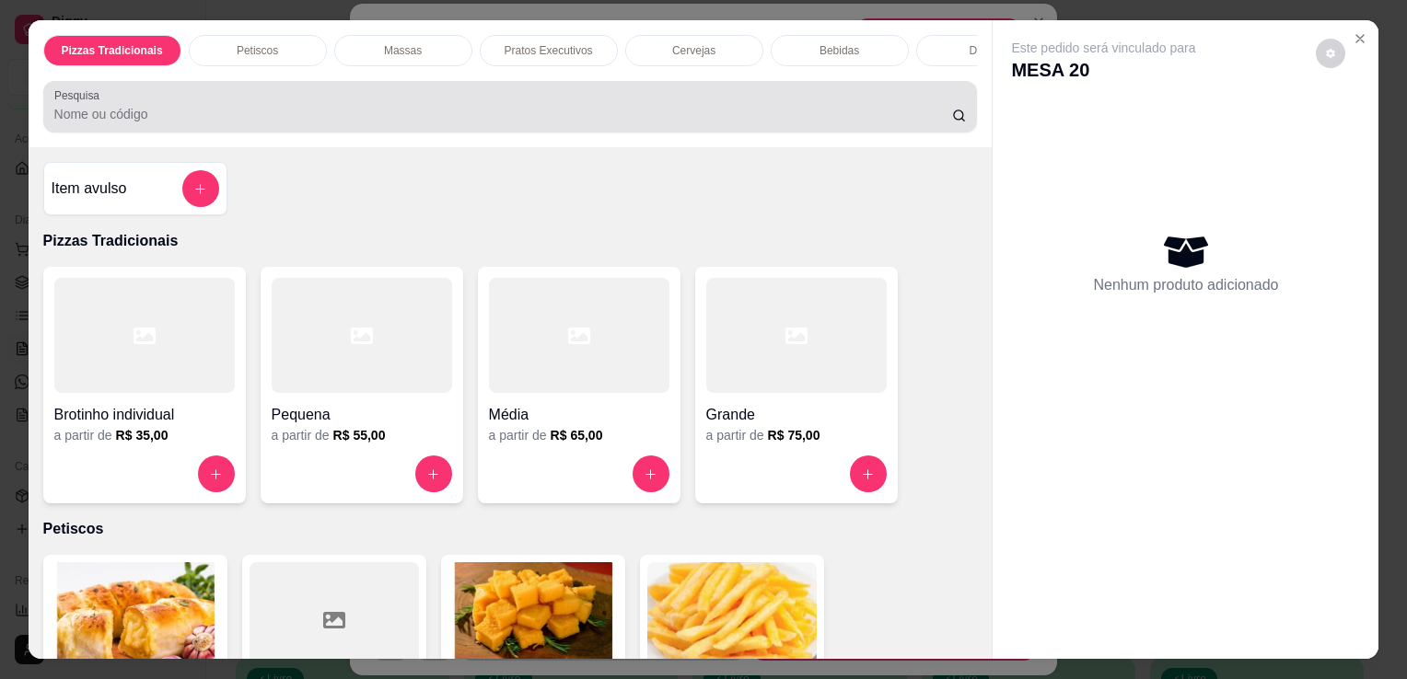
click at [638, 118] on input "Pesquisa" at bounding box center [503, 114] width 898 height 18
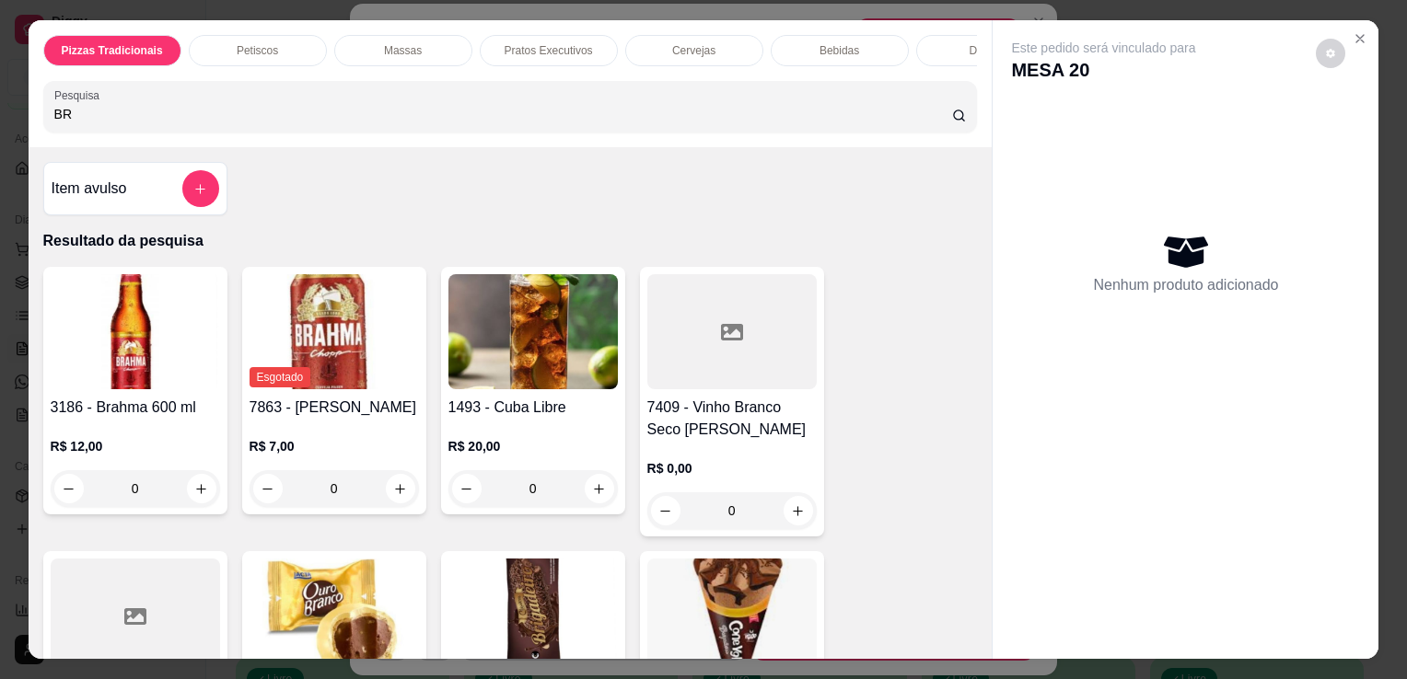
scroll to position [380, 0]
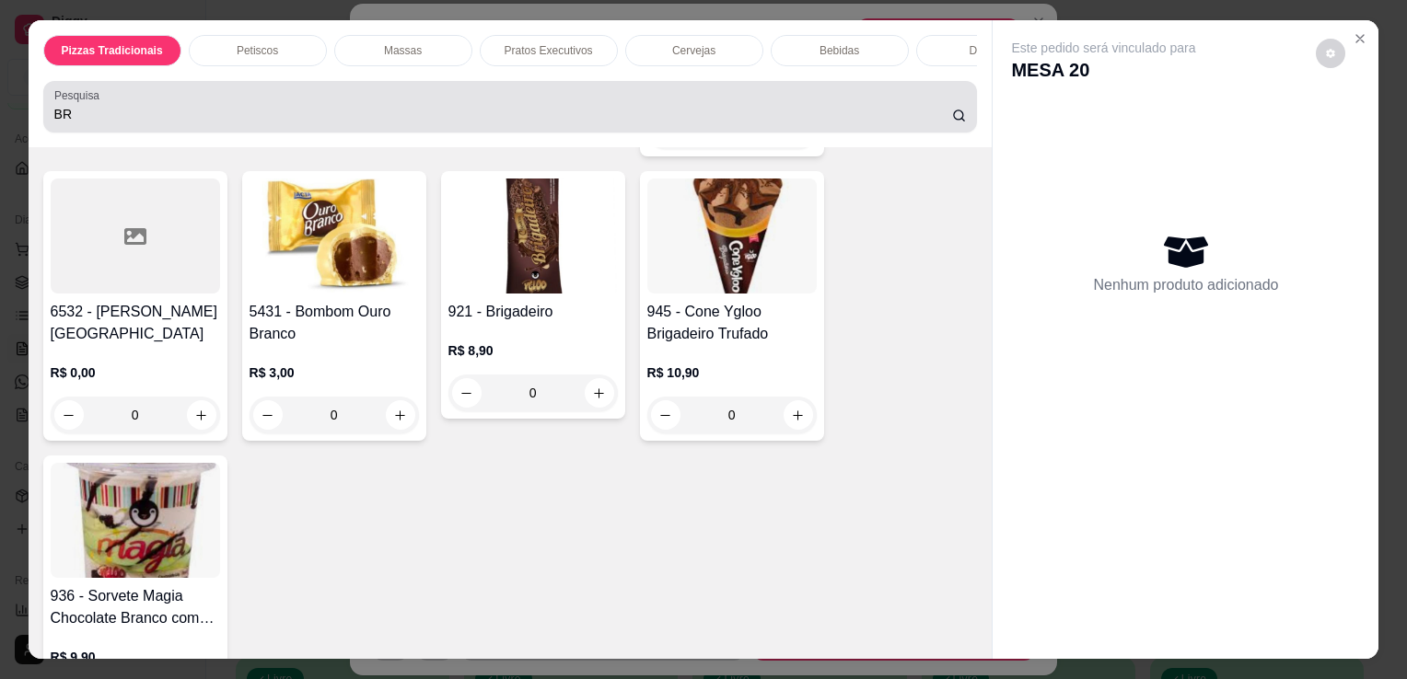
click at [815, 120] on input "BR" at bounding box center [503, 114] width 898 height 18
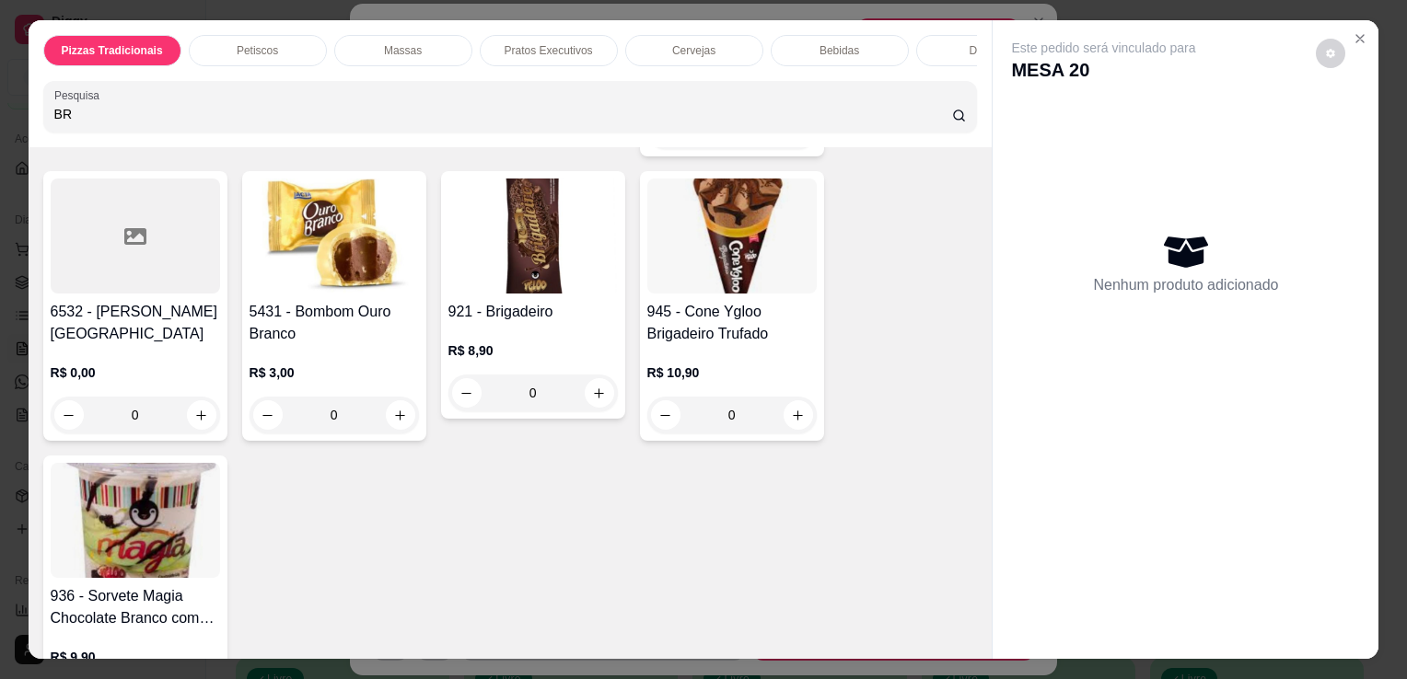
type input "B"
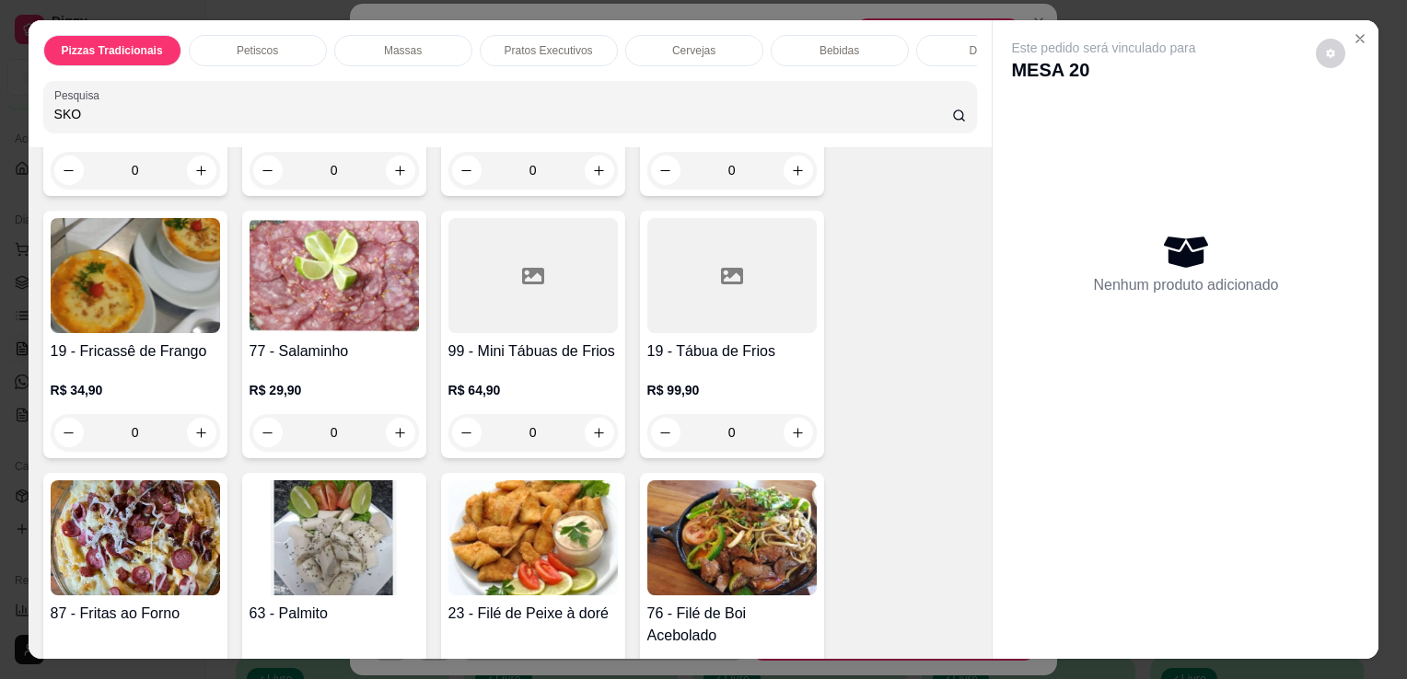
scroll to position [1248, 0]
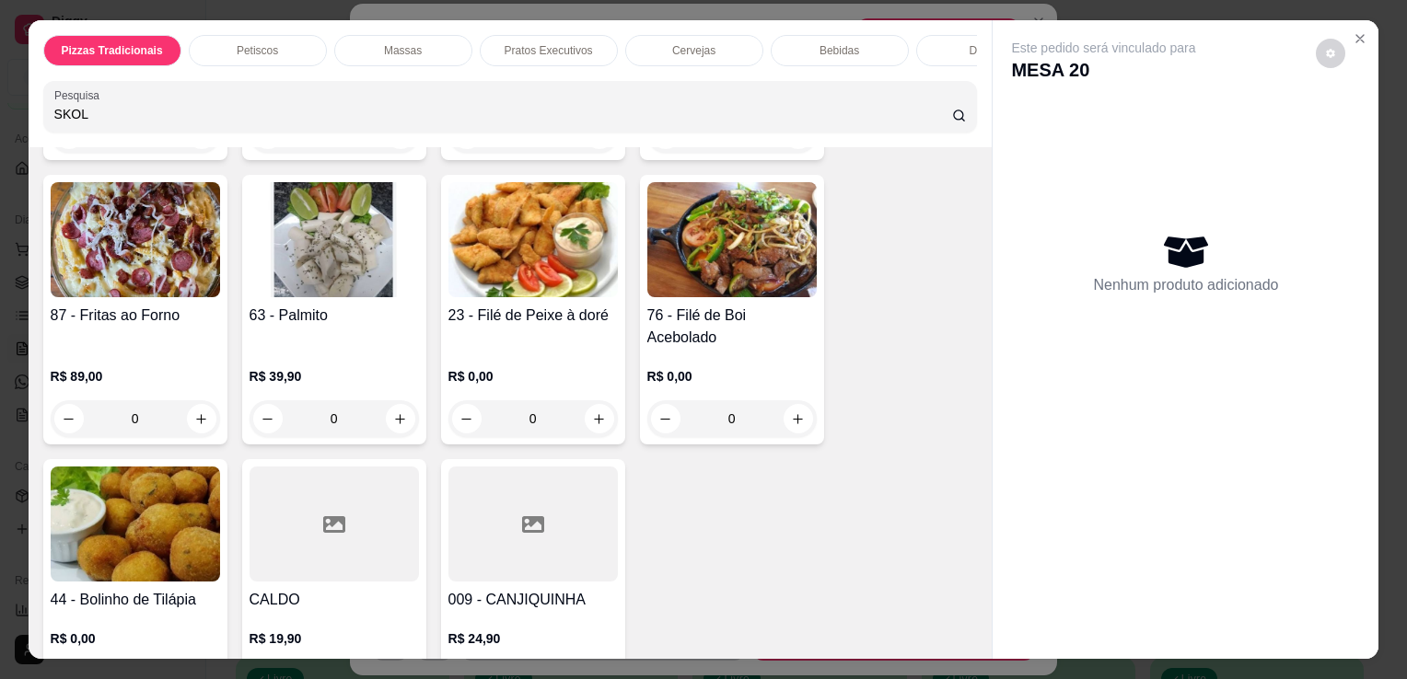
type input "SKOL"
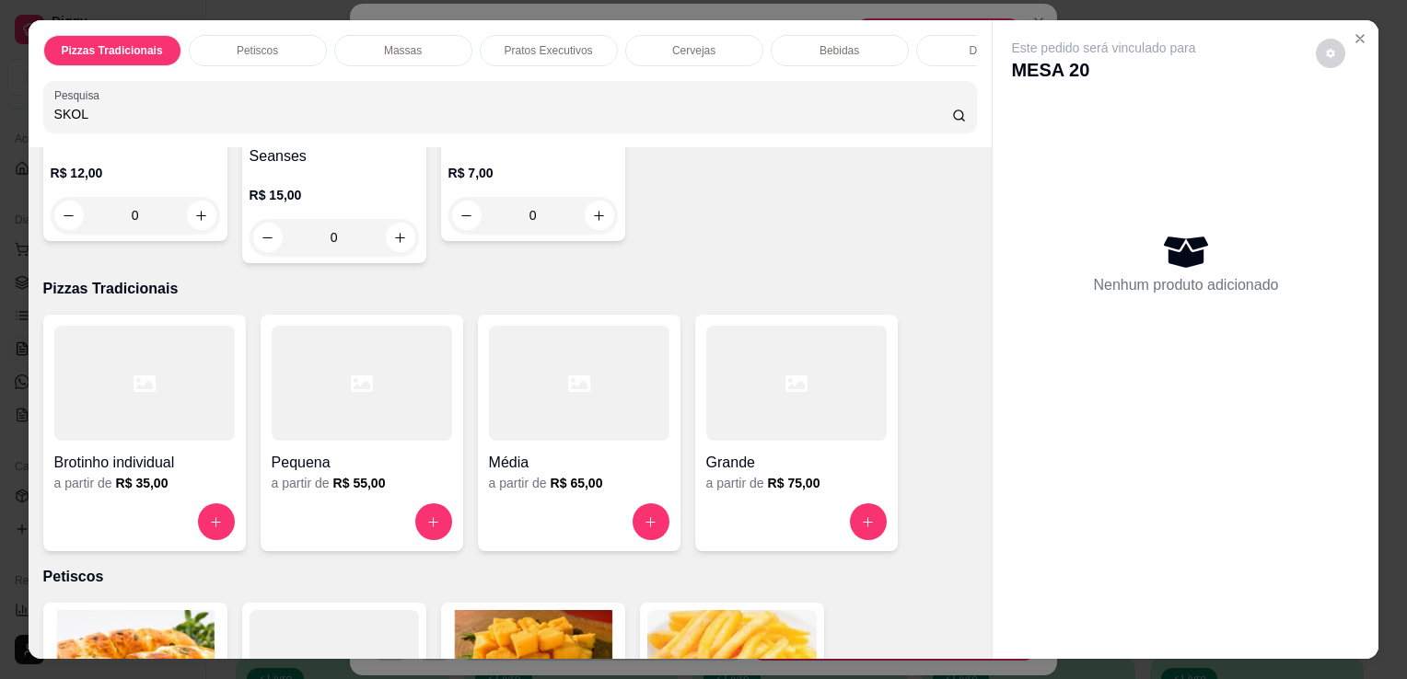
scroll to position [0, 0]
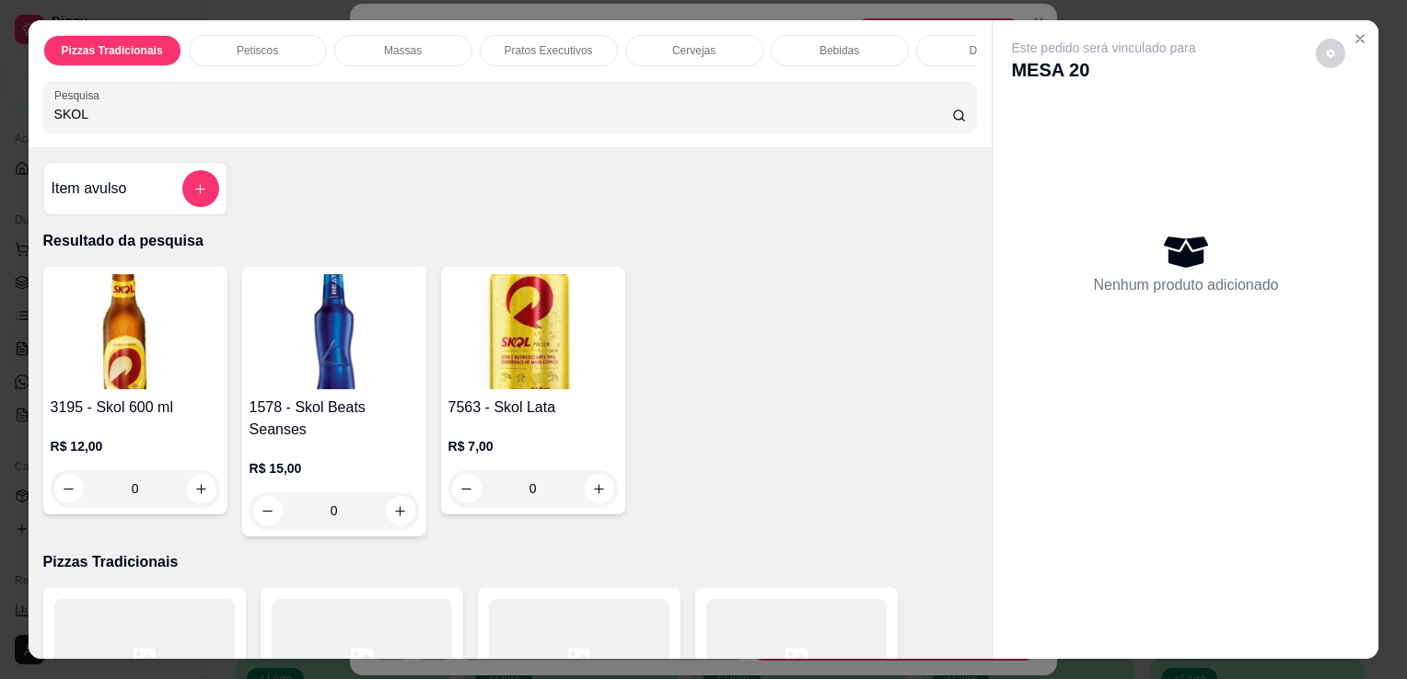
click at [519, 360] on img at bounding box center [532, 331] width 169 height 115
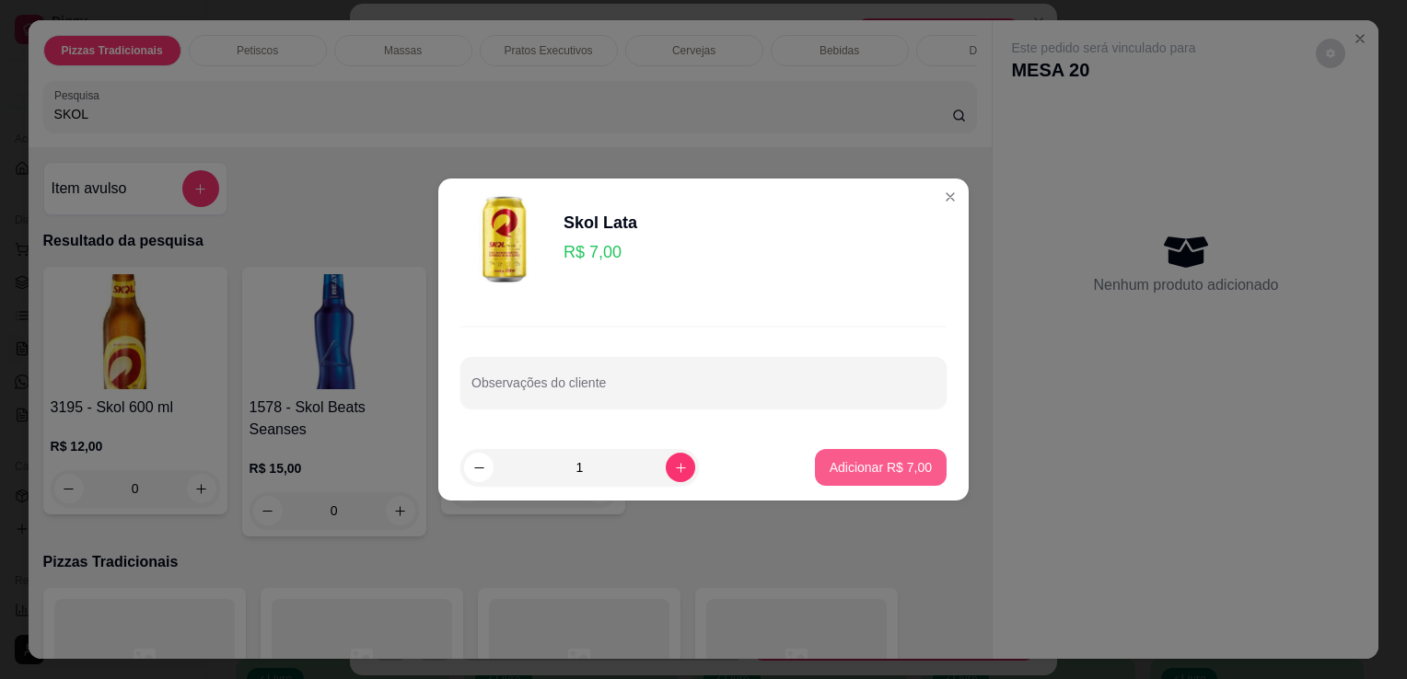
click at [905, 469] on p "Adicionar R$ 7,00" at bounding box center [880, 467] width 102 height 18
type input "1"
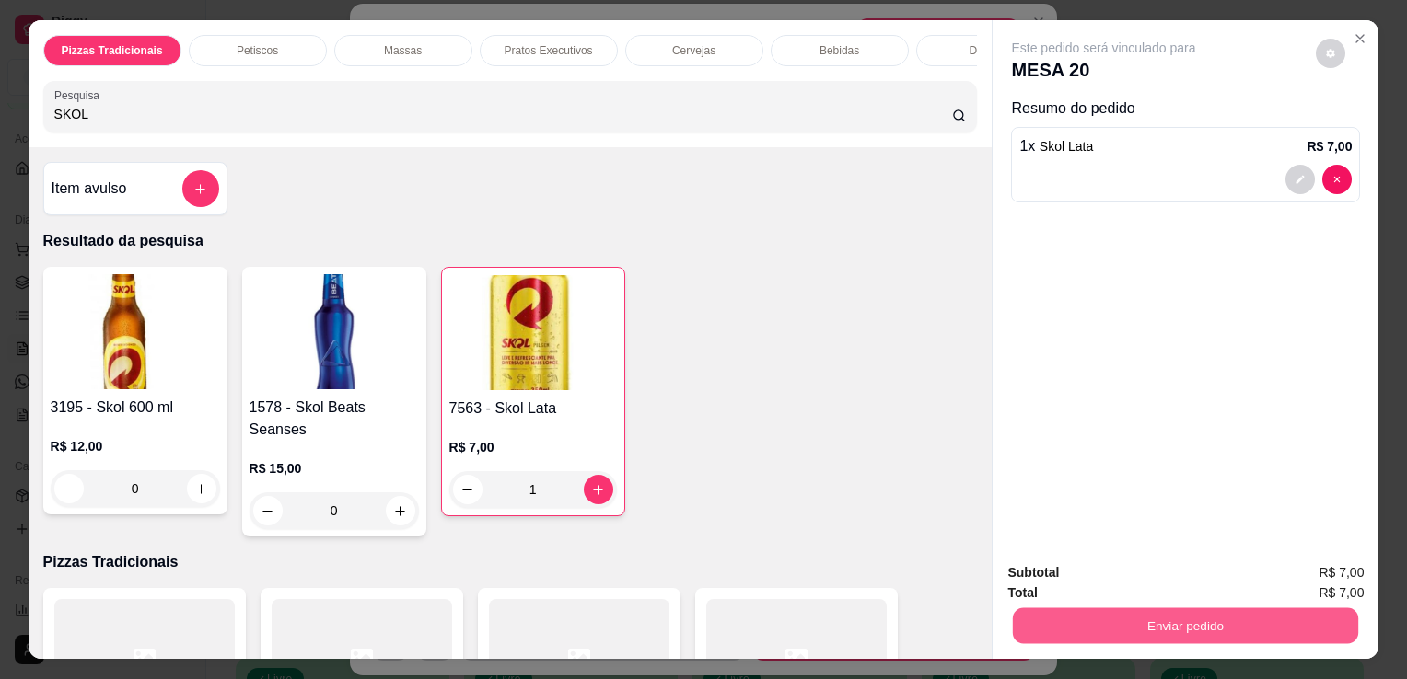
click at [1124, 612] on button "Enviar pedido" at bounding box center [1185, 626] width 345 height 36
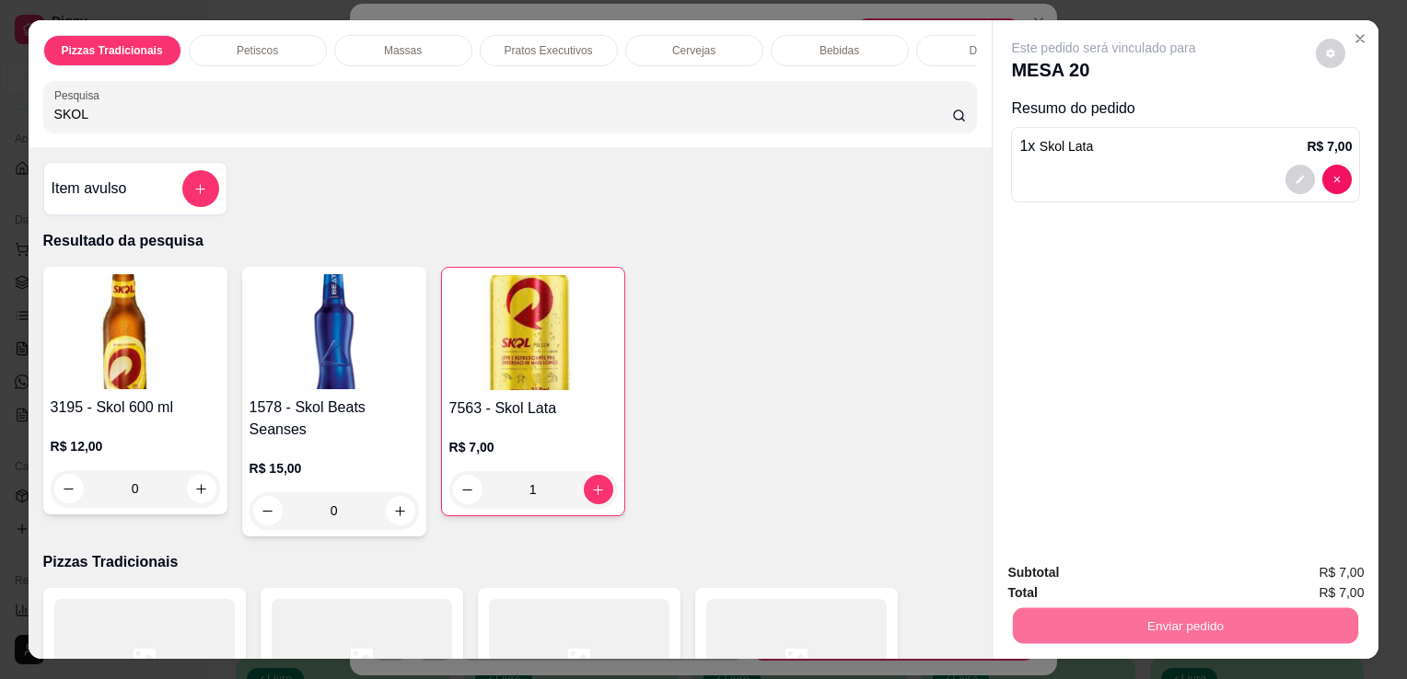
click at [1097, 565] on button "Não registrar e enviar pedido" at bounding box center [1125, 574] width 186 height 34
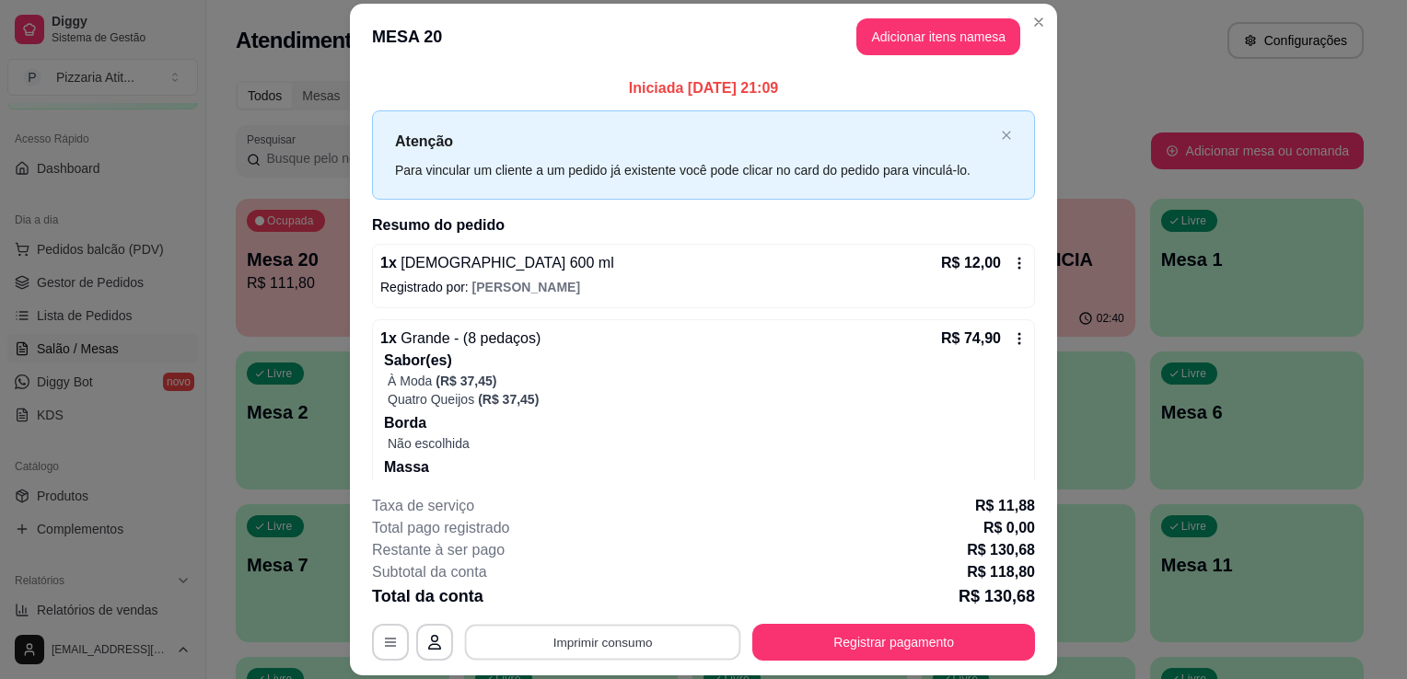
click at [541, 655] on button "Imprimir consumo" at bounding box center [603, 643] width 276 height 36
click at [576, 599] on button "IMPRESSORA" at bounding box center [601, 600] width 129 height 29
click at [793, 632] on button "Registrar pagamento" at bounding box center [894, 643] width 274 height 36
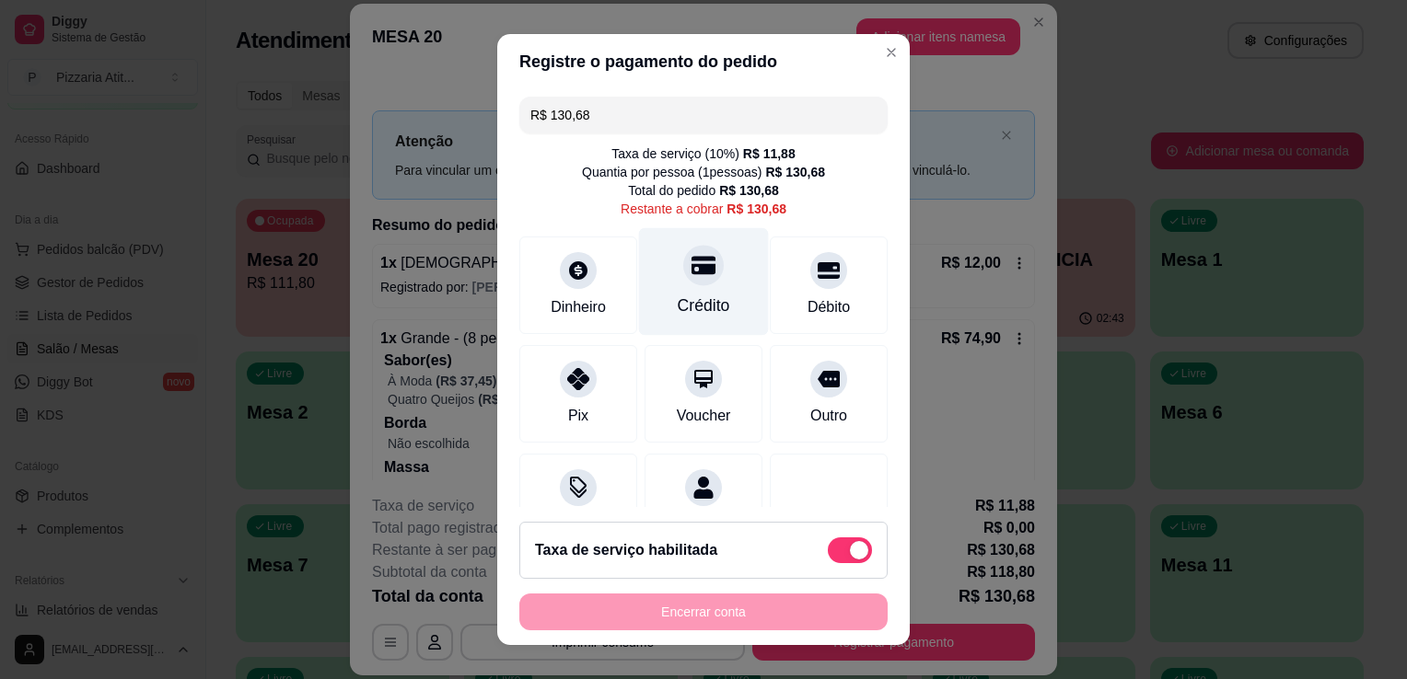
click at [678, 301] on div "Crédito" at bounding box center [704, 306] width 52 height 24
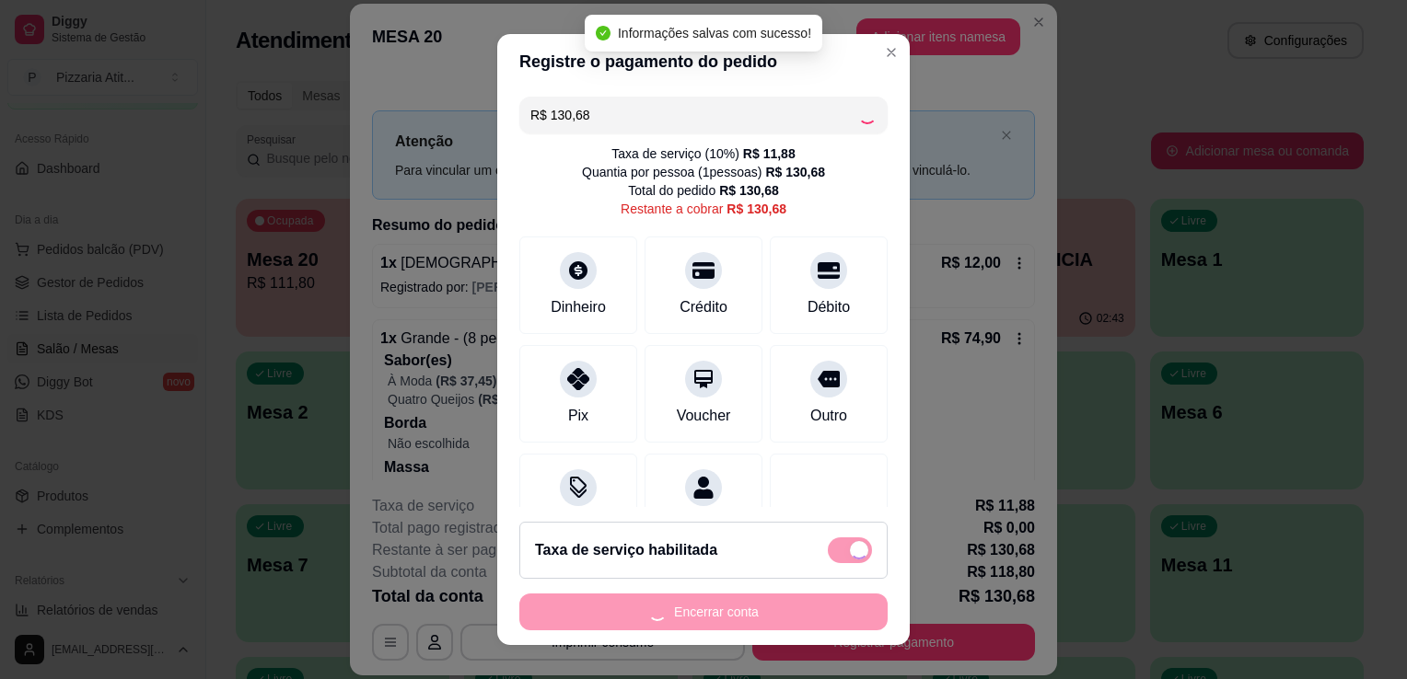
type input "R$ 0,00"
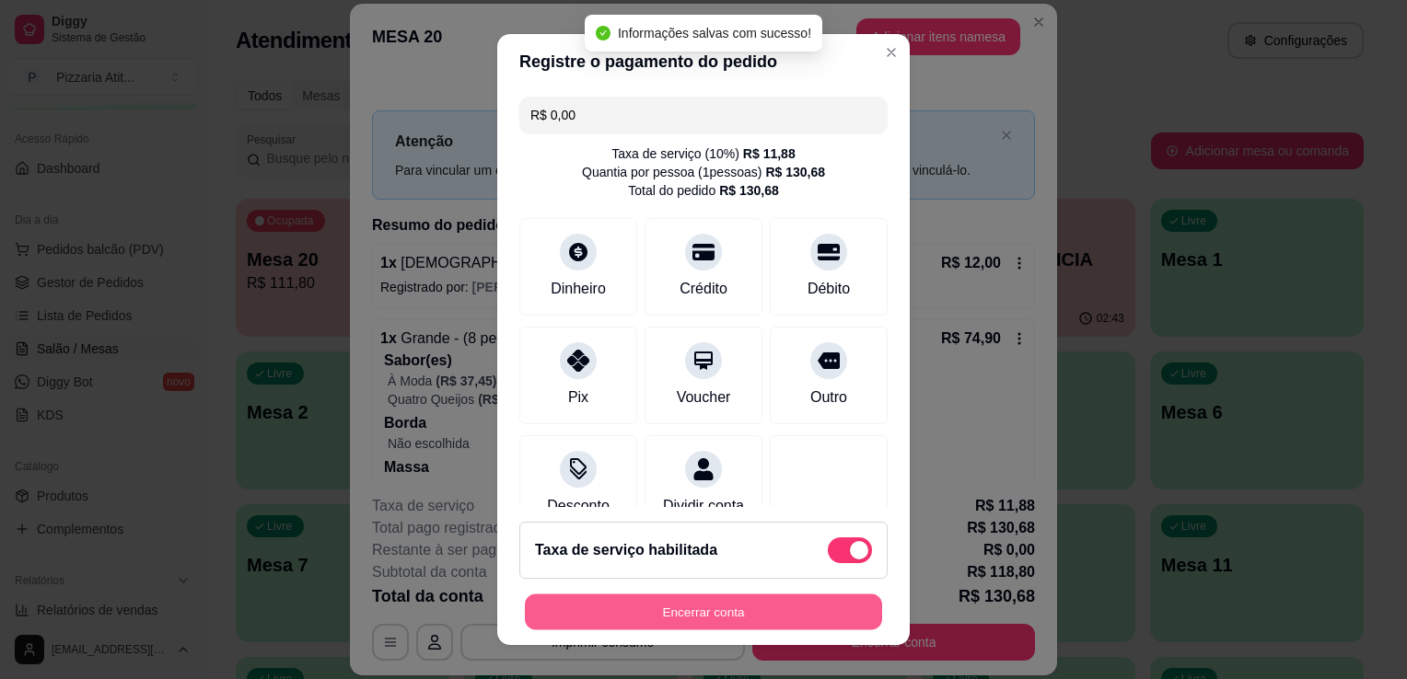
click at [737, 624] on button "Encerrar conta" at bounding box center [703, 613] width 357 height 36
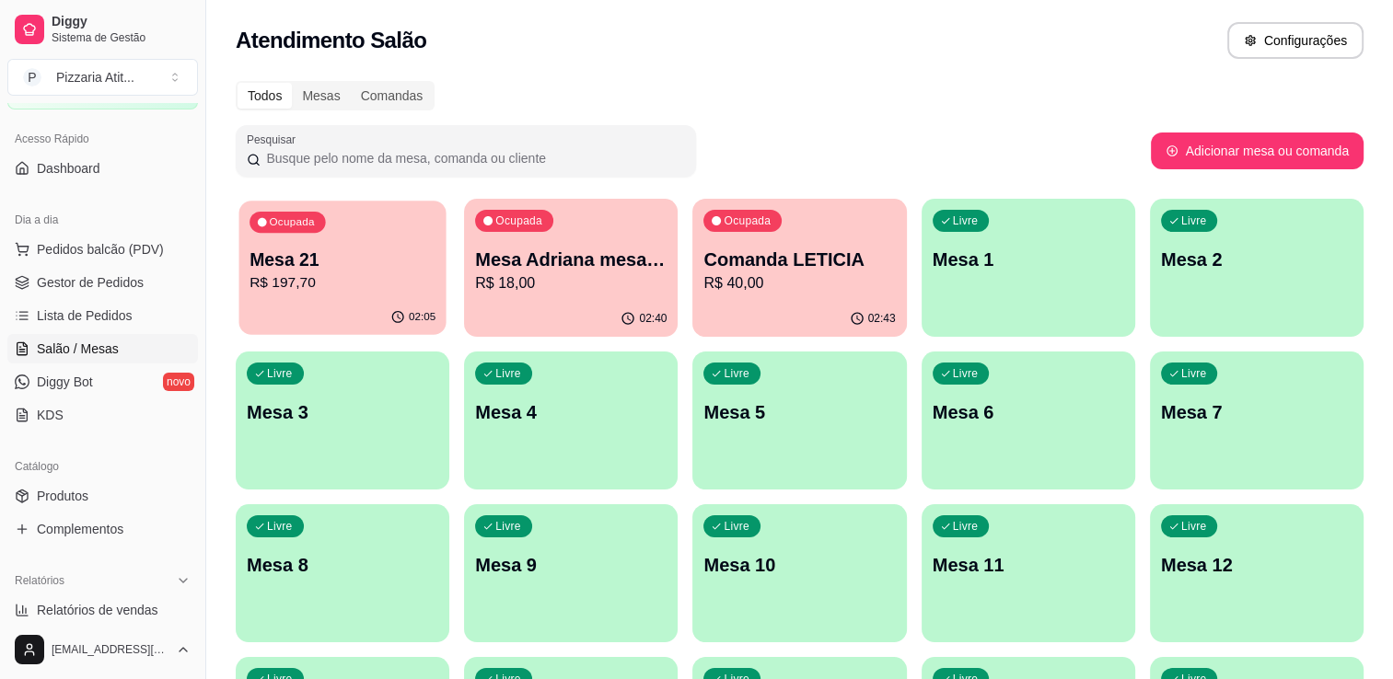
click at [339, 303] on div "02:05" at bounding box center [341, 317] width 207 height 35
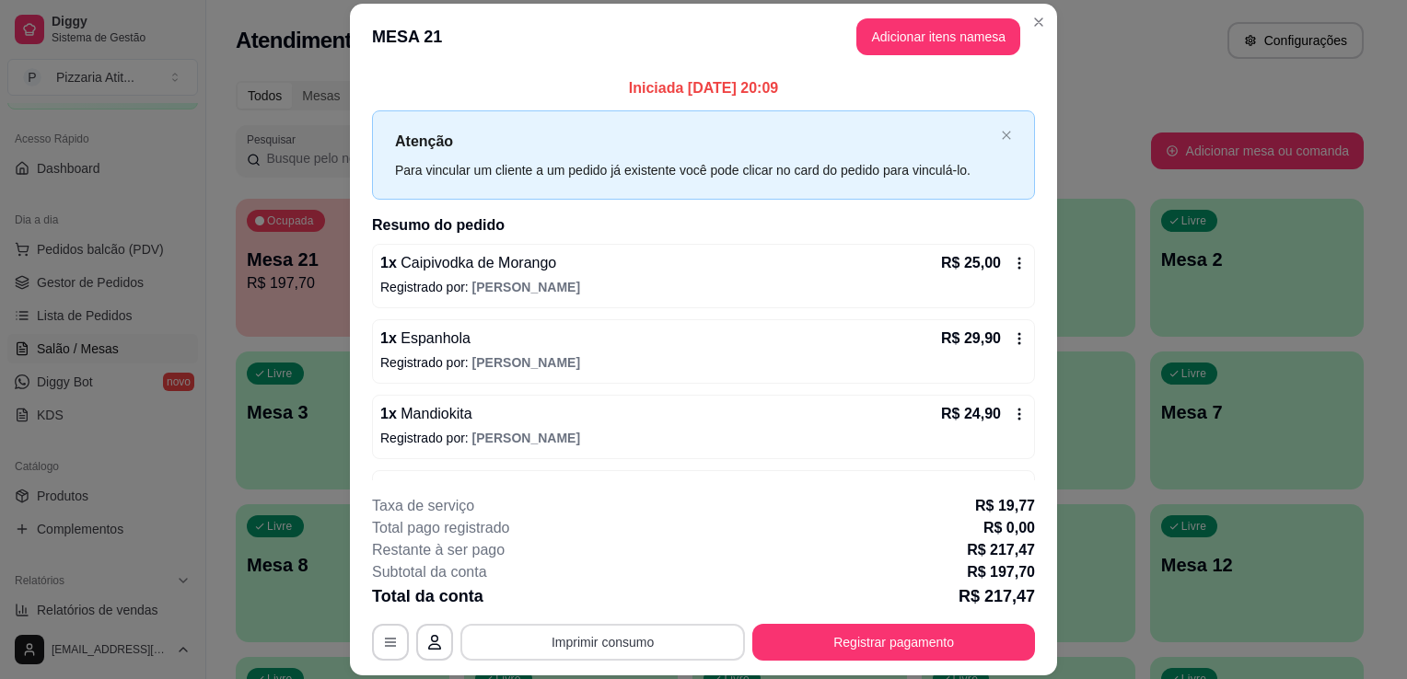
click at [614, 643] on button "Imprimir consumo" at bounding box center [602, 642] width 284 height 37
click at [608, 591] on button "IMPRESSORA" at bounding box center [601, 600] width 129 height 29
click at [936, 42] on button "Adicionar itens na mesa" at bounding box center [938, 36] width 158 height 36
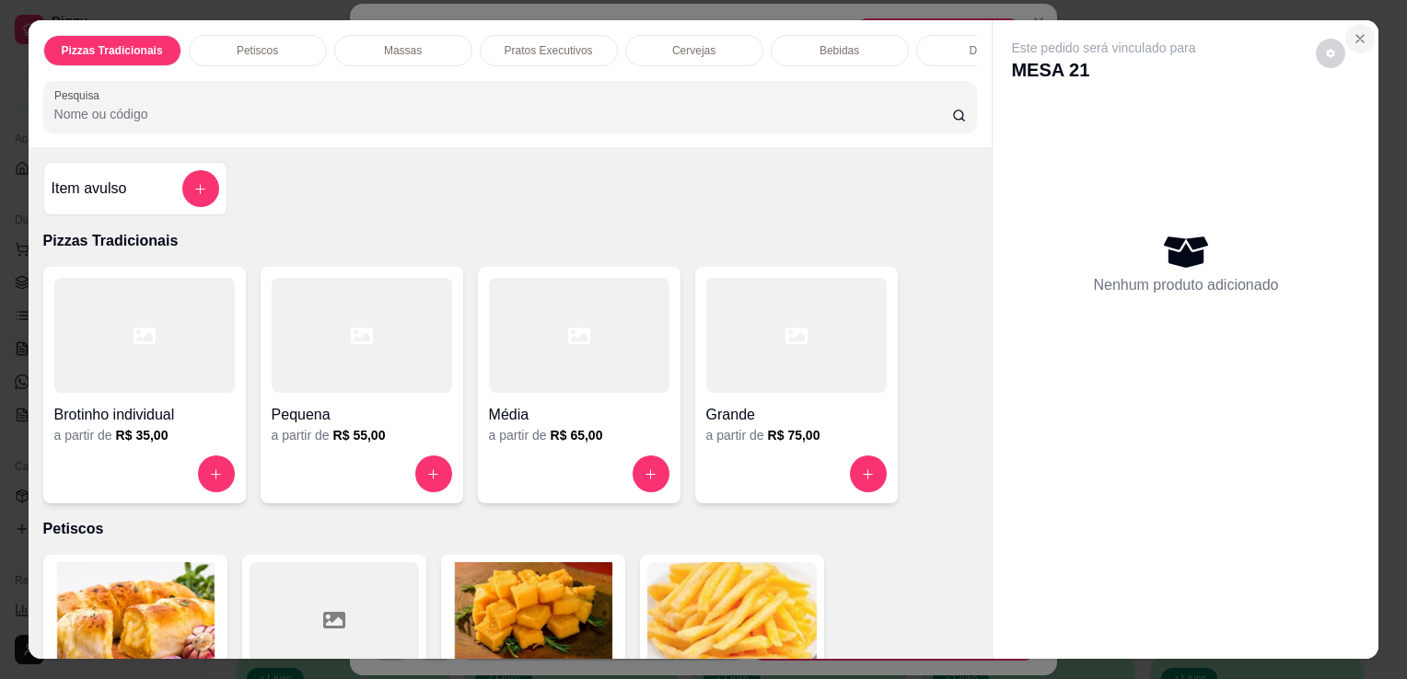
click at [1362, 29] on button "Close" at bounding box center [1359, 38] width 29 height 29
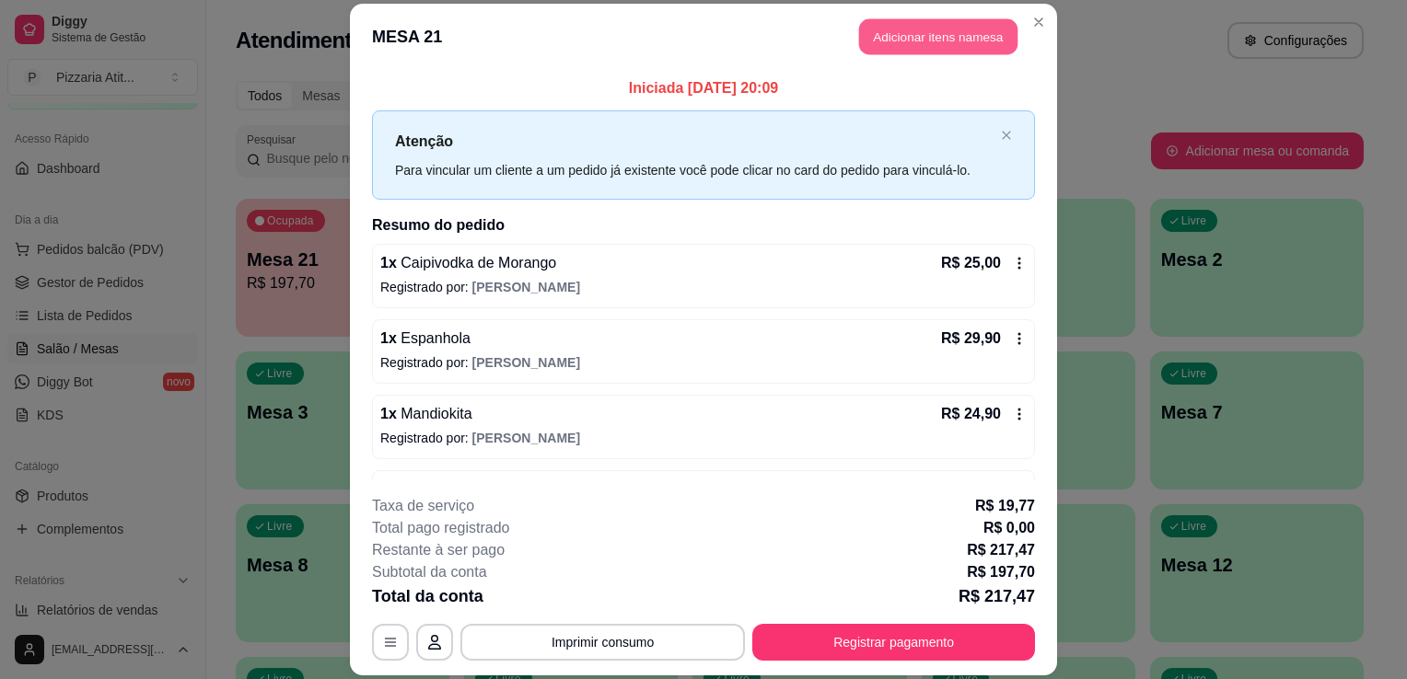
click at [949, 52] on button "Adicionar itens na mesa" at bounding box center [938, 36] width 158 height 36
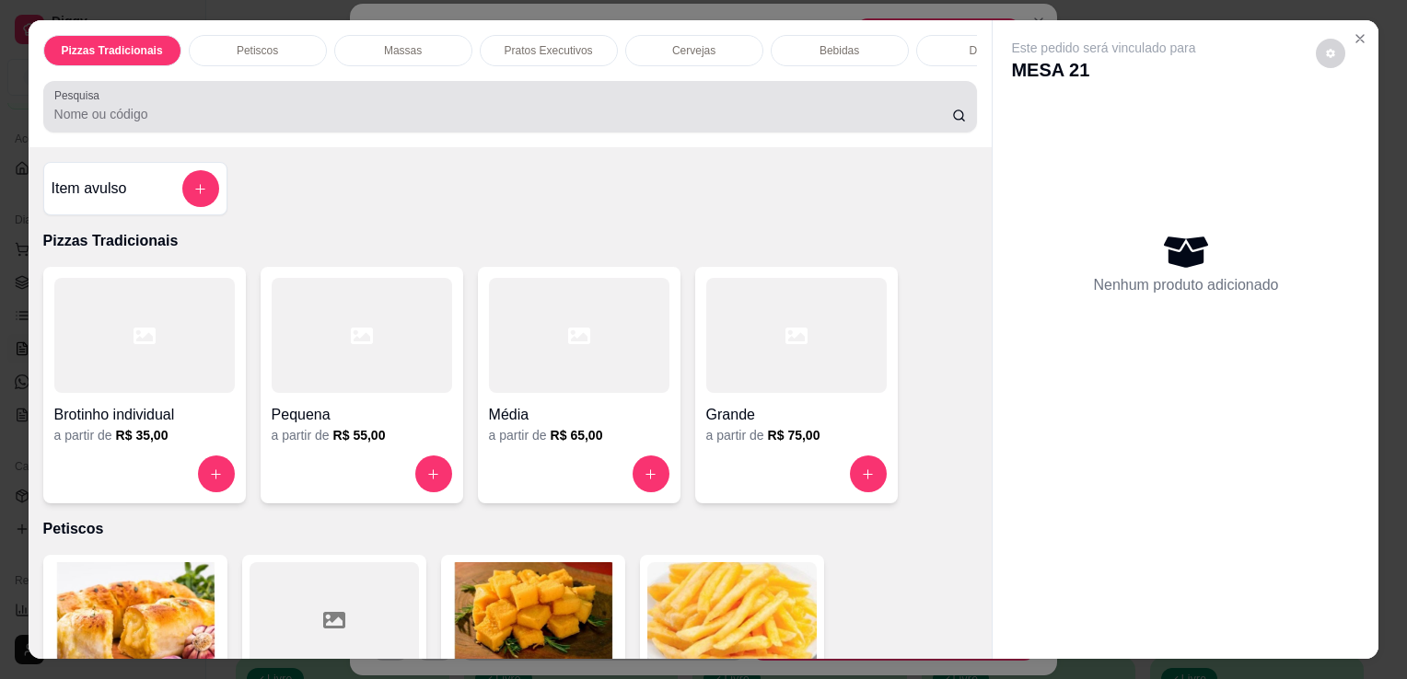
click at [790, 107] on div at bounding box center [510, 106] width 912 height 37
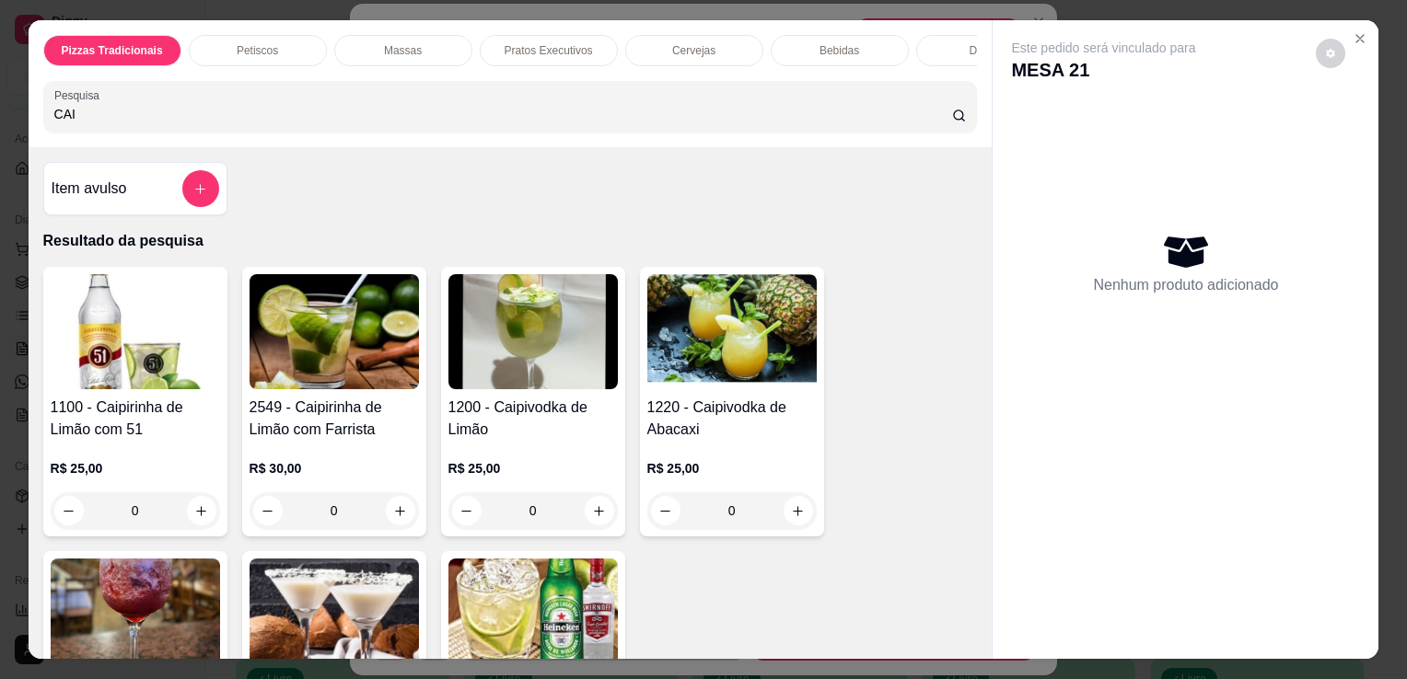
type input "CAI"
click at [554, 352] on img at bounding box center [532, 331] width 169 height 115
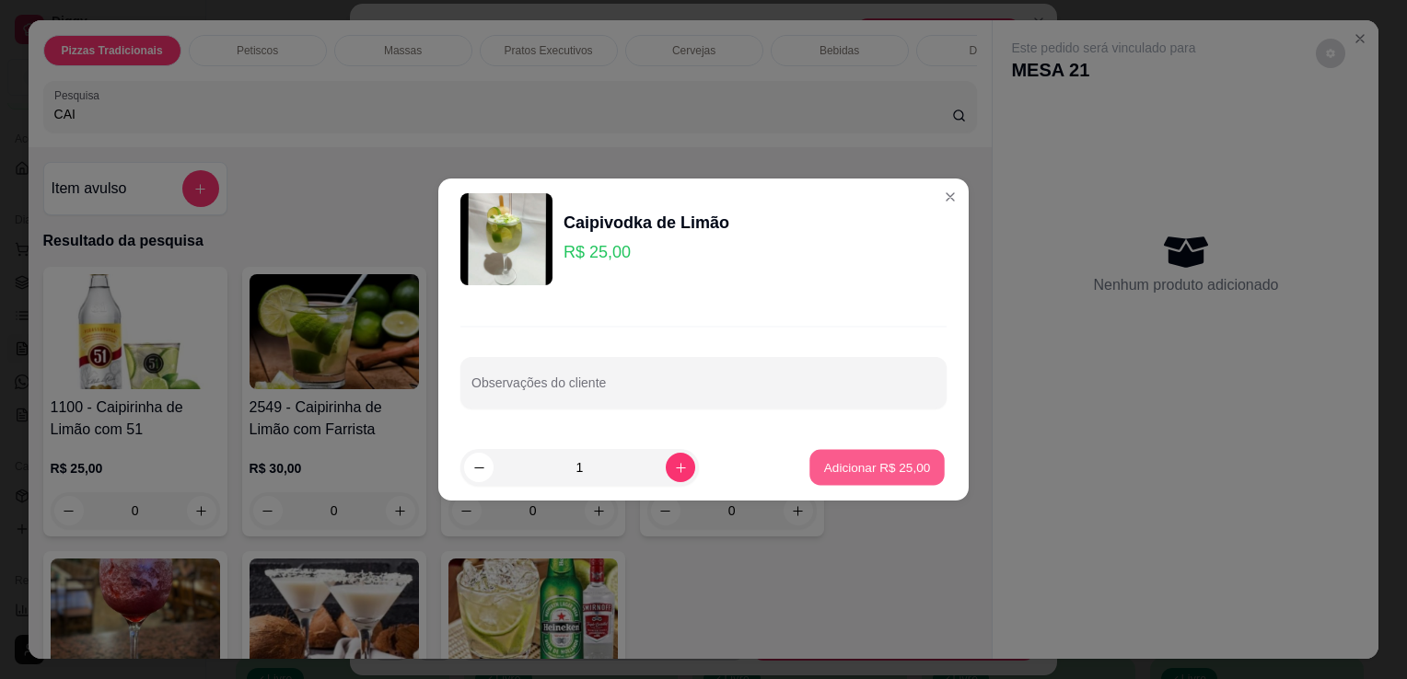
click at [847, 470] on p "Adicionar R$ 25,00" at bounding box center [877, 466] width 107 height 17
type input "1"
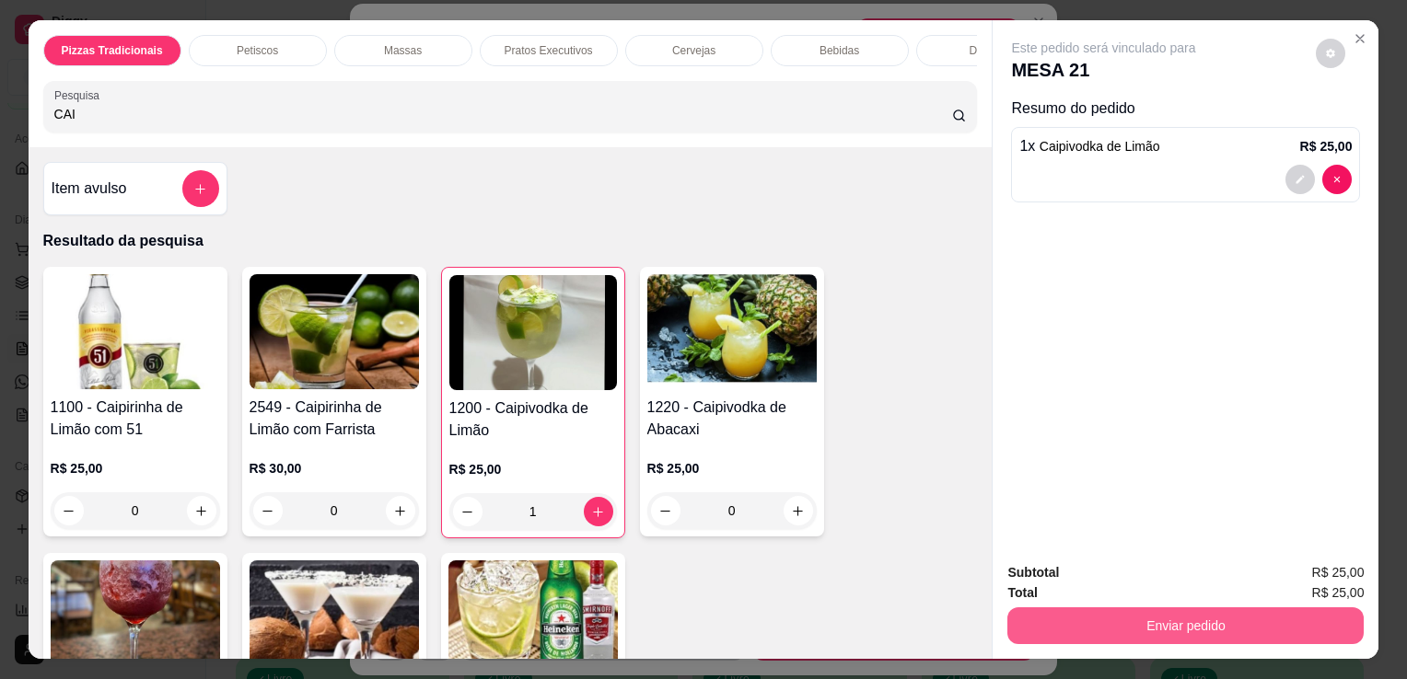
click at [1185, 617] on button "Enviar pedido" at bounding box center [1185, 626] width 356 height 37
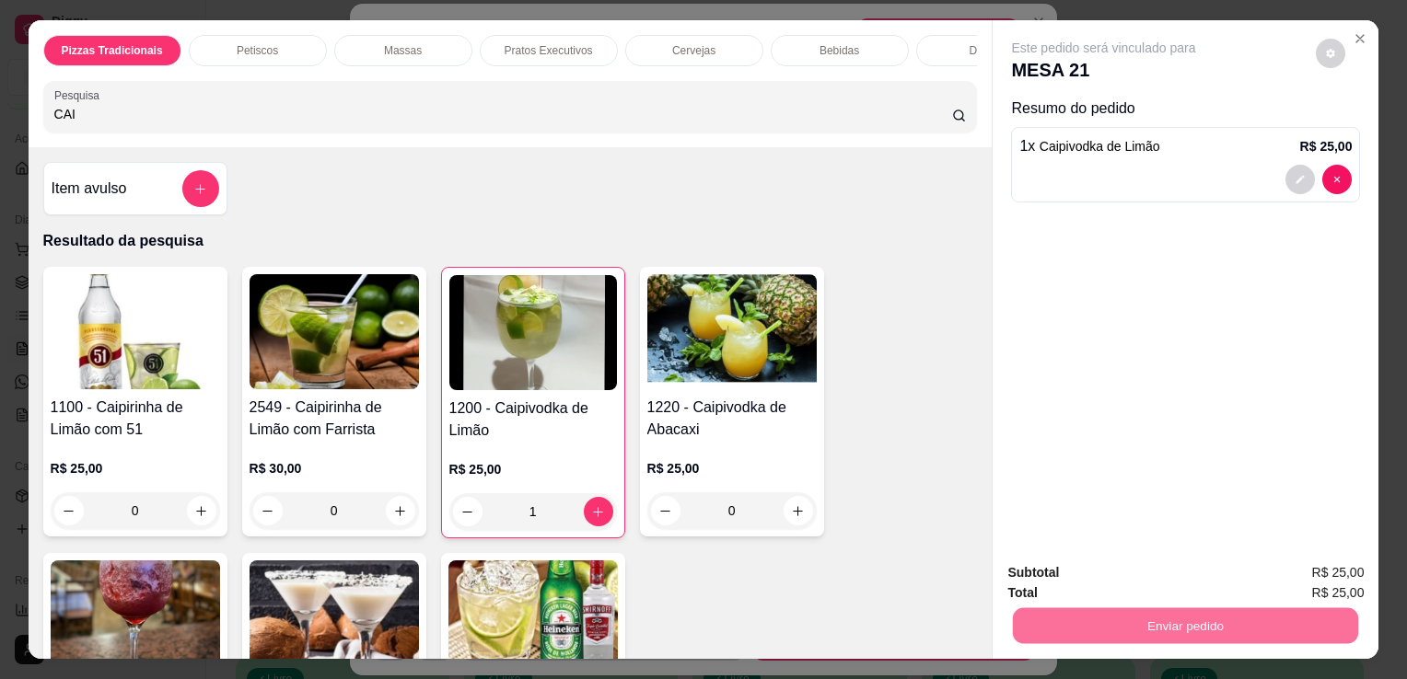
click at [1180, 569] on button "Não registrar e enviar pedido" at bounding box center [1125, 574] width 186 height 34
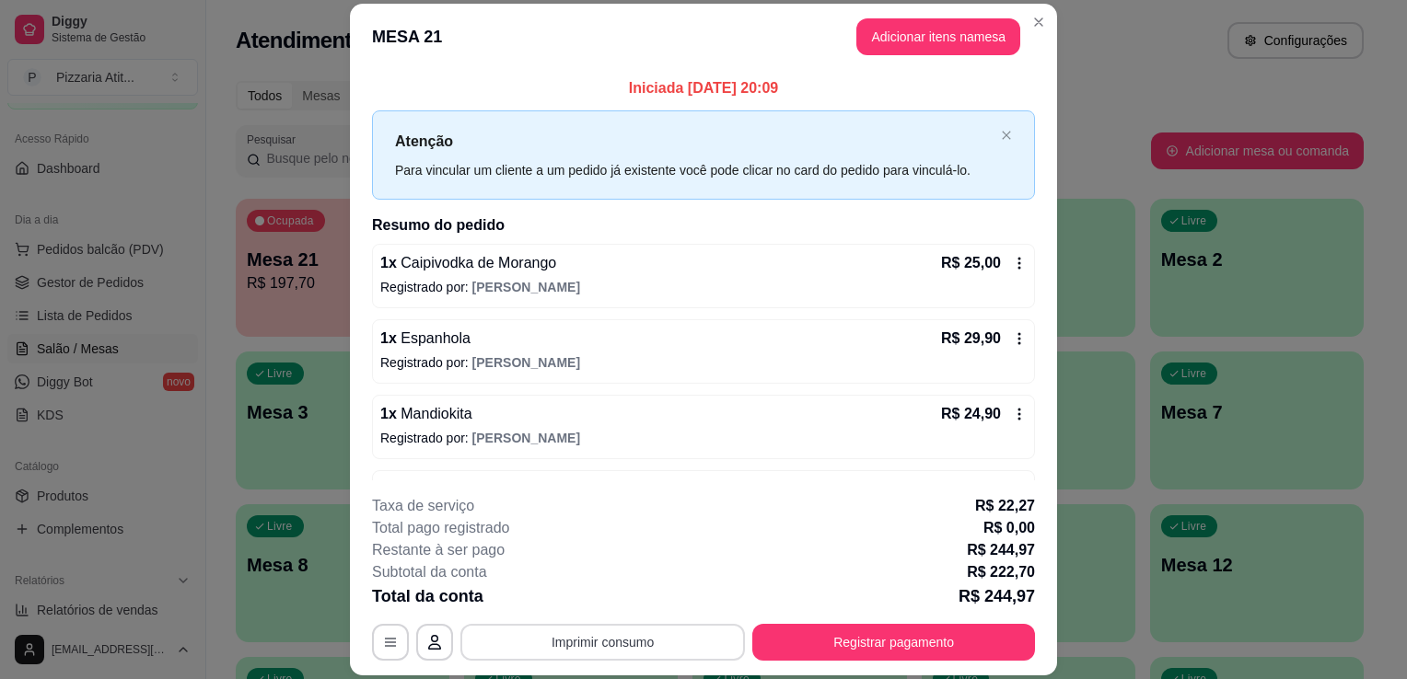
click at [624, 643] on button "Imprimir consumo" at bounding box center [602, 642] width 284 height 37
click at [613, 606] on button "IMPRESSORA" at bounding box center [601, 600] width 129 height 29
click at [923, 39] on button "Adicionar itens na mesa" at bounding box center [938, 36] width 158 height 36
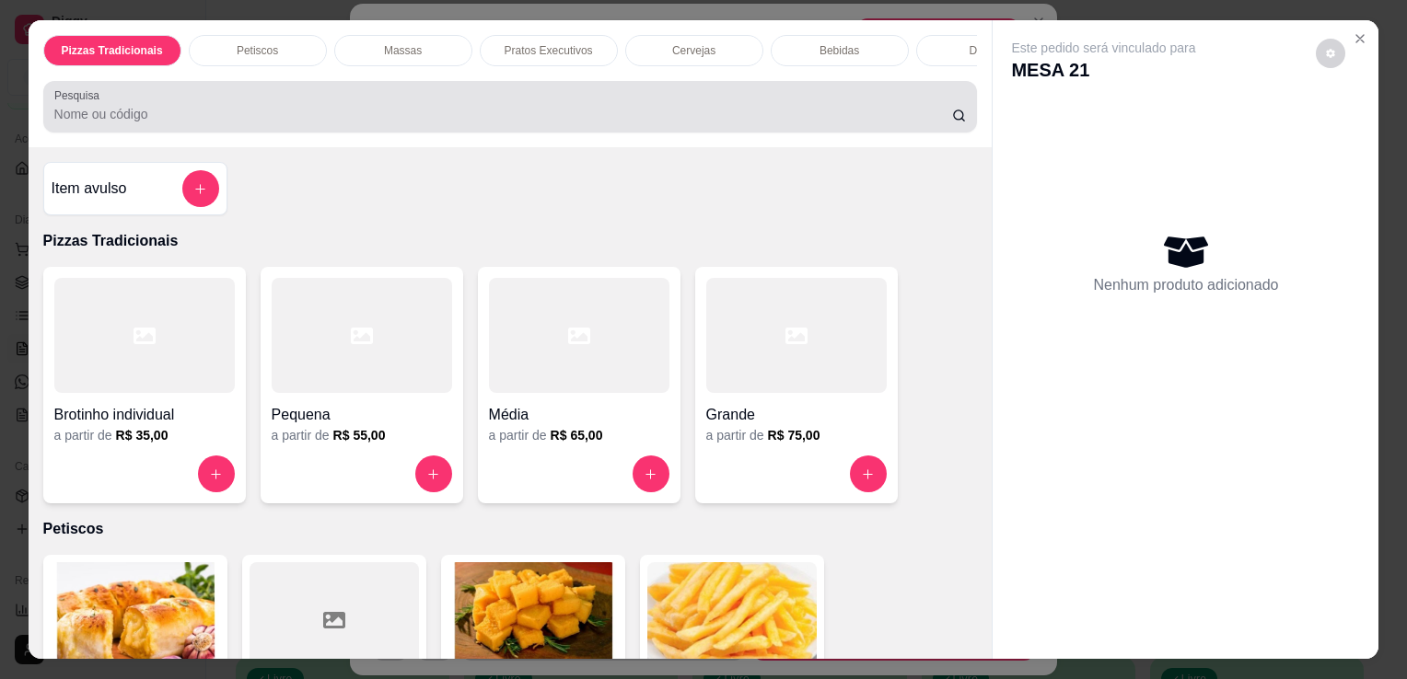
click at [677, 104] on div at bounding box center [510, 106] width 912 height 37
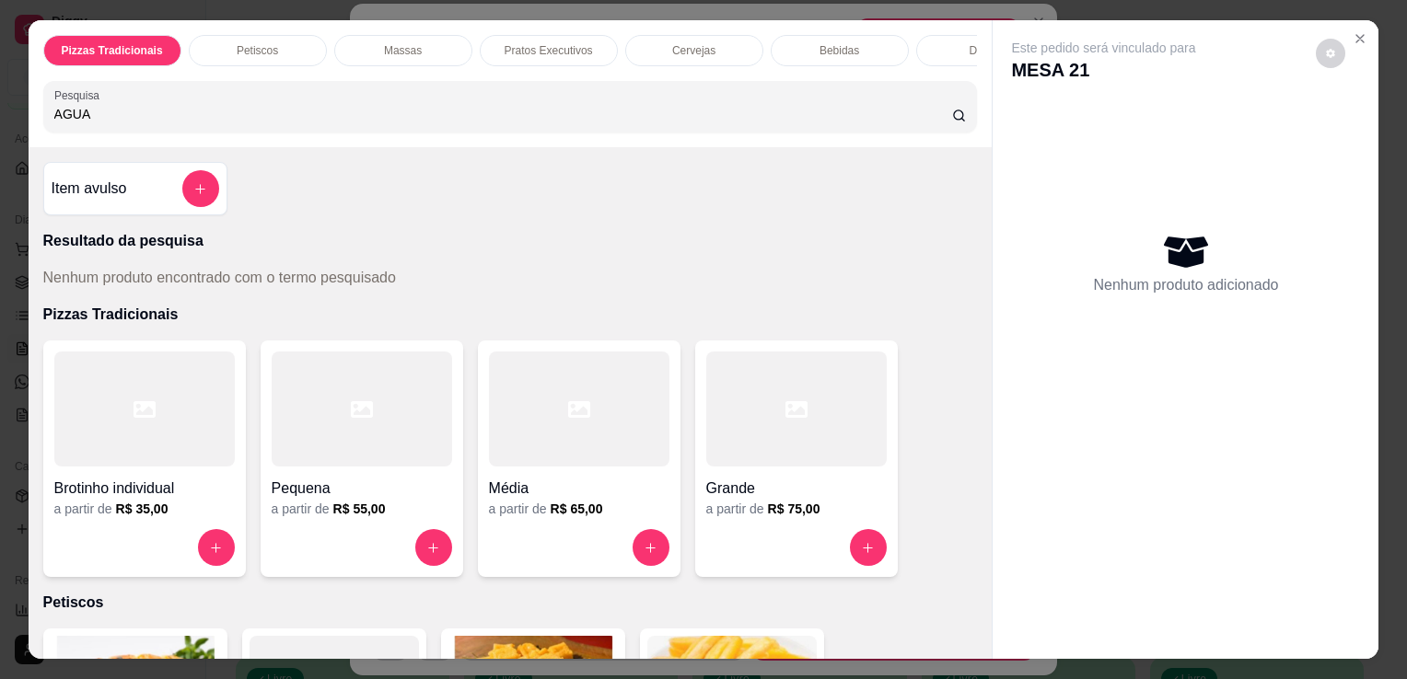
type input "AGUA"
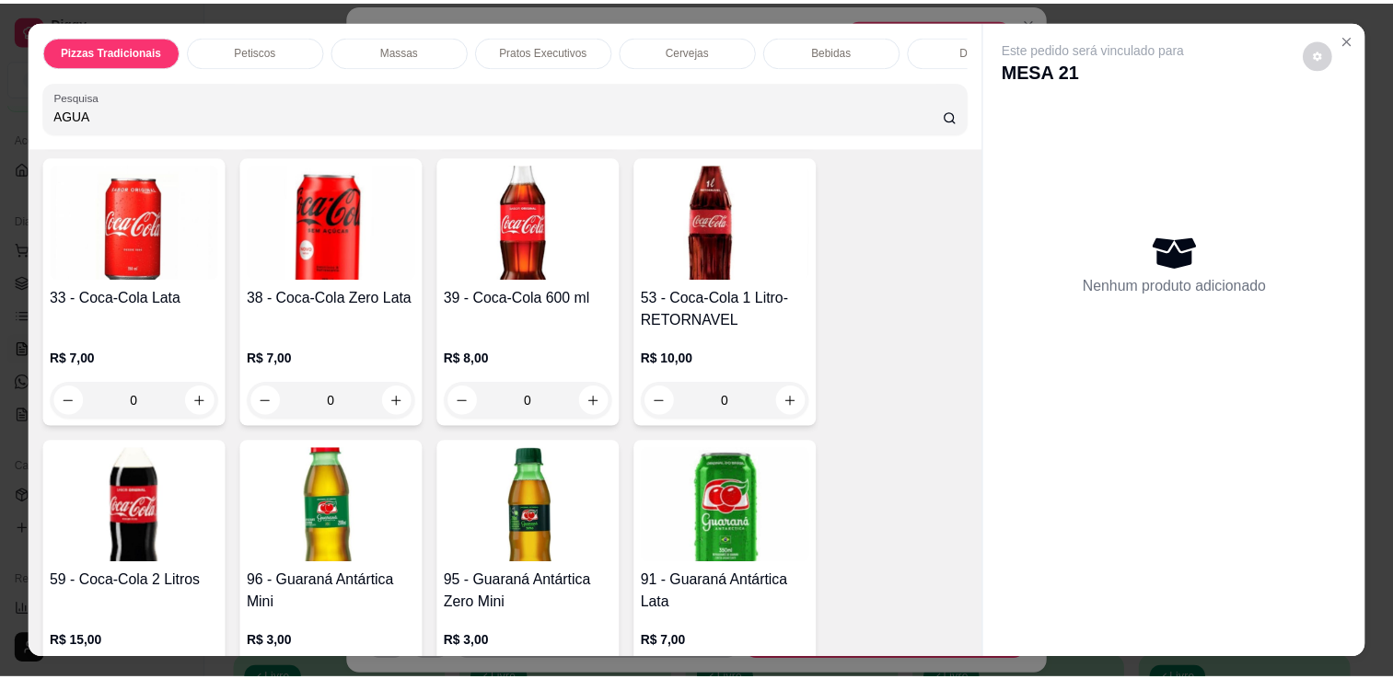
scroll to position [3958, 0]
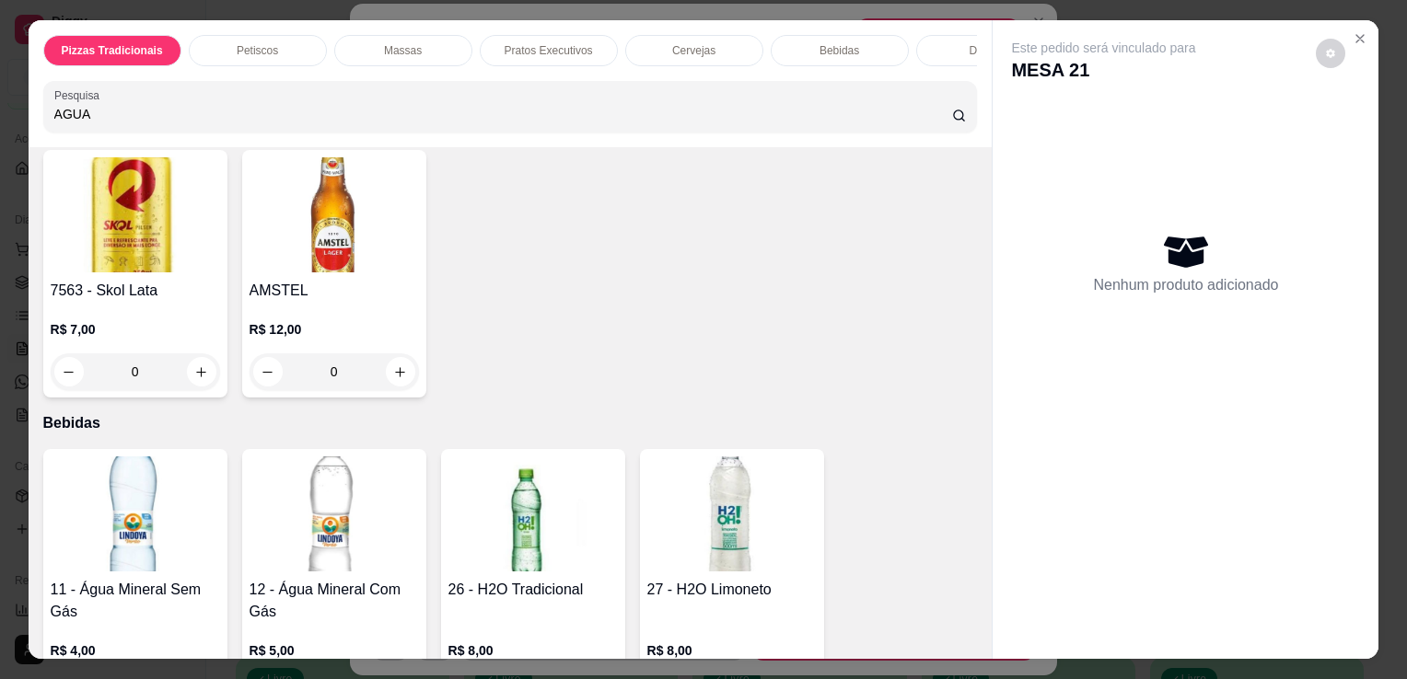
click at [124, 521] on img at bounding box center [135, 514] width 169 height 115
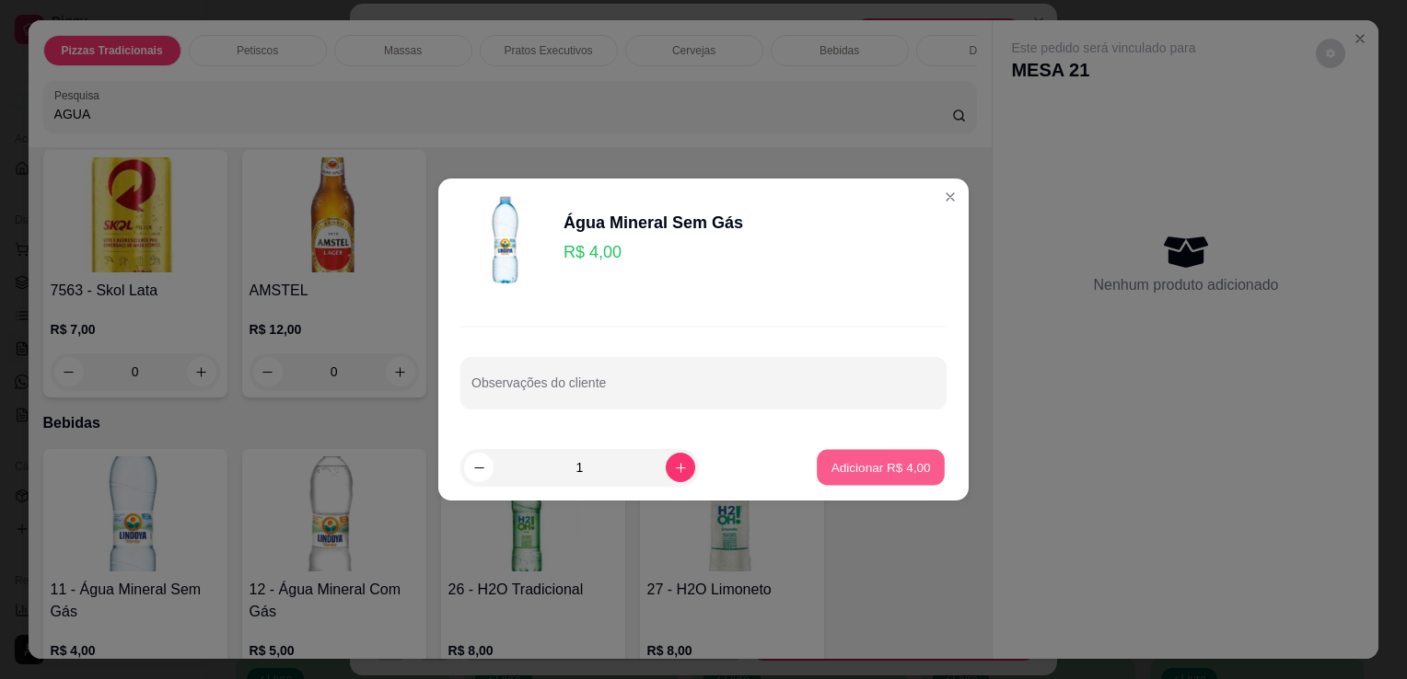
click at [863, 471] on p "Adicionar R$ 4,00" at bounding box center [879, 466] width 99 height 17
type input "1"
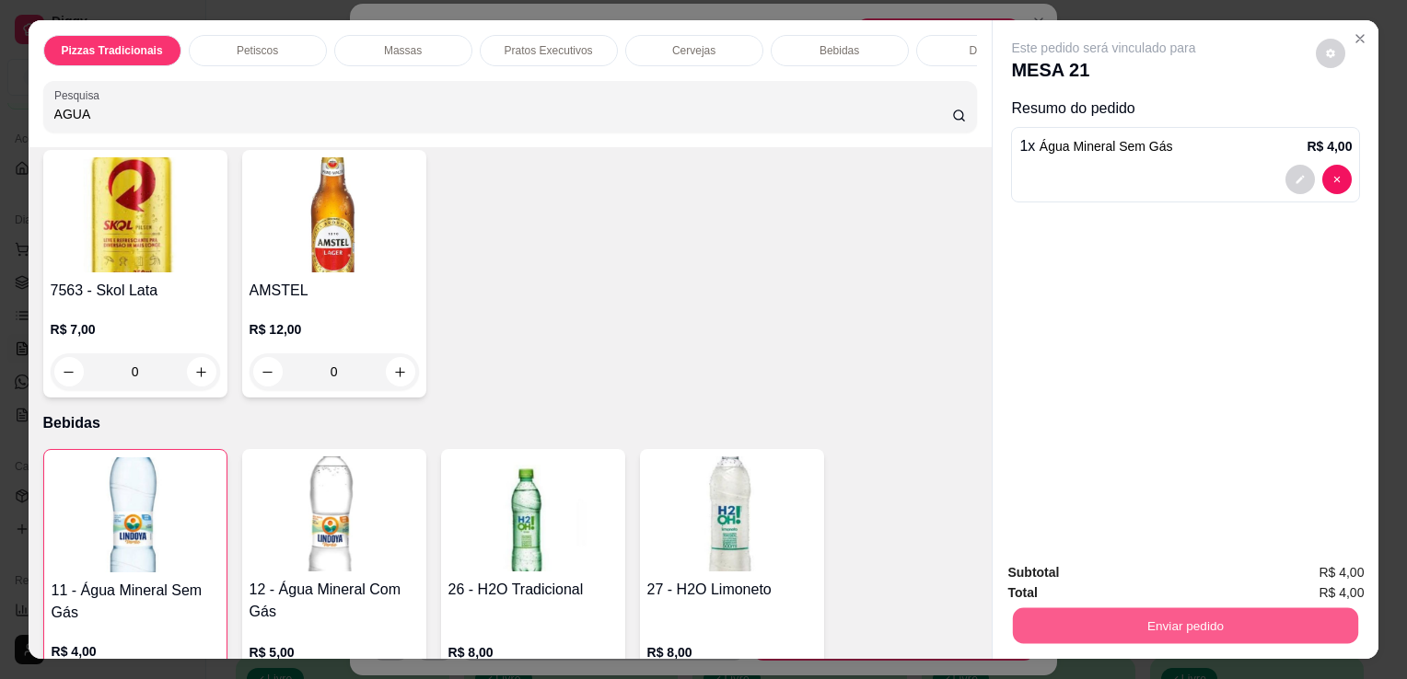
click at [1123, 608] on button "Enviar pedido" at bounding box center [1185, 626] width 345 height 36
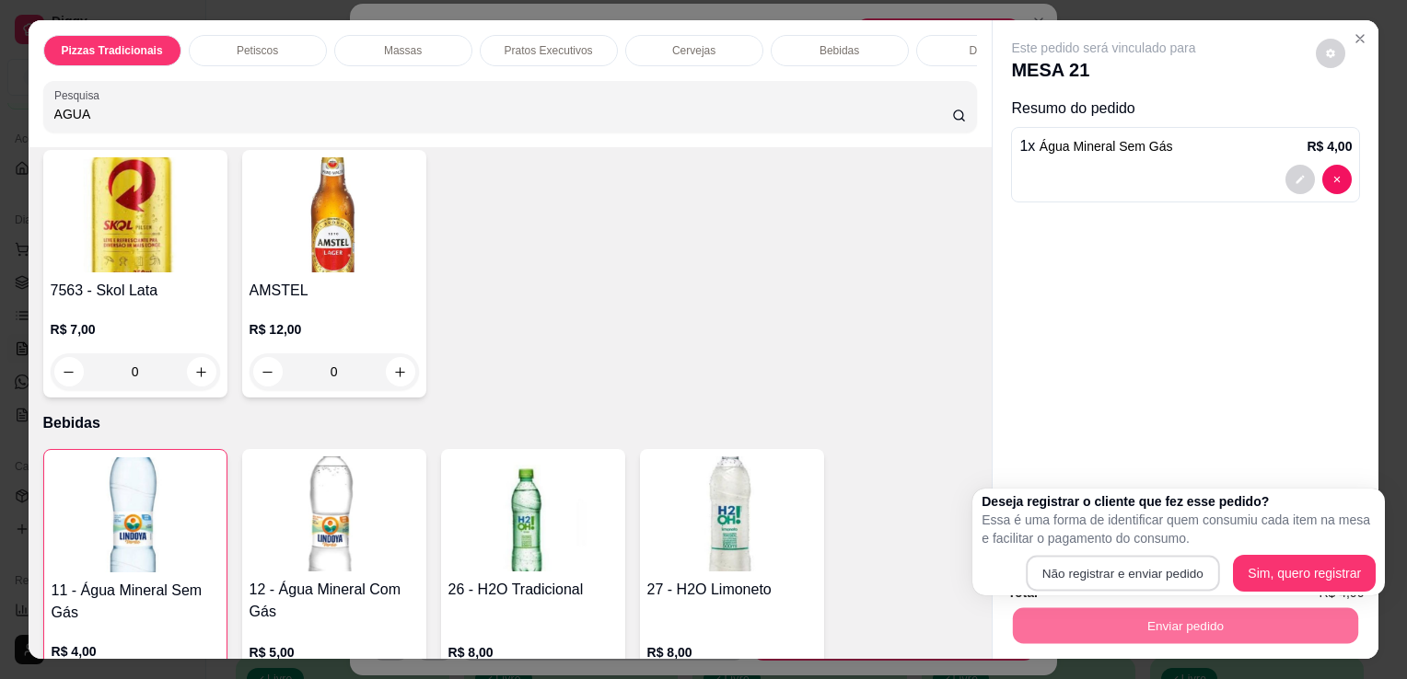
click at [1119, 579] on button "Não registrar e enviar pedido" at bounding box center [1121, 574] width 193 height 36
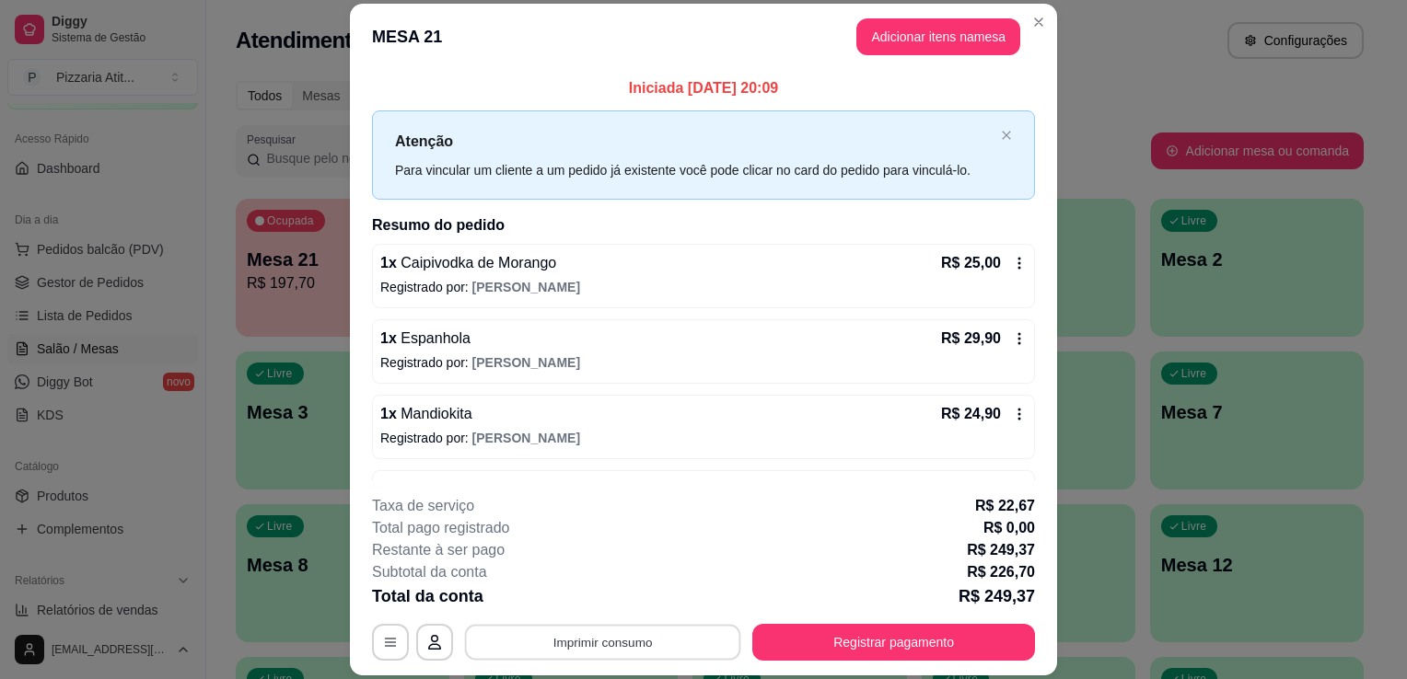
click at [695, 639] on button "Imprimir consumo" at bounding box center [603, 643] width 276 height 36
click at [608, 597] on button "IMPRESSORA" at bounding box center [601, 600] width 129 height 29
click at [808, 646] on button "Registrar pagamento" at bounding box center [894, 643] width 274 height 36
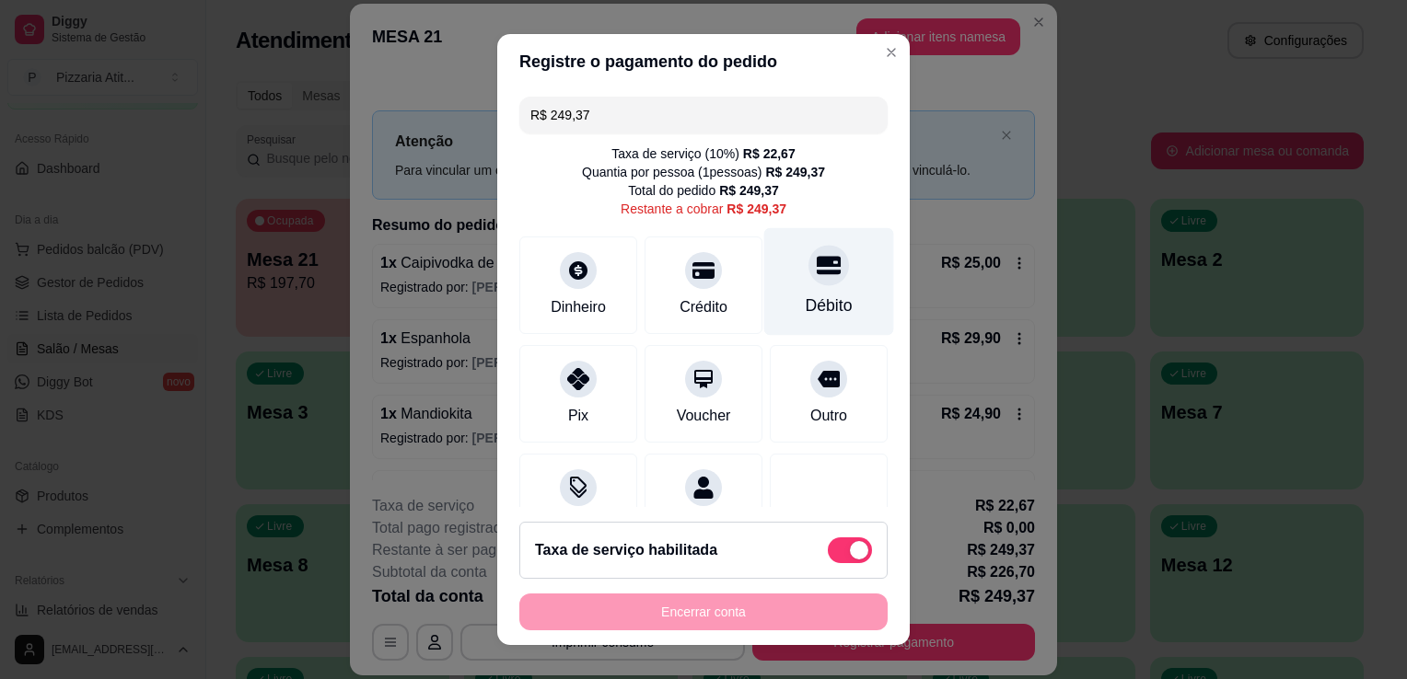
click at [805, 316] on div "Débito" at bounding box center [828, 306] width 47 height 24
type input "R$ 0,00"
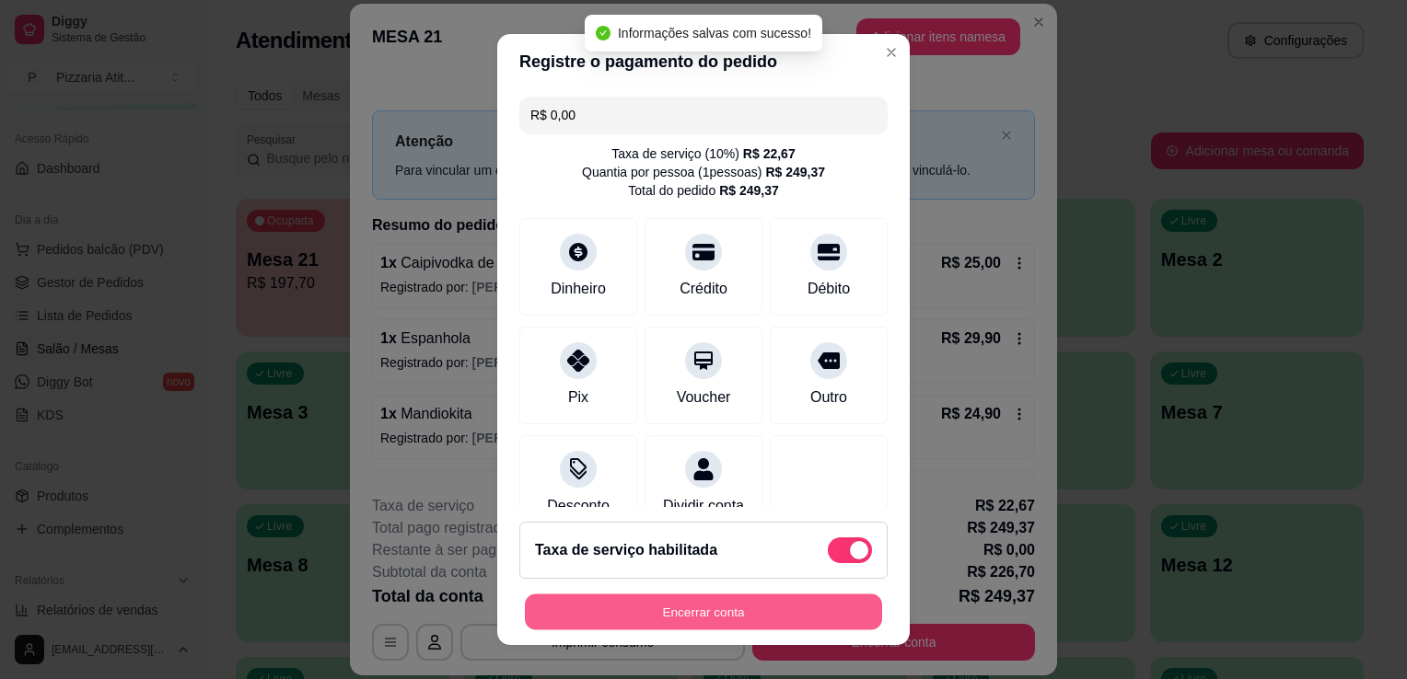
click at [790, 606] on button "Encerrar conta" at bounding box center [703, 613] width 357 height 36
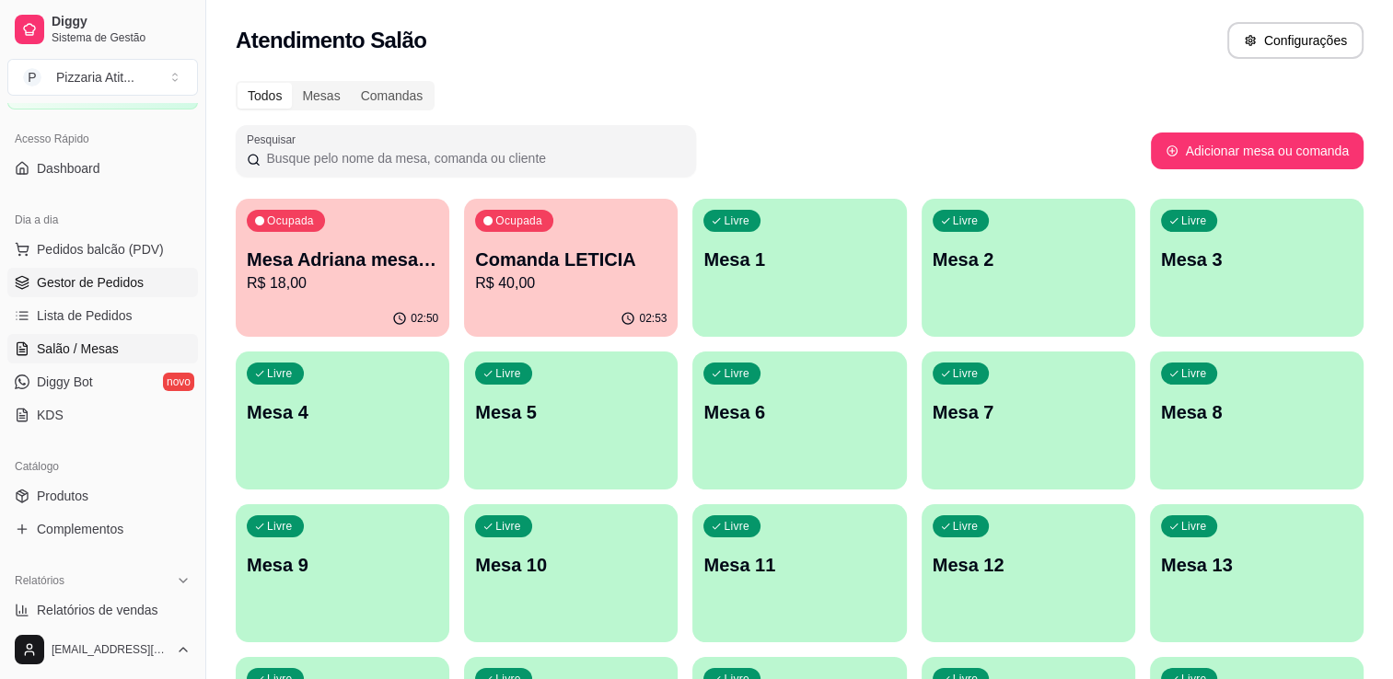
click at [77, 275] on span "Gestor de Pedidos" at bounding box center [90, 282] width 107 height 18
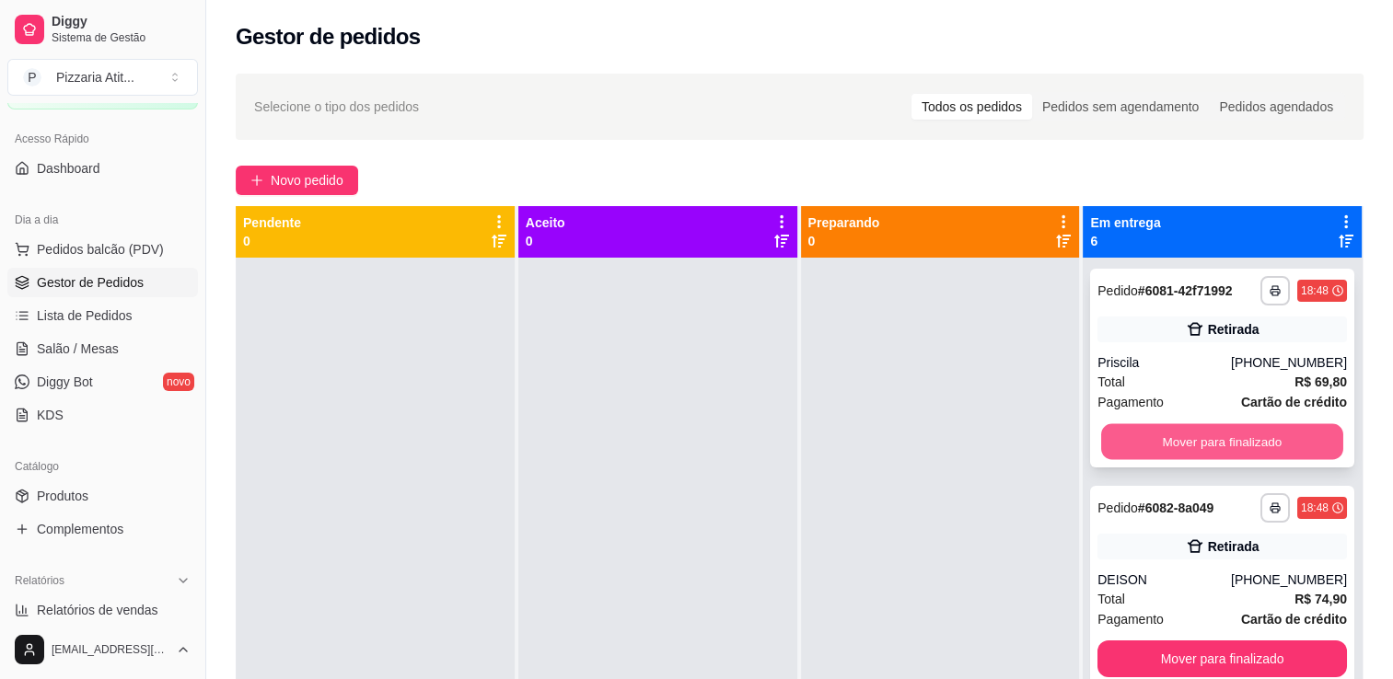
click at [1236, 443] on button "Mover para finalizado" at bounding box center [1222, 442] width 242 height 36
click at [1236, 443] on button "Mover para finalizado" at bounding box center [1221, 441] width 249 height 37
click at [1236, 443] on button "Mover para finalizado" at bounding box center [1222, 442] width 242 height 36
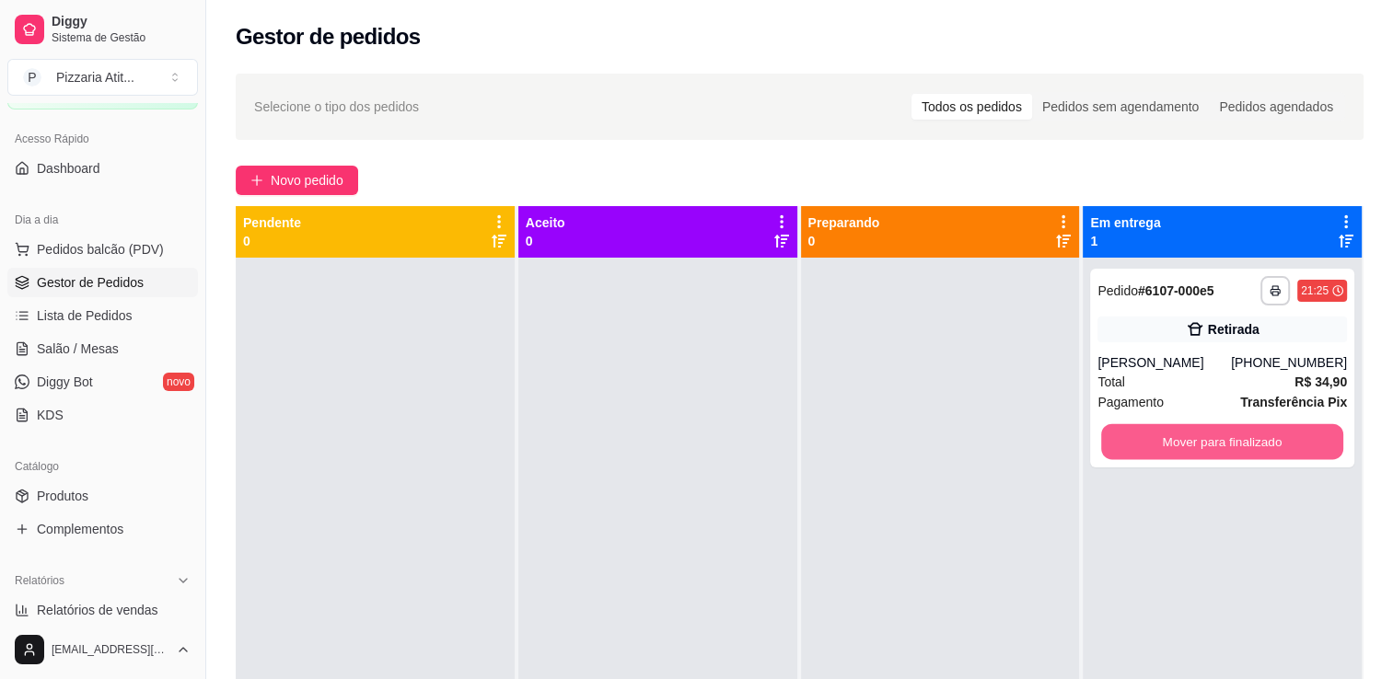
click at [1236, 443] on button "Mover para finalizado" at bounding box center [1222, 442] width 242 height 36
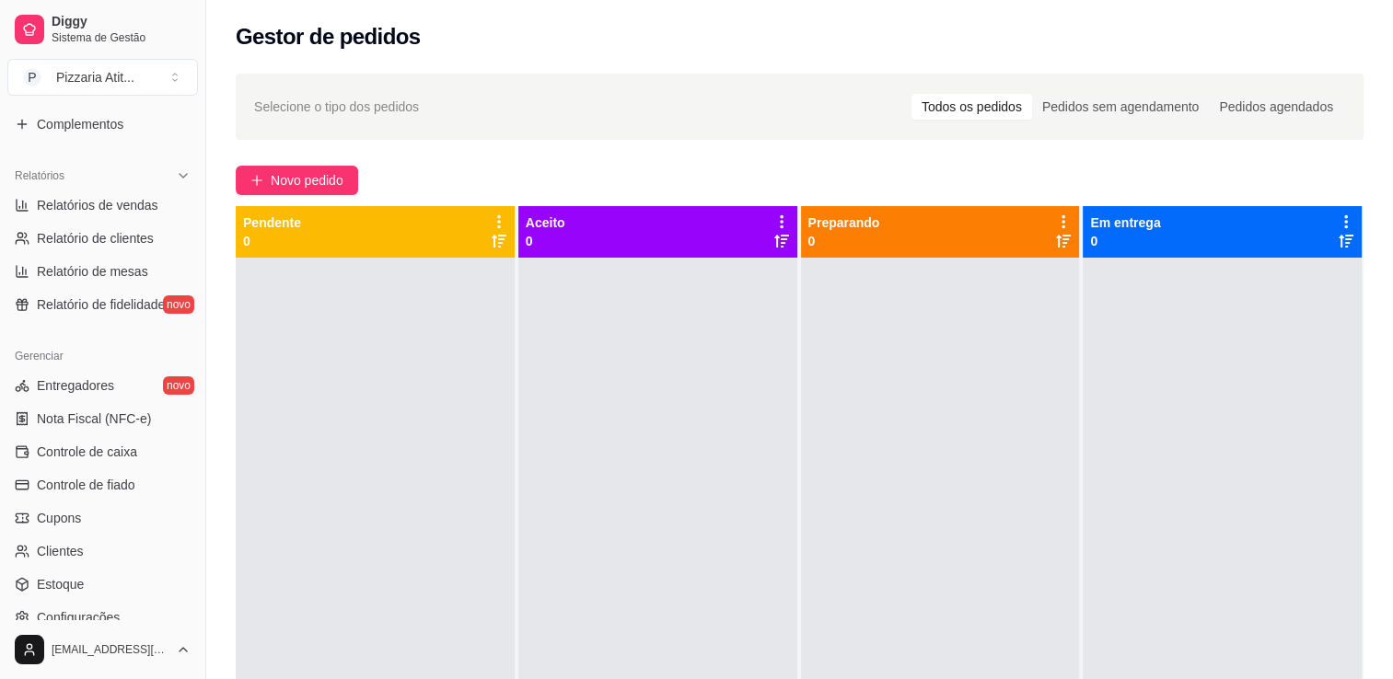
scroll to position [515, 0]
click at [146, 434] on link "Controle de caixa" at bounding box center [102, 448] width 191 height 29
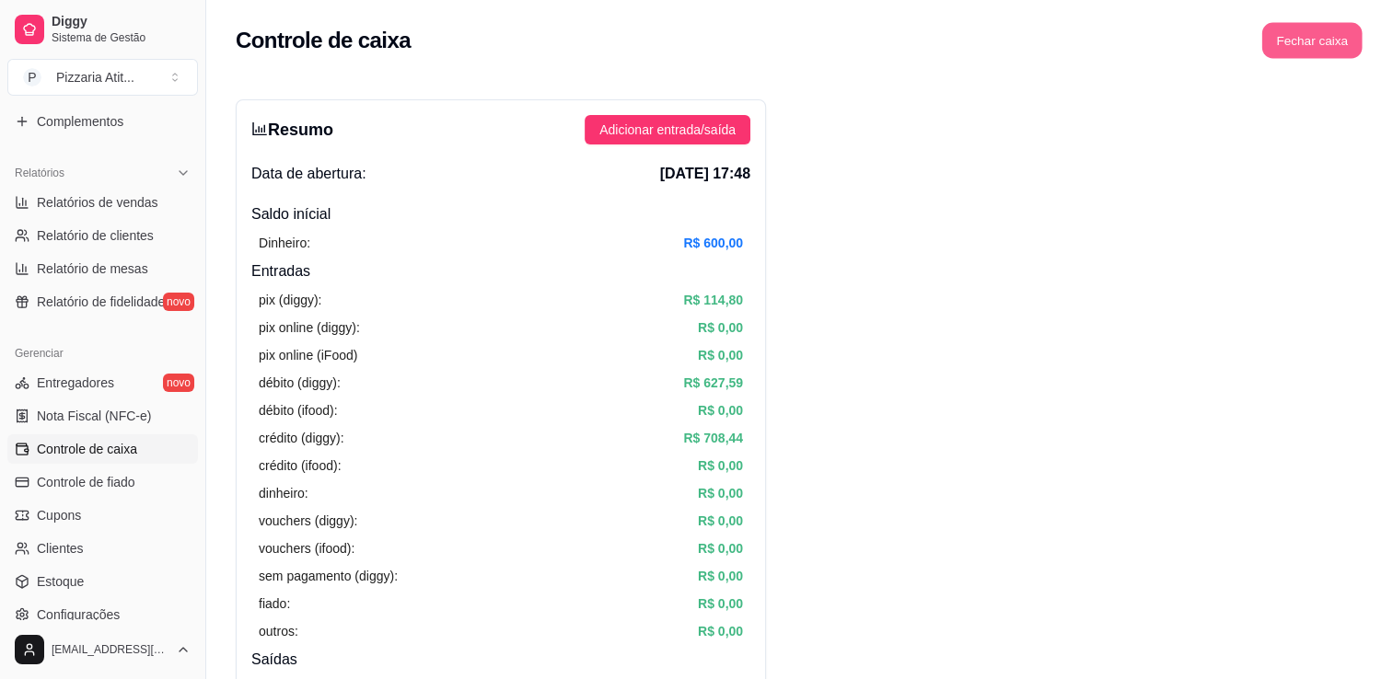
click at [1326, 40] on button "Fechar caixa" at bounding box center [1312, 41] width 100 height 36
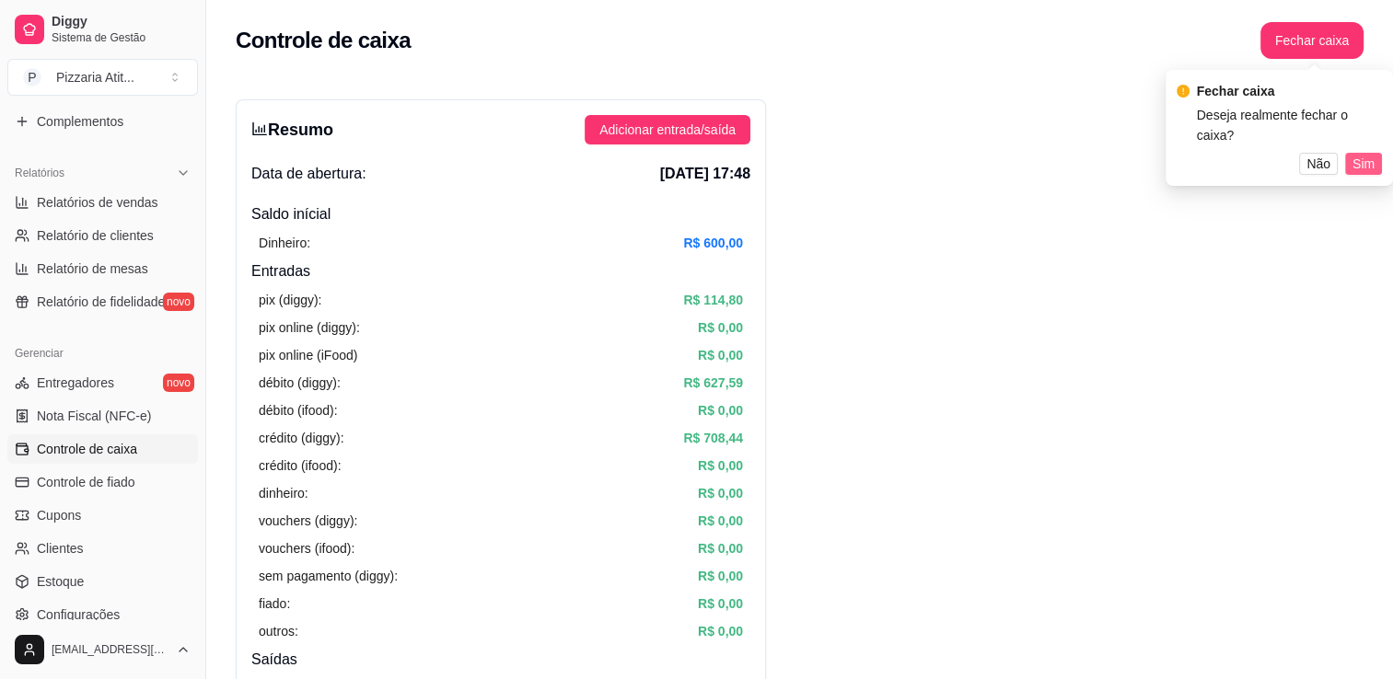
click at [1362, 164] on span "Sim" at bounding box center [1363, 164] width 22 height 20
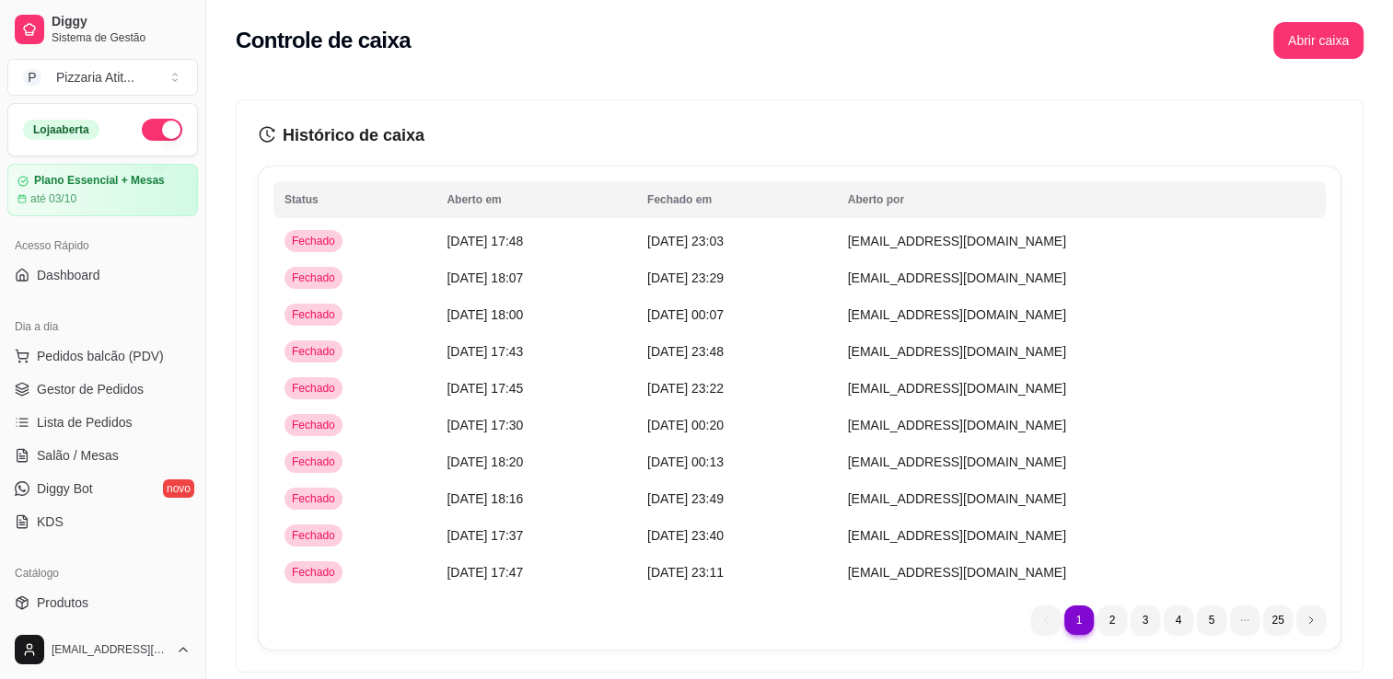
click at [144, 132] on button "button" at bounding box center [162, 130] width 41 height 22
